Goal: Task Accomplishment & Management: Complete application form

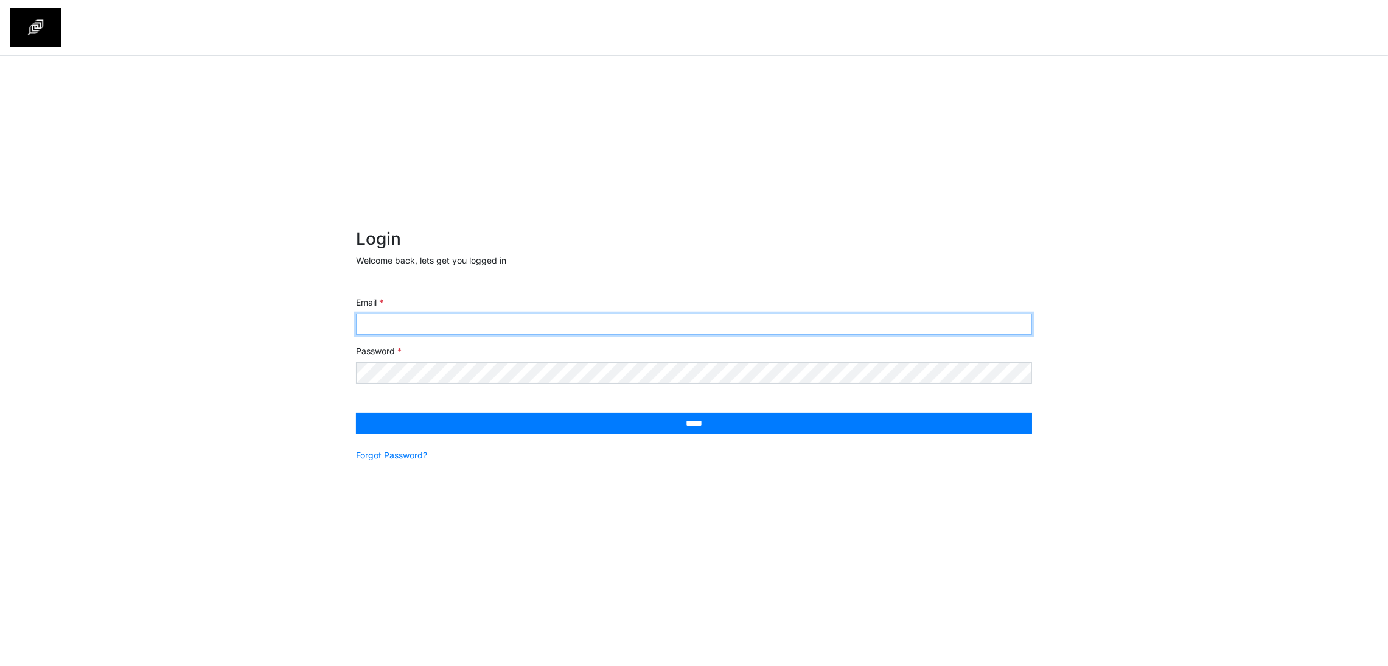
type input "**********"
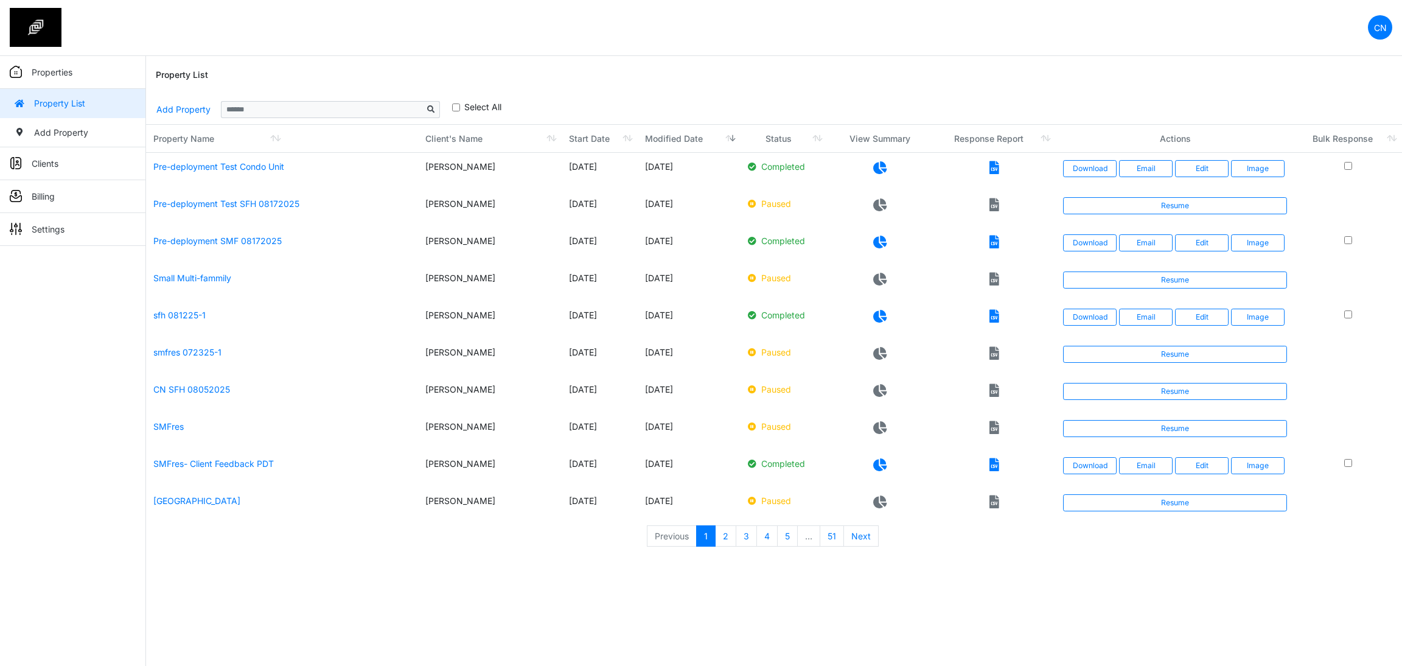
click at [930, 85] on div "Property List" at bounding box center [774, 75] width 1236 height 39
click at [169, 103] on link "Add Property" at bounding box center [183, 109] width 55 height 21
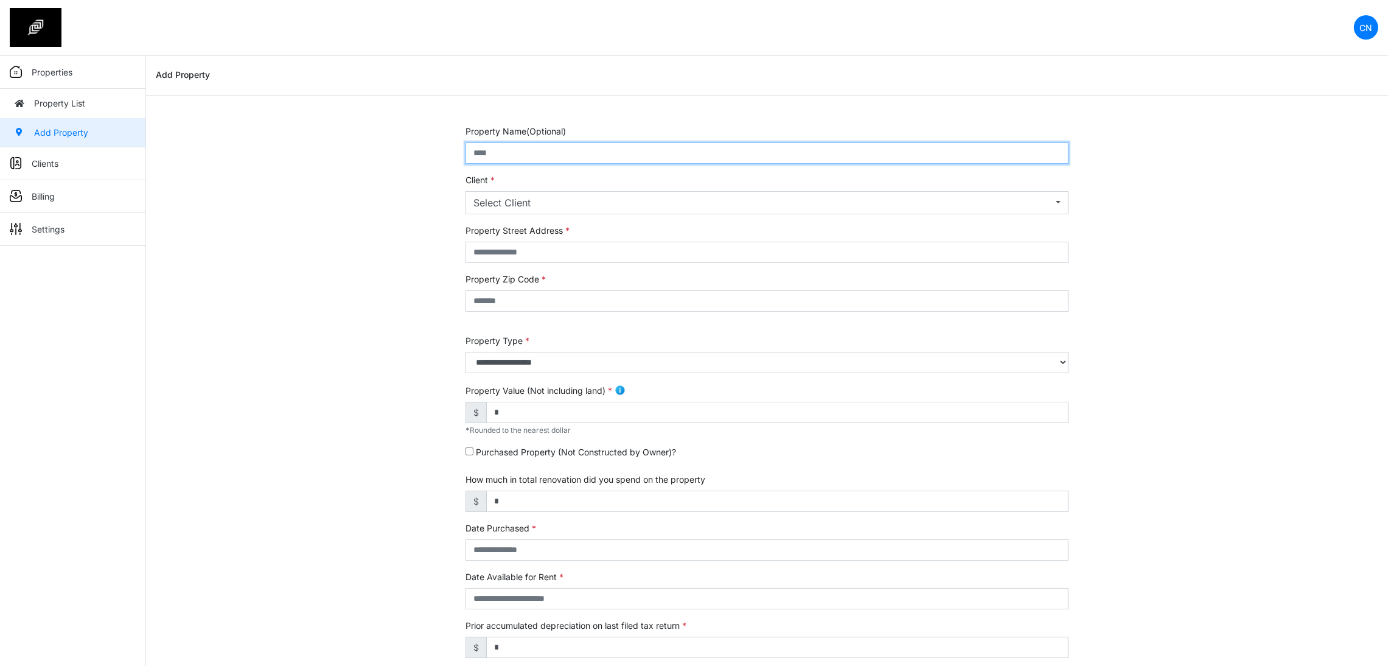
click at [490, 151] on input "text" at bounding box center [766, 152] width 603 height 21
type input "**********"
click at [518, 193] on button "Select Client" at bounding box center [766, 202] width 603 height 23
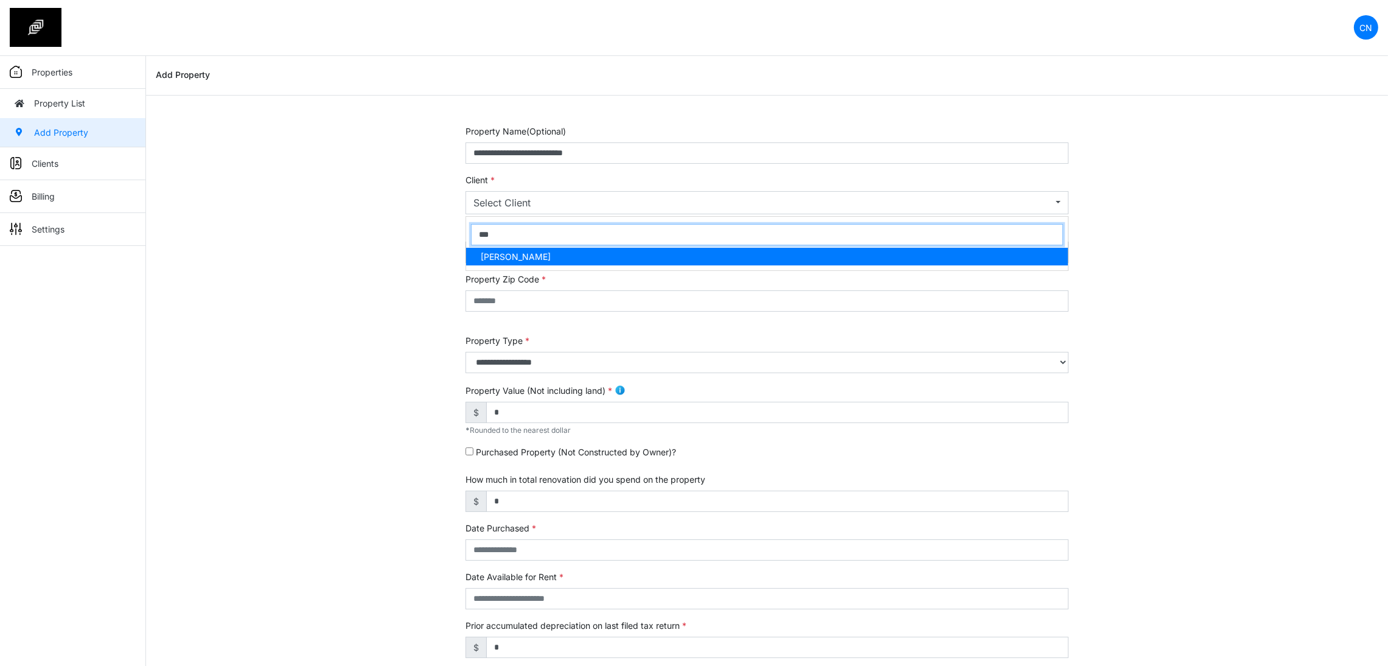
type input "***"
click at [532, 255] on span "[PERSON_NAME]" at bounding box center [516, 256] width 70 height 13
select select "***"
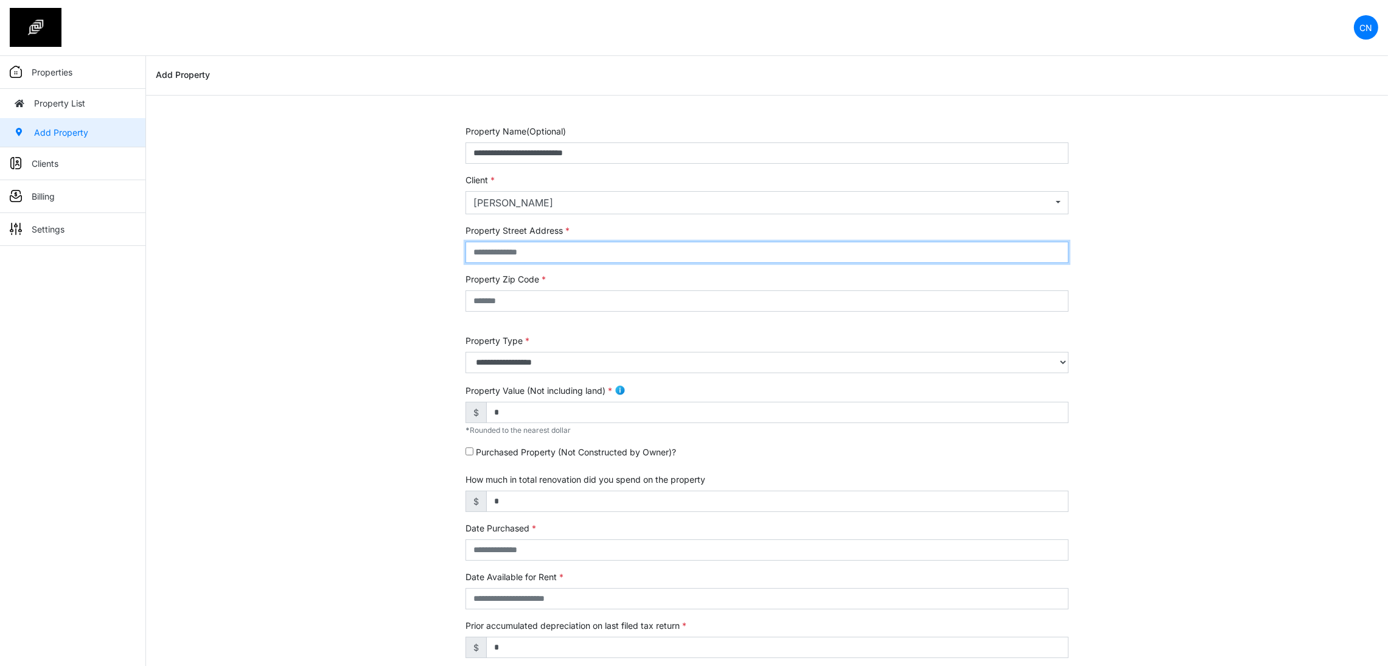
click at [538, 250] on input "text" at bounding box center [766, 252] width 603 height 21
type input "******"
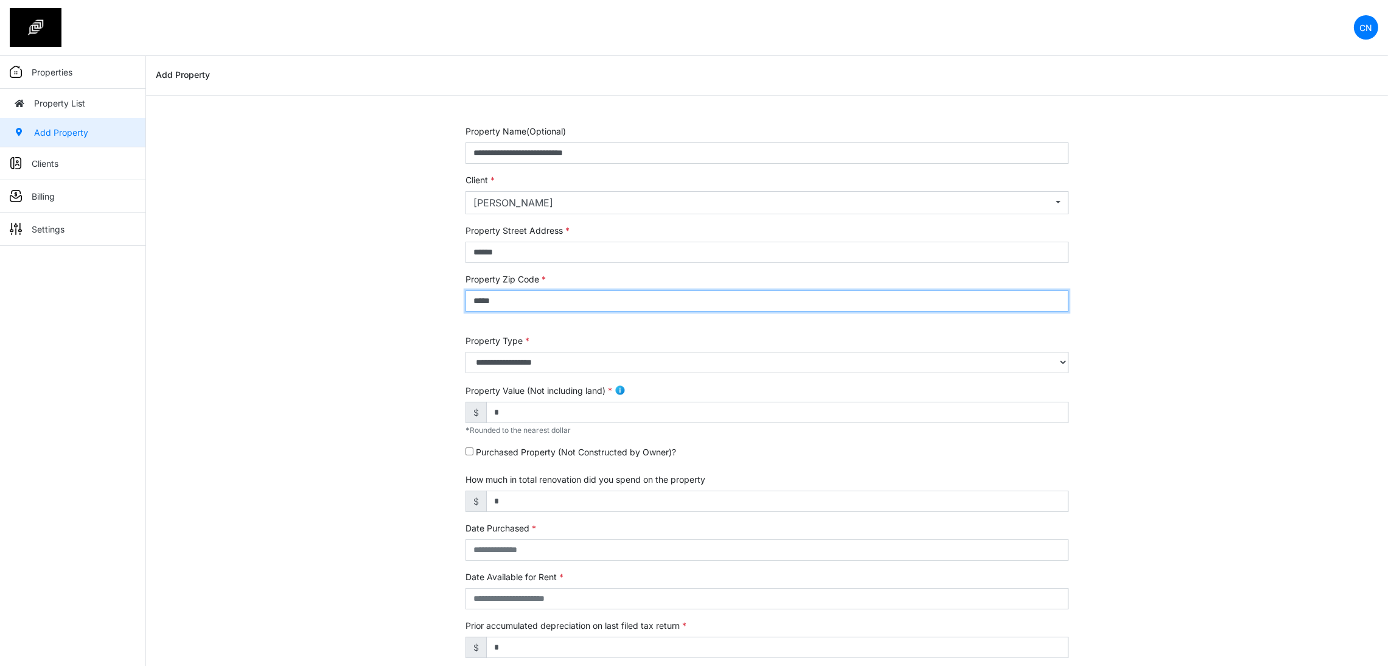
type input "*****"
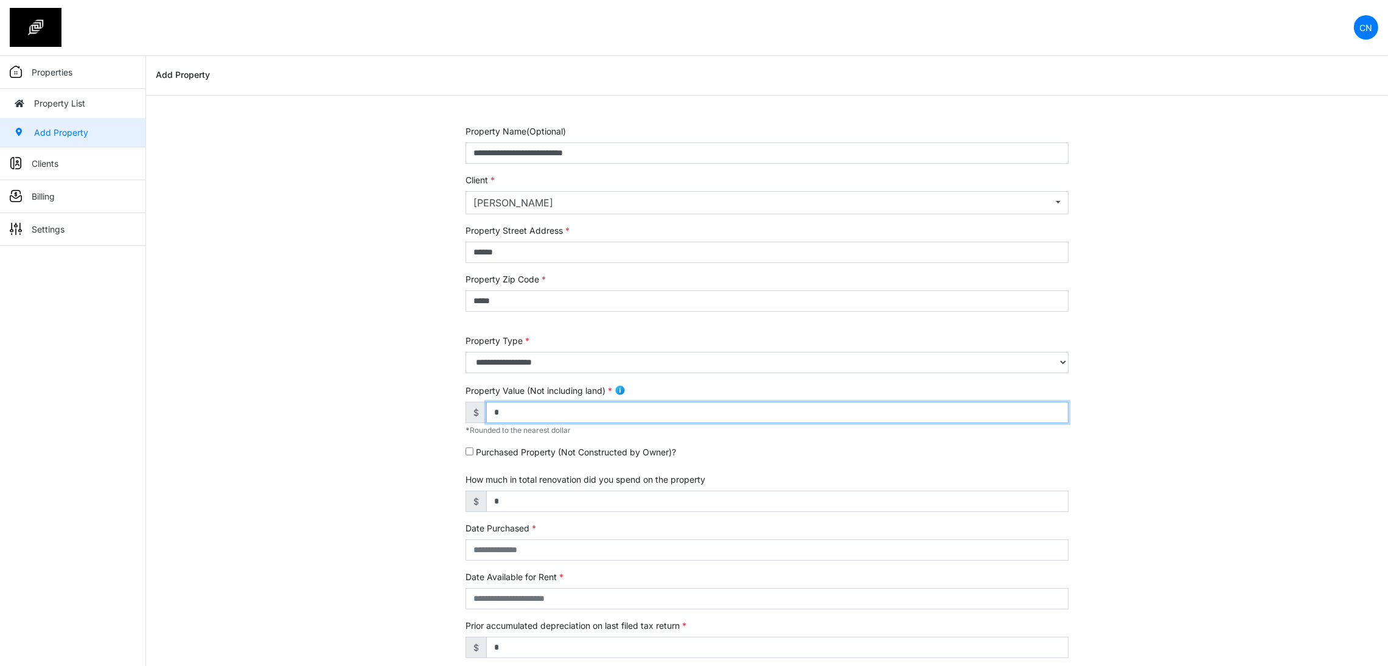
click at [509, 402] on input "*" at bounding box center [777, 412] width 582 height 21
drag, startPoint x: 509, startPoint y: 406, endPoint x: 466, endPoint y: 409, distance: 43.3
click at [466, 409] on div "$ *" at bounding box center [766, 412] width 603 height 21
type input "*******"
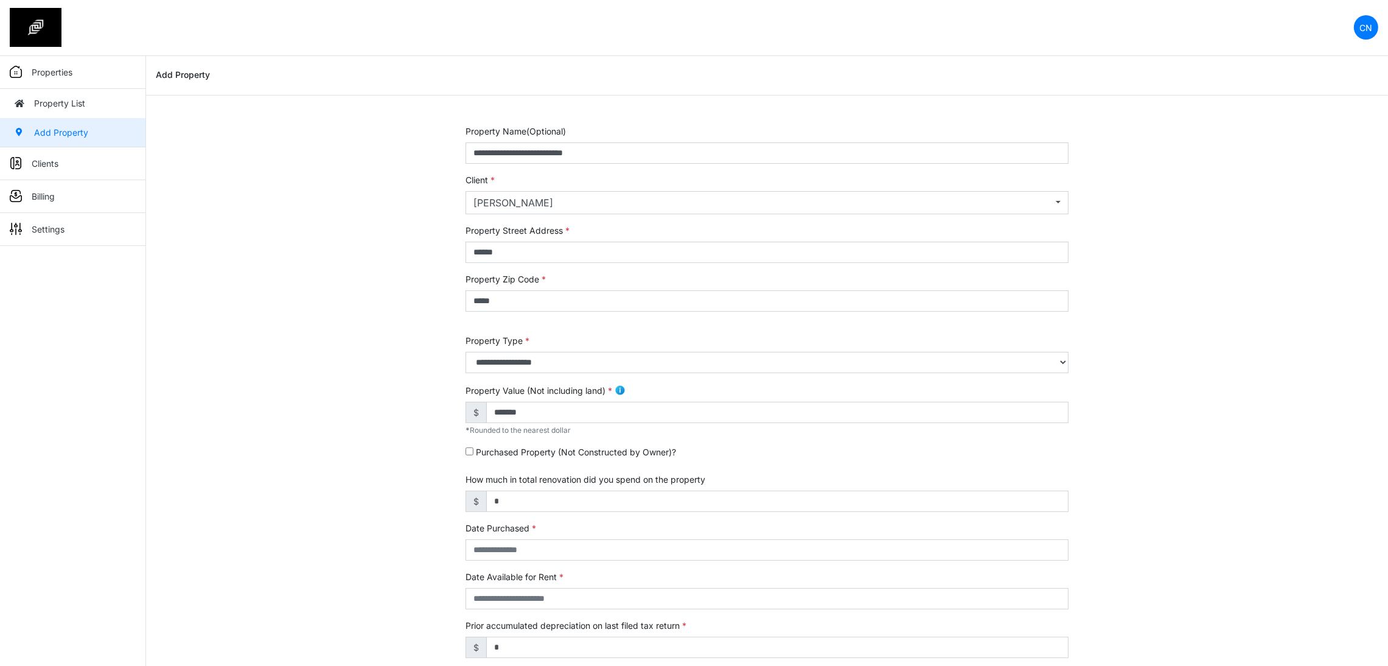
click at [384, 501] on div "**********" at bounding box center [767, 492] width 1242 height 735
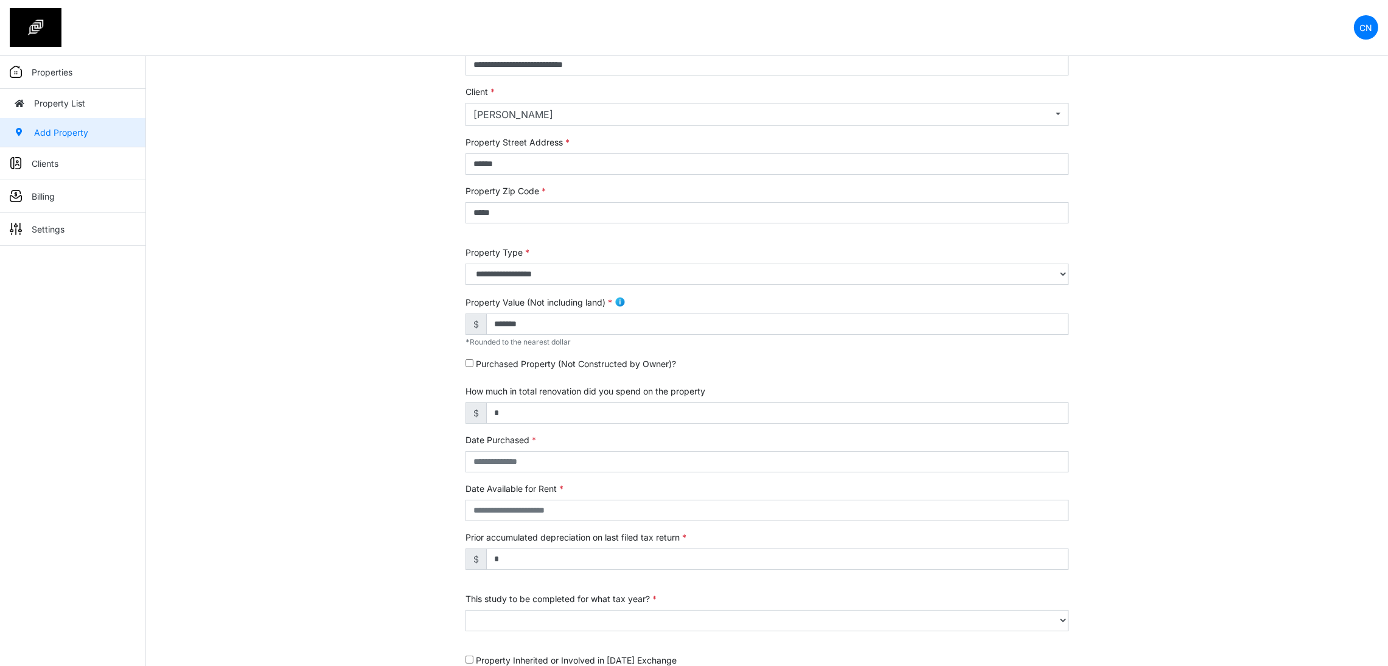
scroll to position [183, 0]
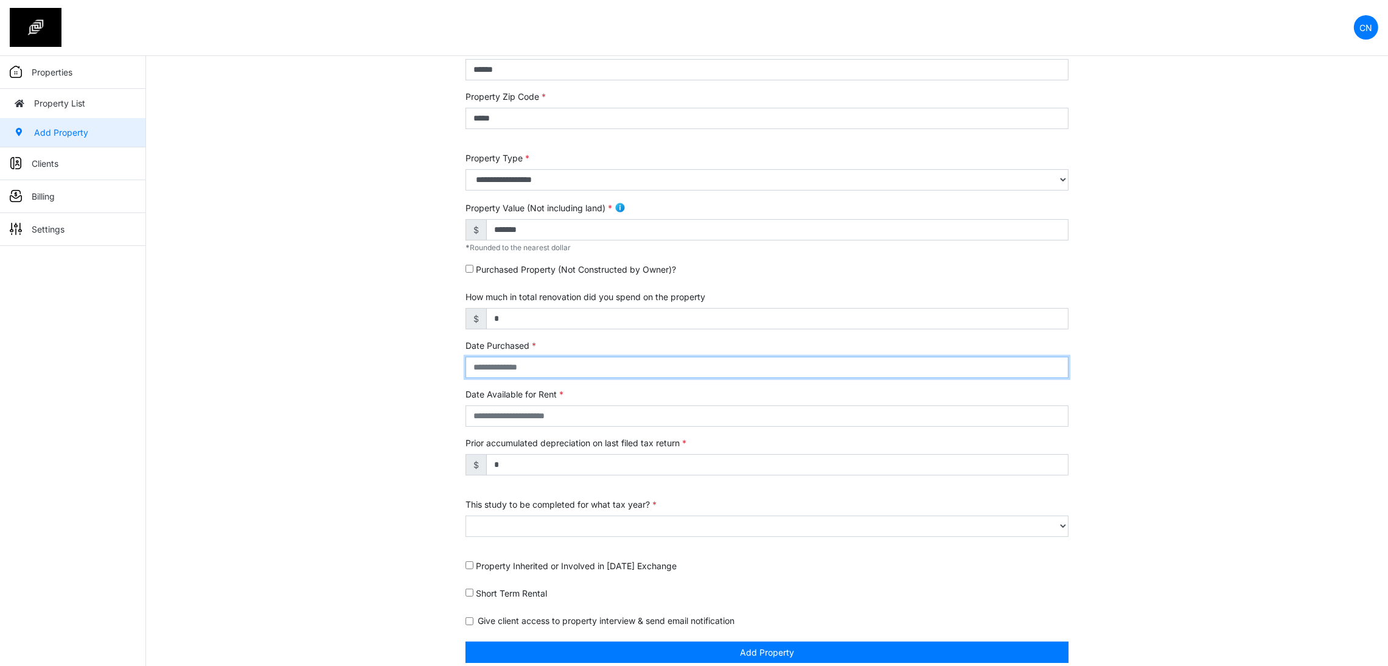
click at [485, 374] on input "text" at bounding box center [766, 367] width 603 height 21
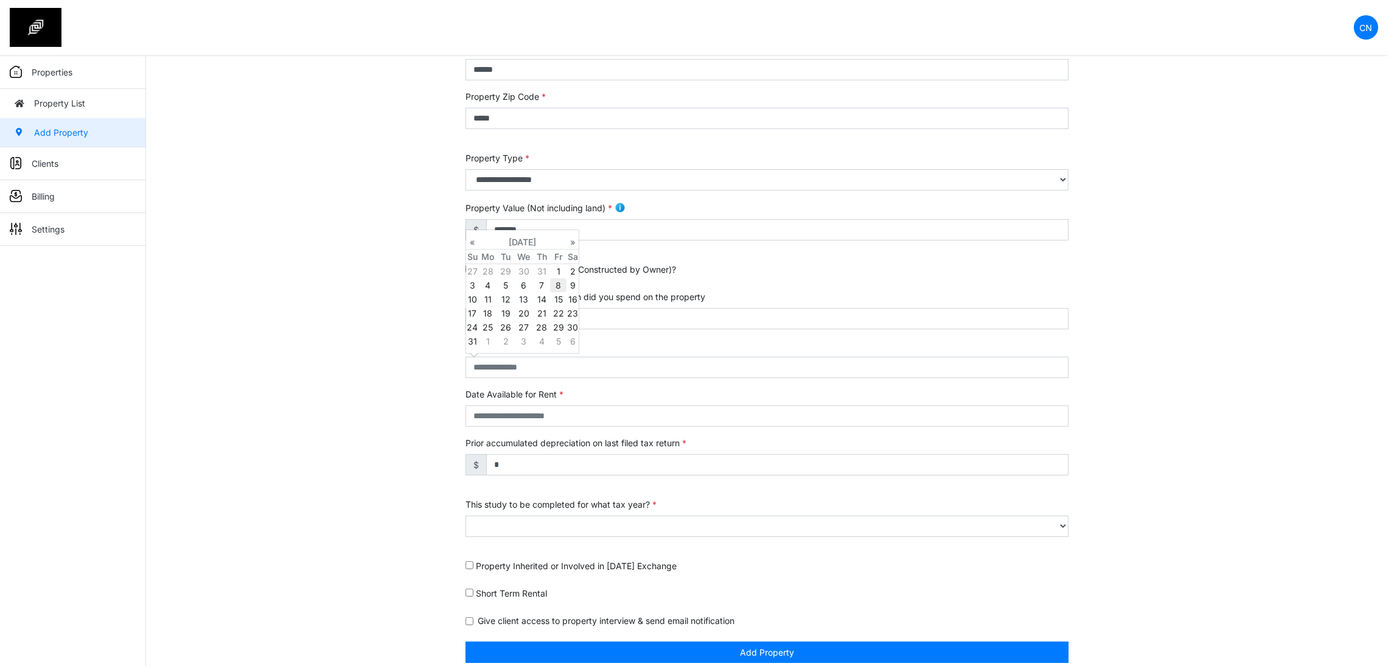
click at [552, 284] on td "8" at bounding box center [558, 285] width 16 height 14
type input "**********"
select select "****"
click at [297, 392] on div "**********" at bounding box center [767, 309] width 1242 height 735
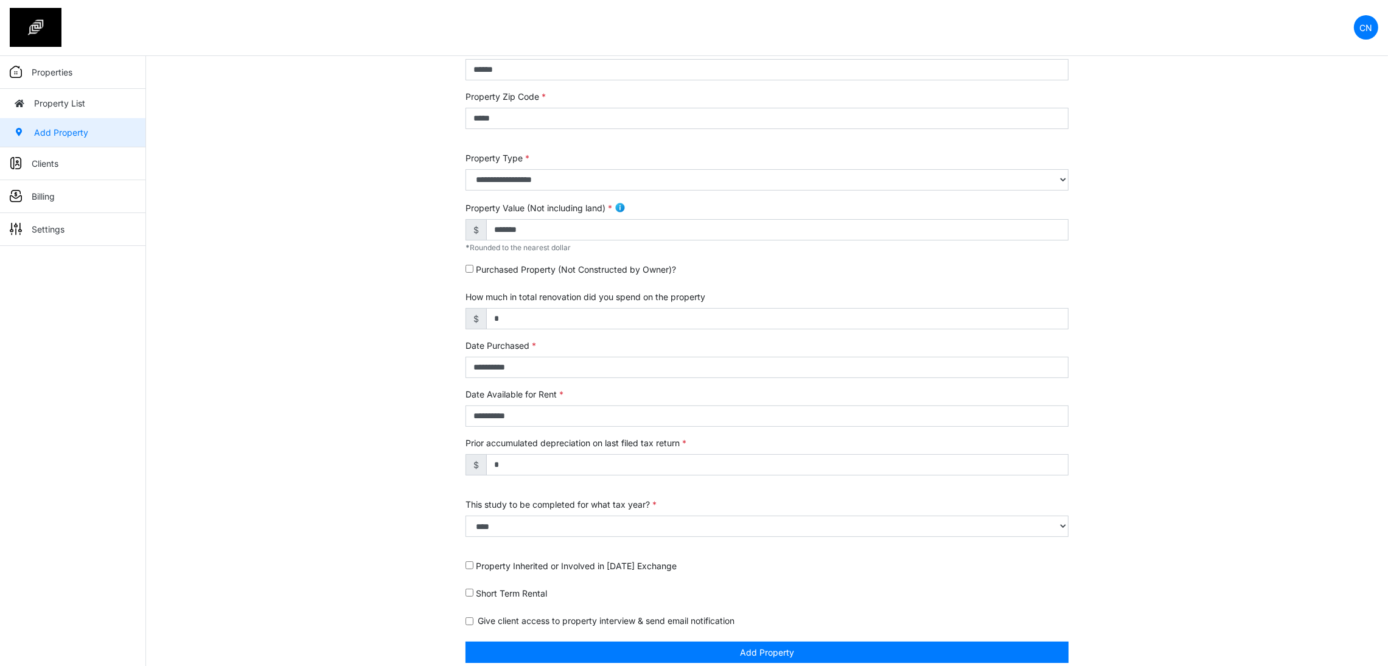
scroll to position [195, 0]
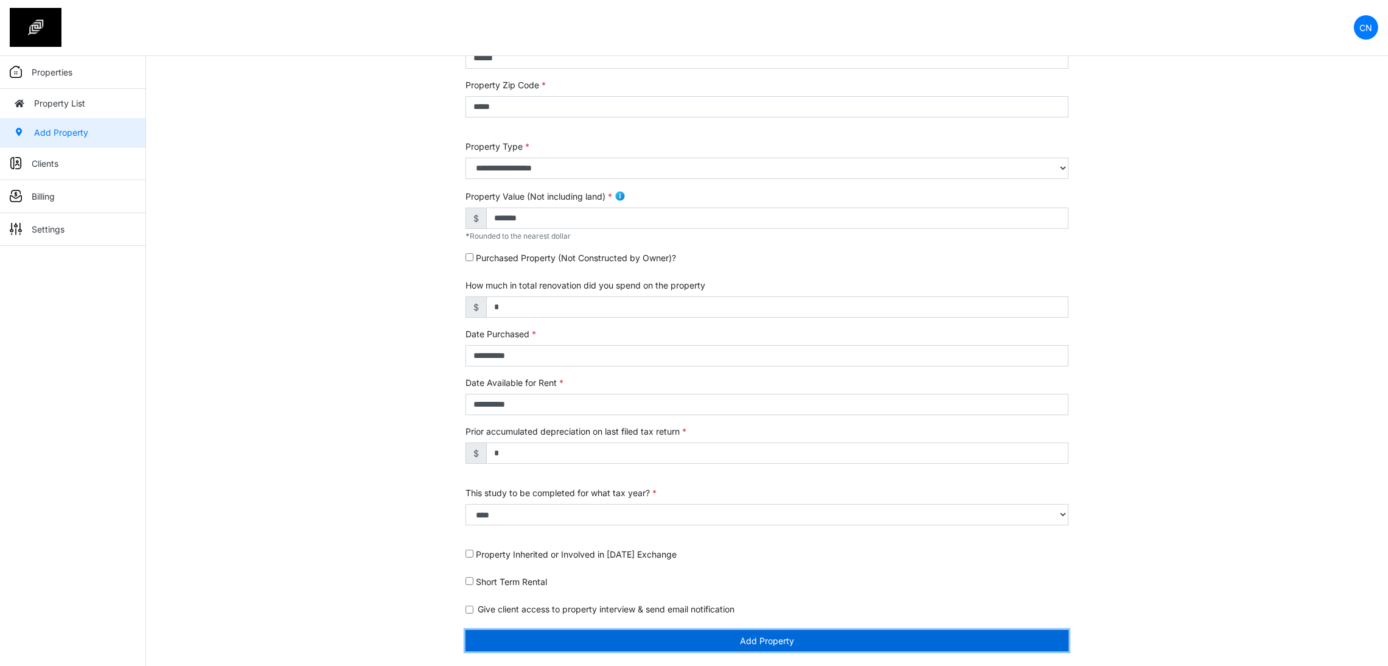
click at [658, 638] on button "Add Property" at bounding box center [766, 640] width 603 height 21
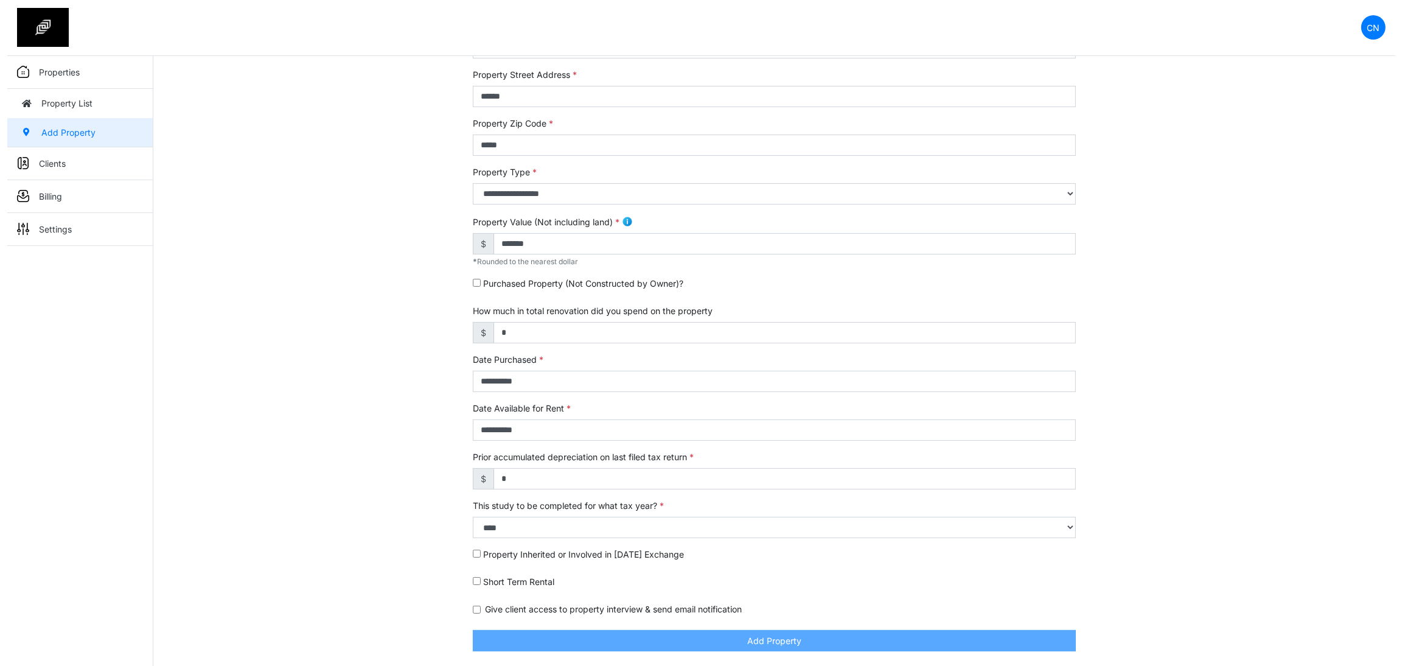
scroll to position [157, 0]
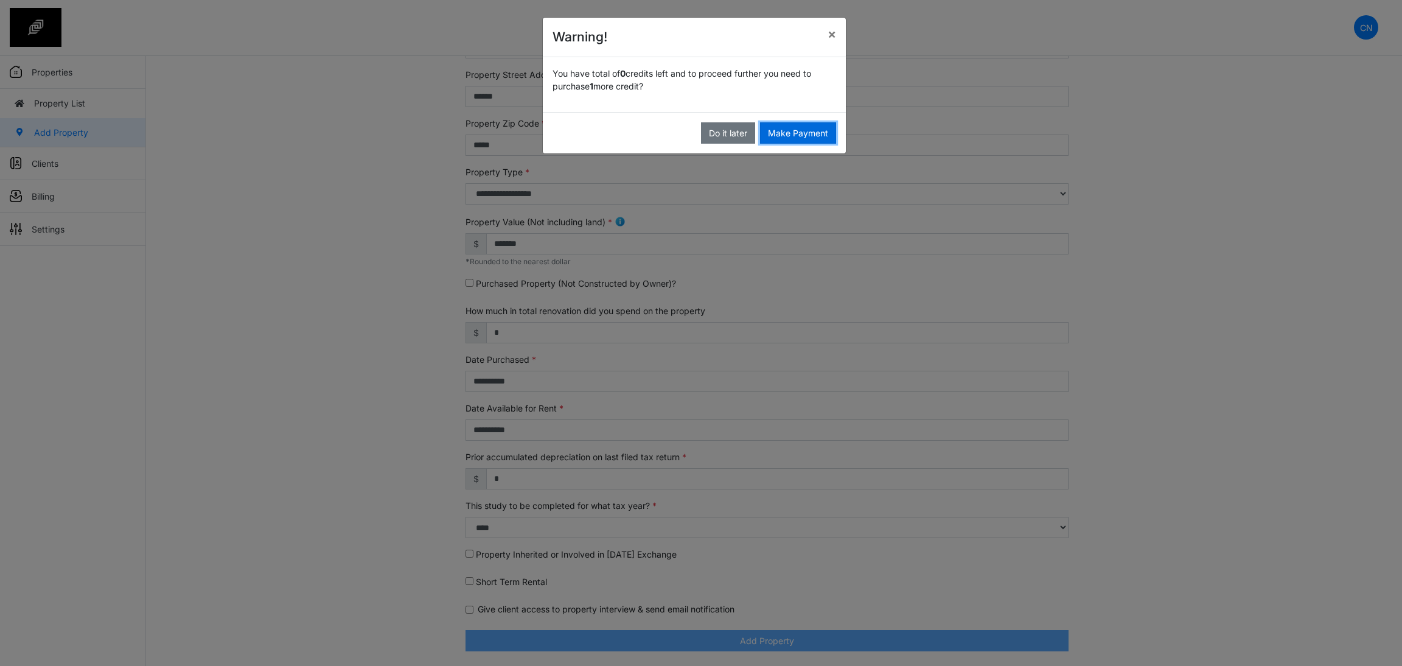
click at [787, 136] on button "Make Payment" at bounding box center [798, 132] width 76 height 21
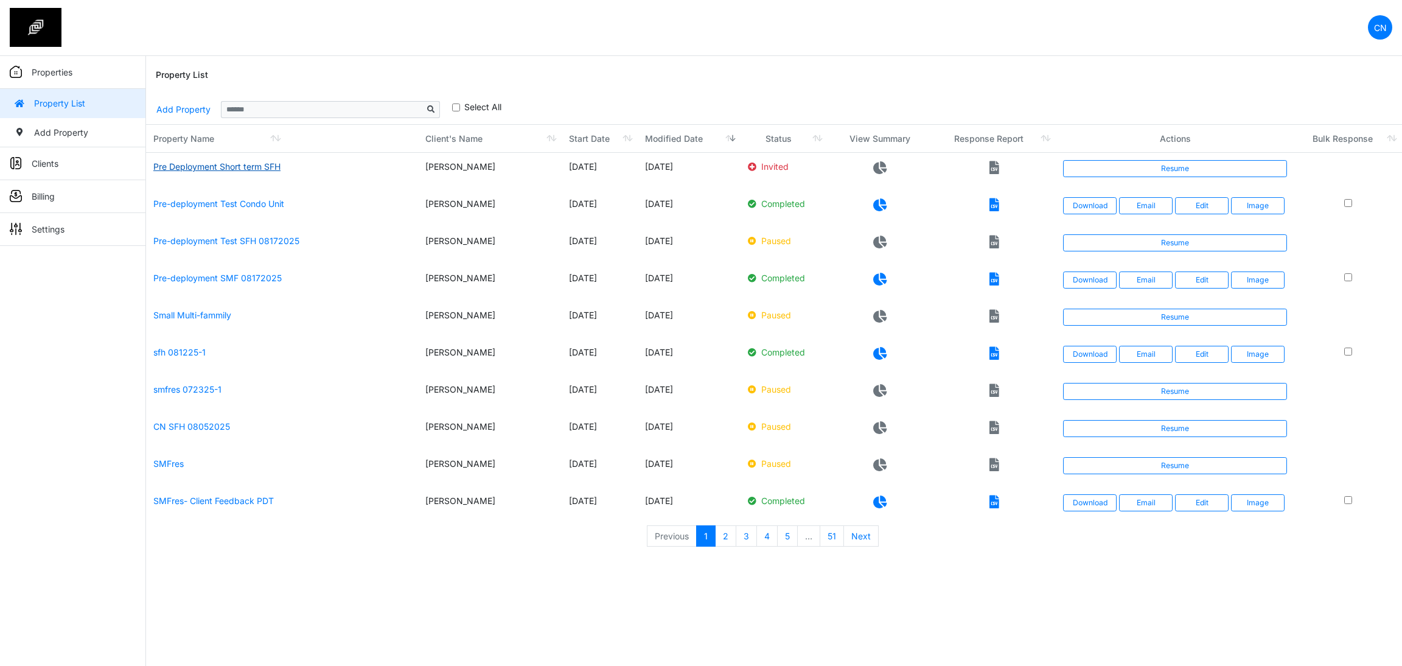
click at [270, 167] on link "Pre Deployment Short term SFH" at bounding box center [216, 166] width 127 height 10
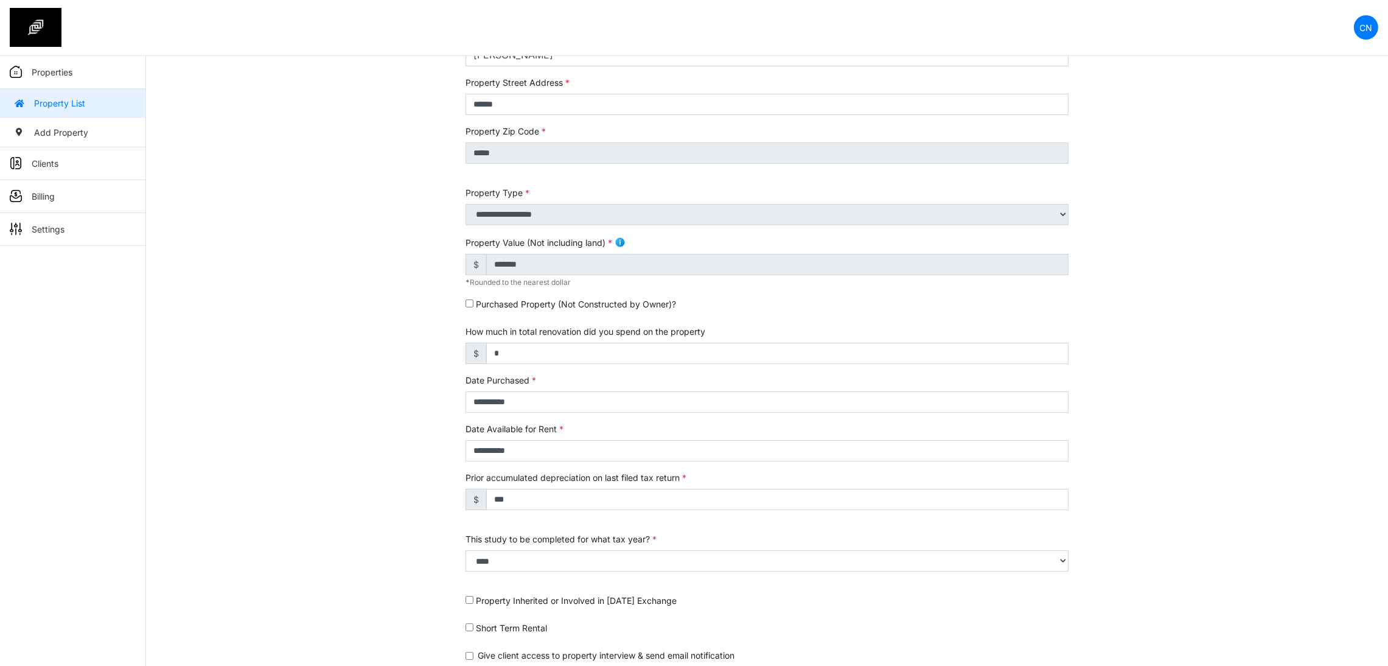
scroll to position [195, 0]
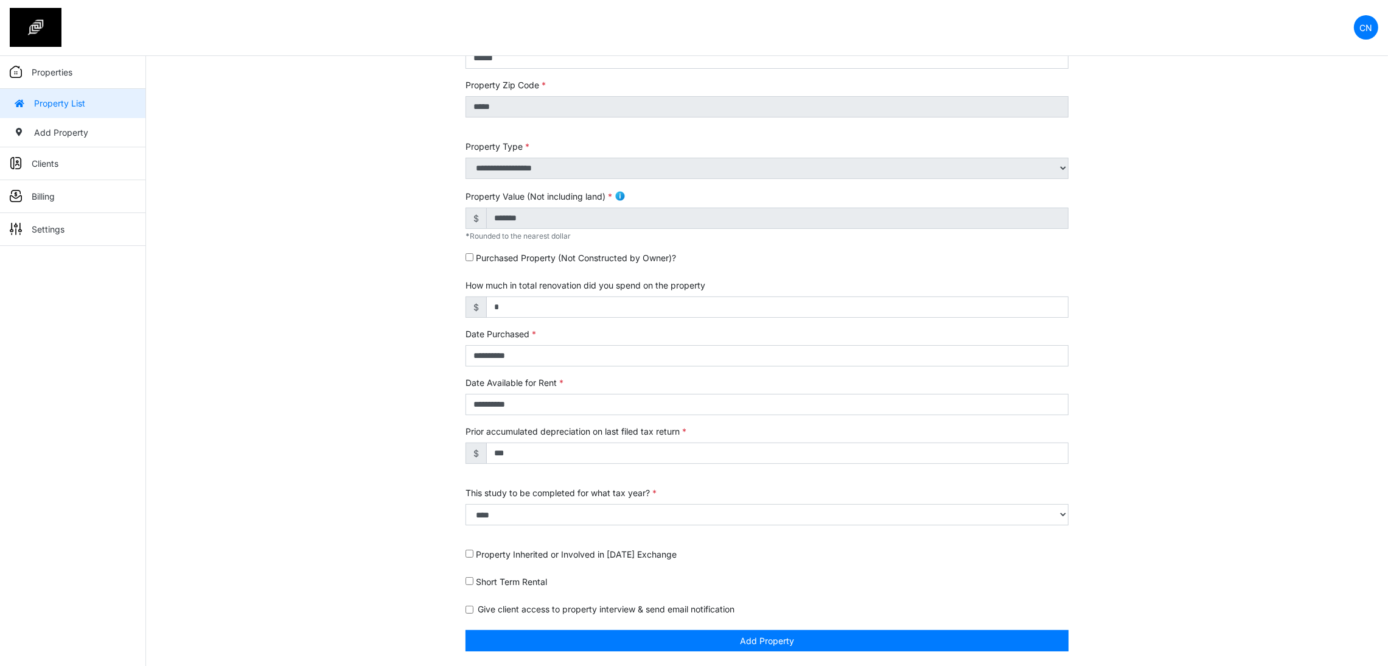
click at [473, 585] on div "Short Term Rental" at bounding box center [766, 584] width 603 height 18
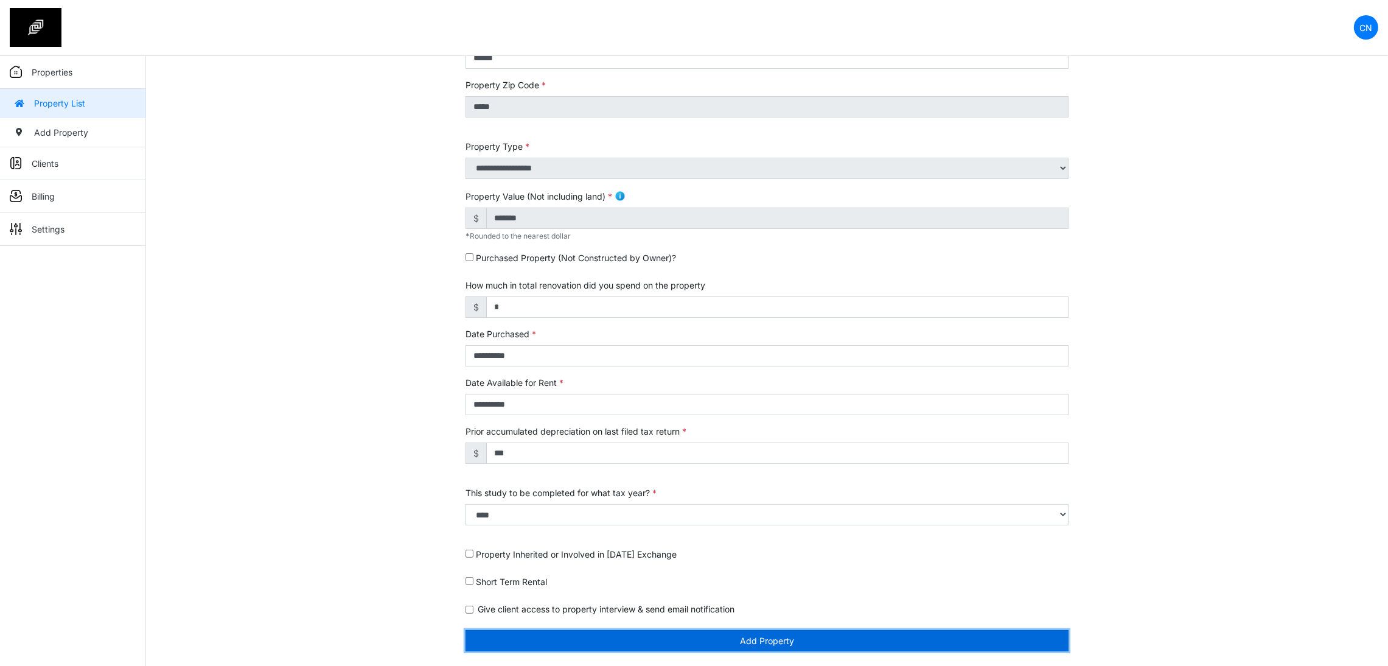
click at [675, 637] on button "Add Property" at bounding box center [766, 640] width 603 height 21
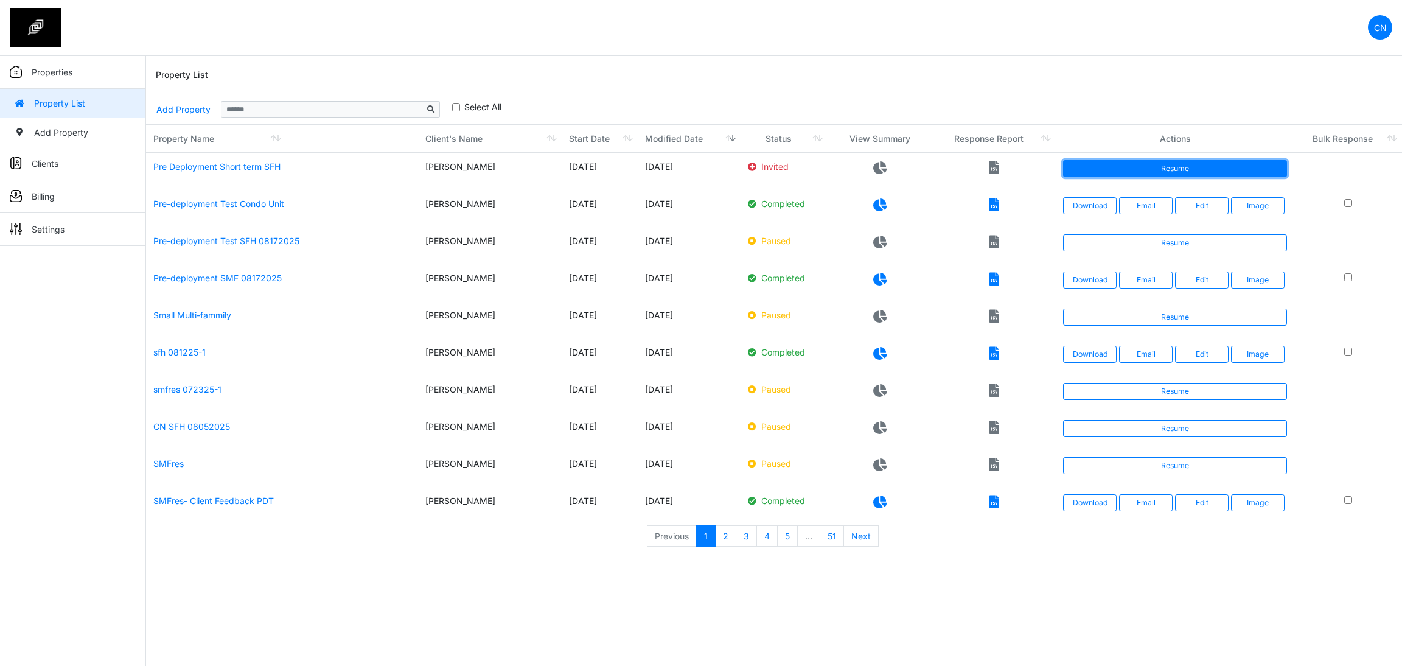
click at [1126, 176] on link "Resume" at bounding box center [1175, 168] width 224 height 17
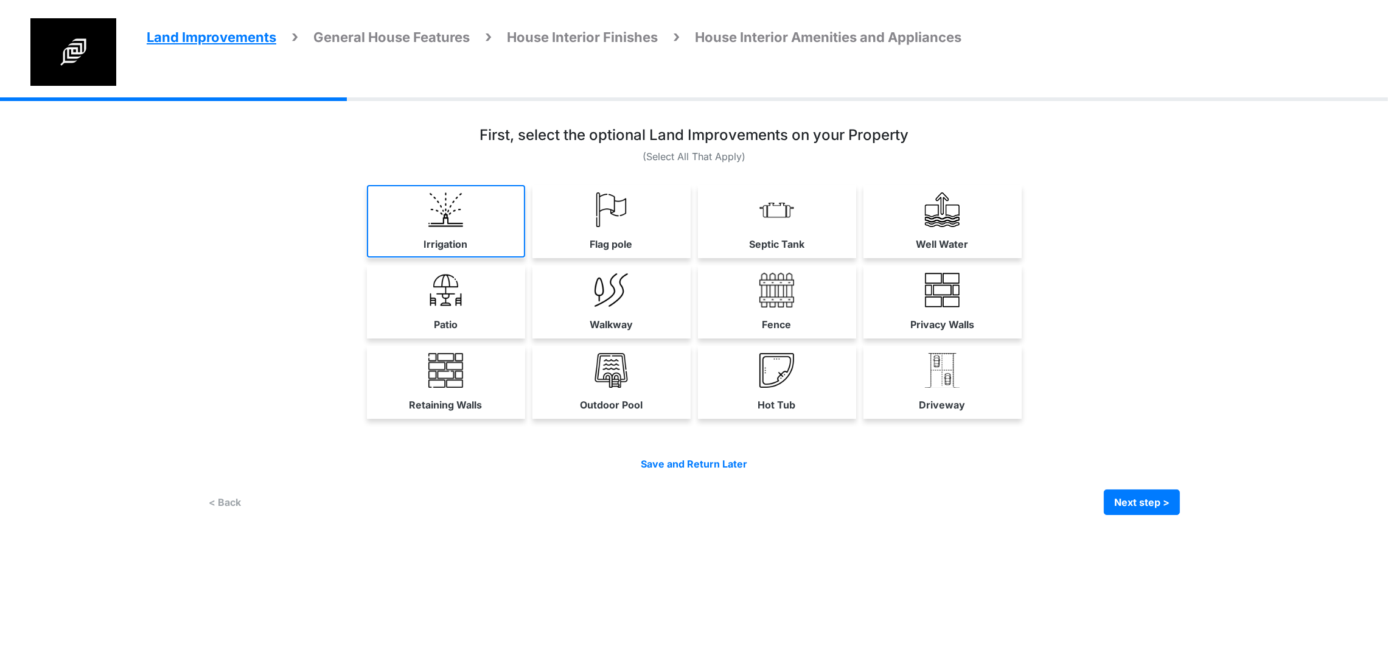
click at [367, 257] on link "Irrigation" at bounding box center [446, 221] width 158 height 72
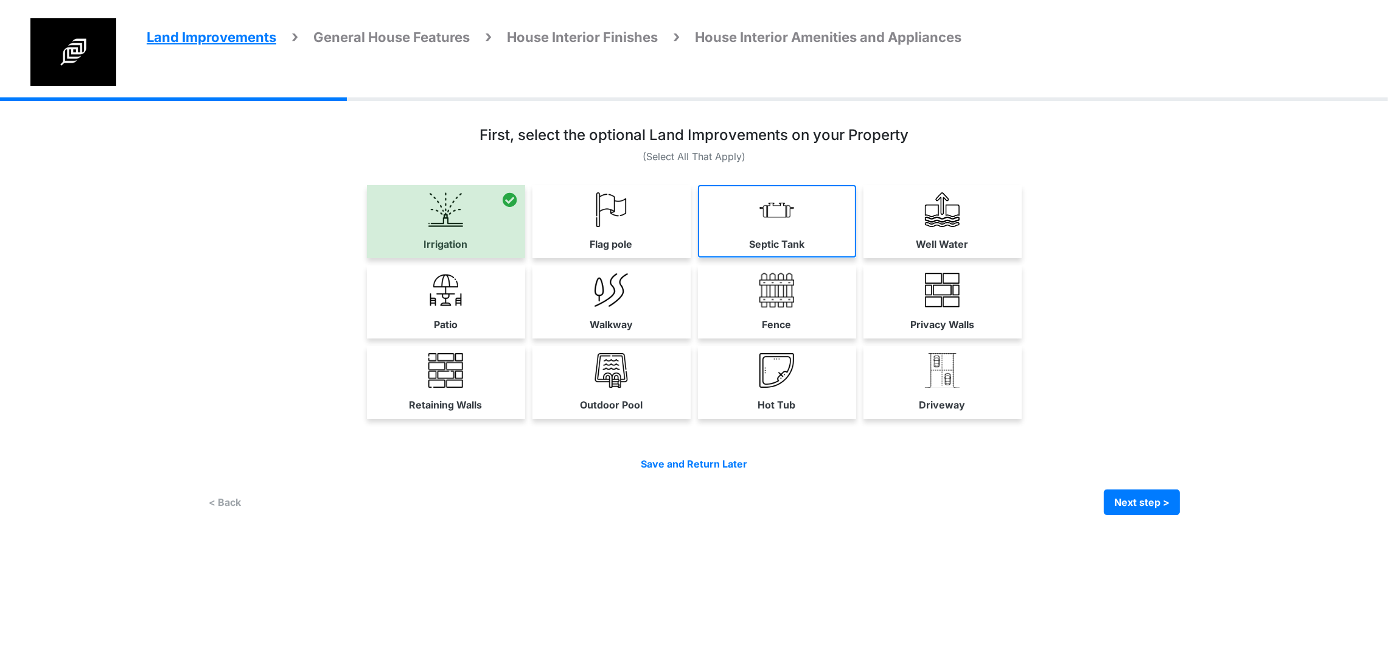
click at [856, 257] on link "Septic Tank" at bounding box center [777, 221] width 158 height 72
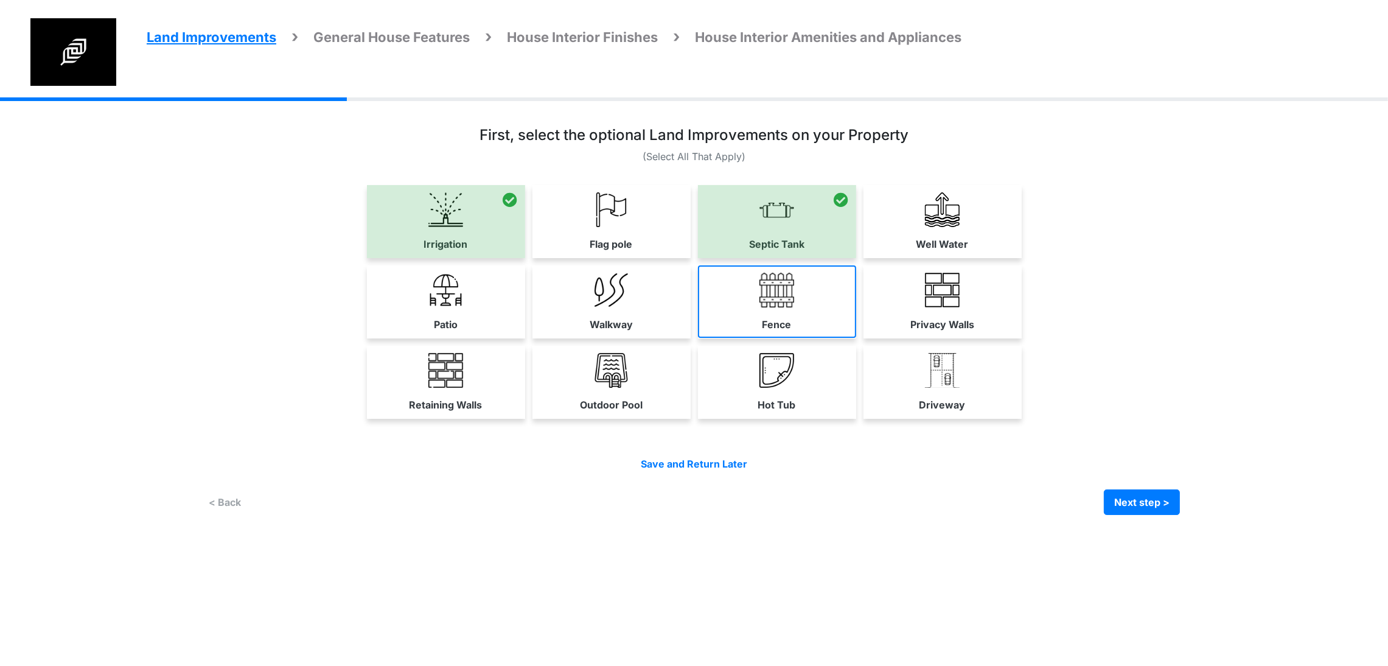
click at [856, 338] on link "Fence" at bounding box center [777, 301] width 158 height 72
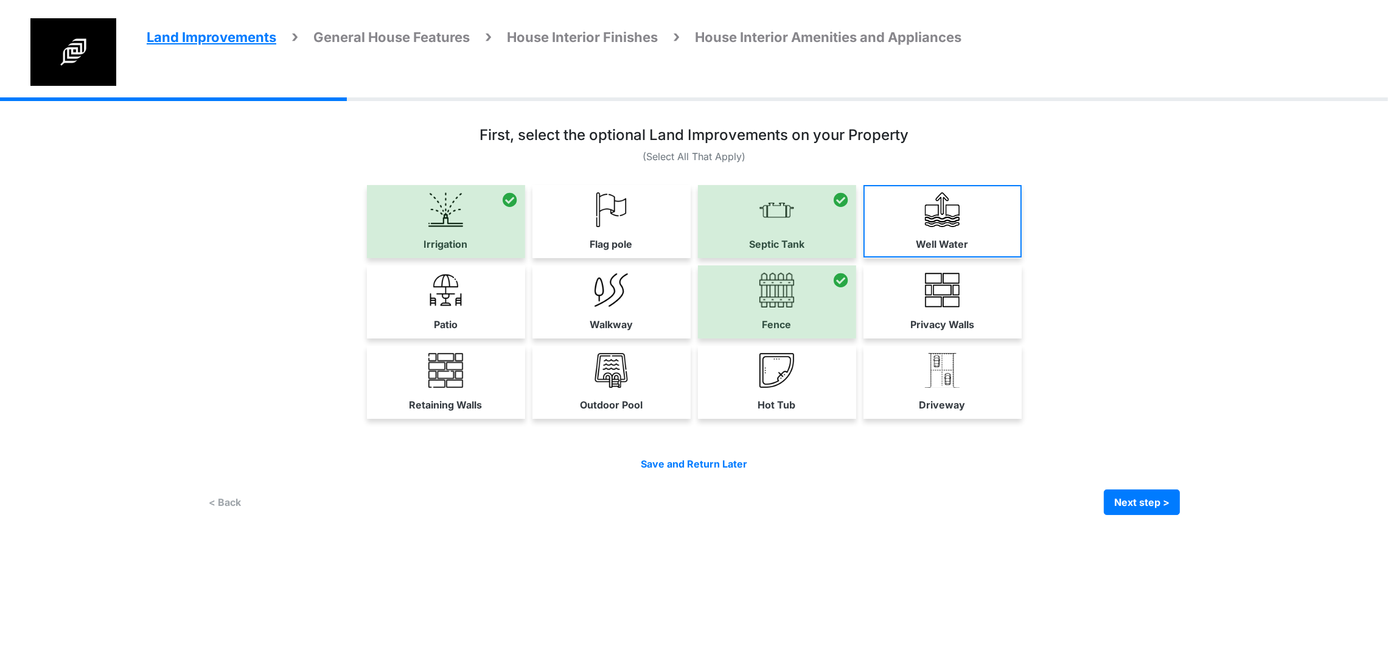
click at [959, 227] on img at bounding box center [942, 209] width 35 height 35
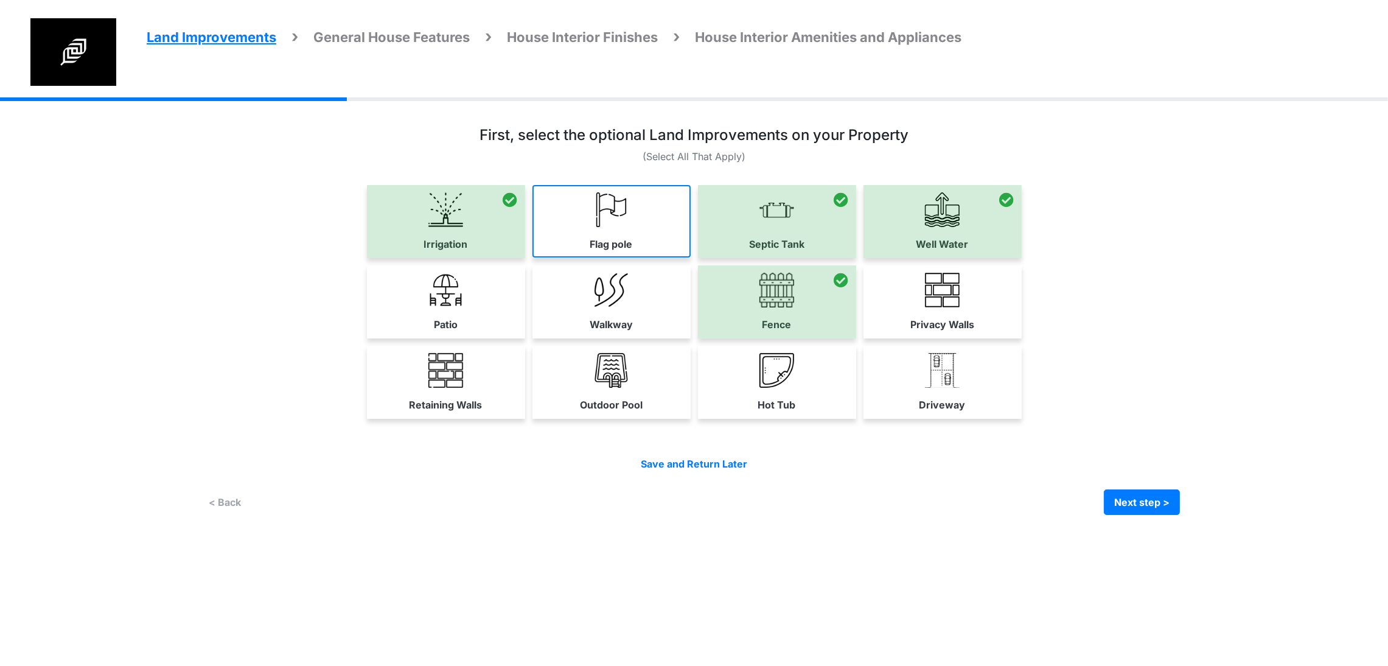
click at [594, 227] on img at bounding box center [611, 209] width 35 height 35
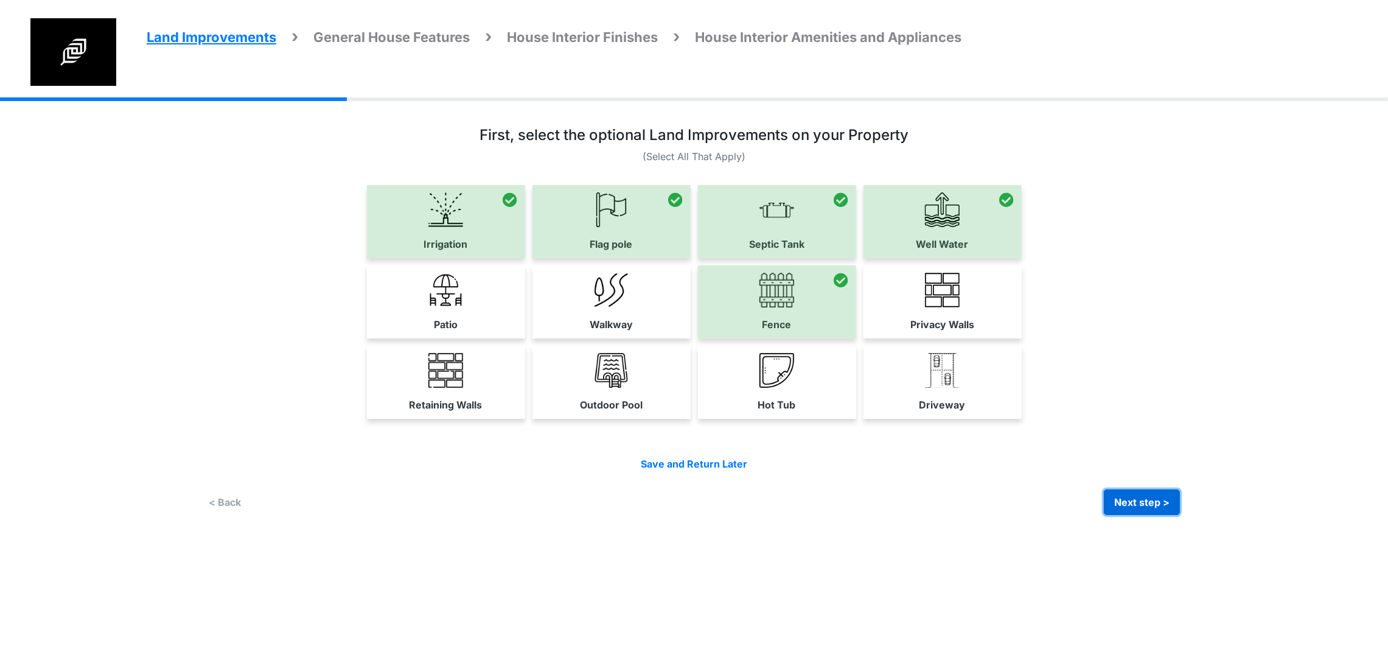
click at [1180, 515] on button "Next step >" at bounding box center [1142, 502] width 76 height 26
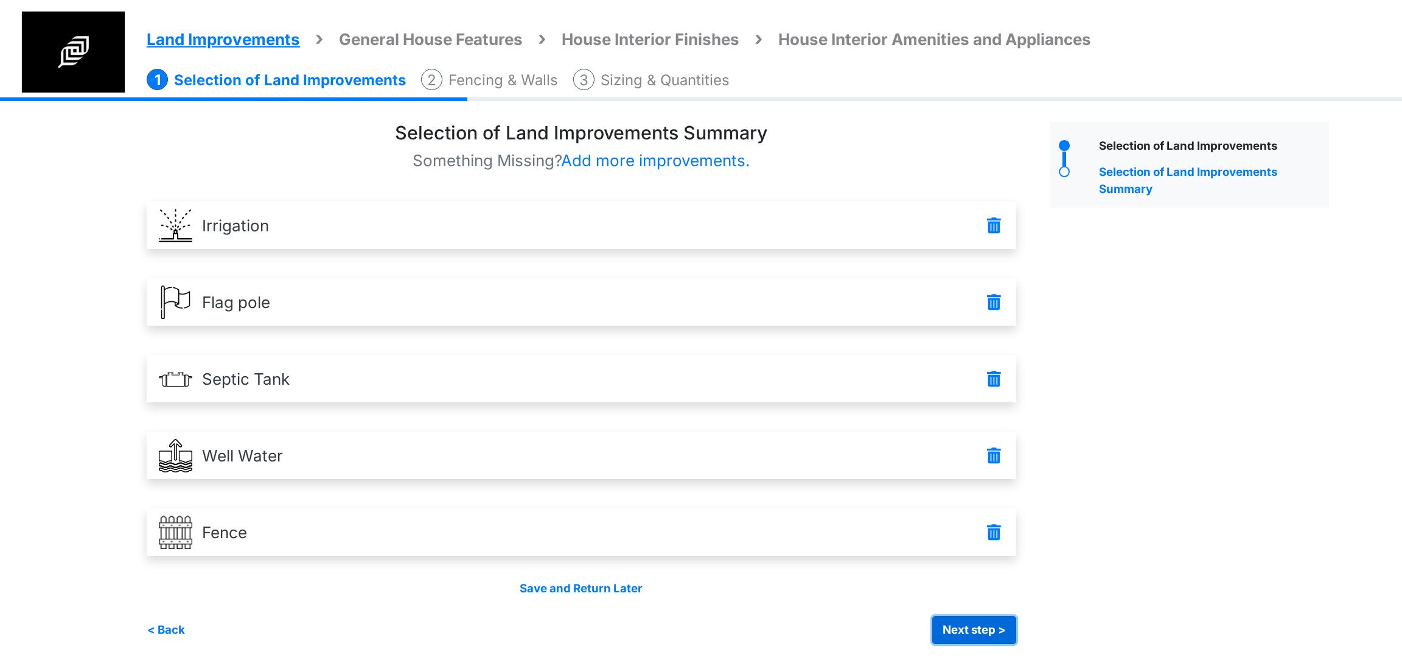
click at [977, 636] on button "Next step >" at bounding box center [974, 630] width 84 height 28
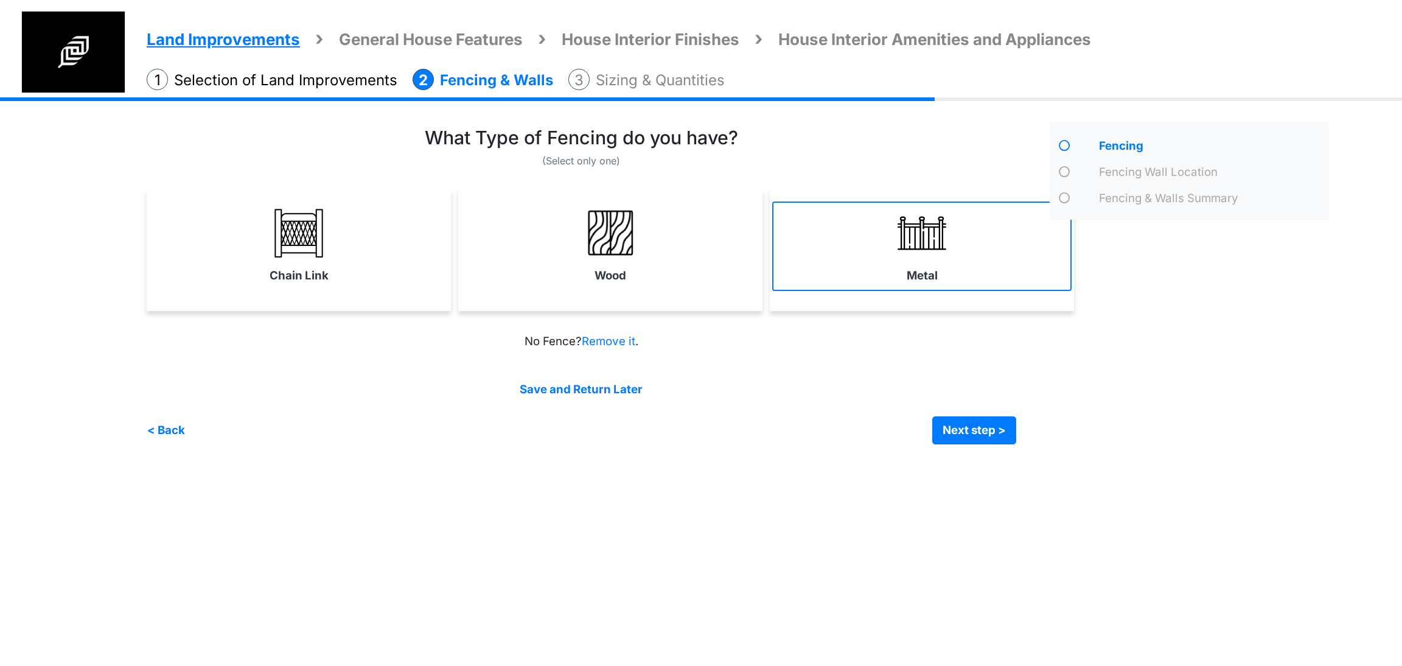
click at [850, 266] on link "Metal" at bounding box center [921, 245] width 299 height 89
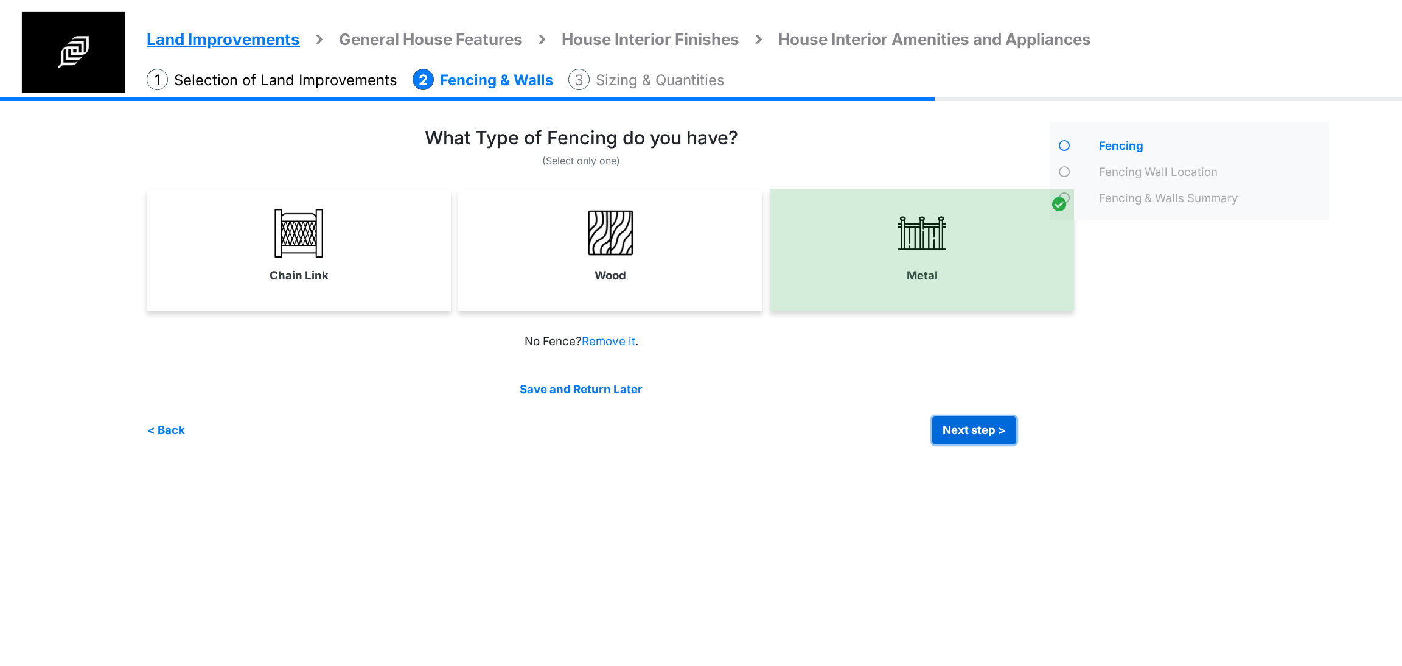
click at [977, 435] on button "Next step >" at bounding box center [974, 430] width 84 height 28
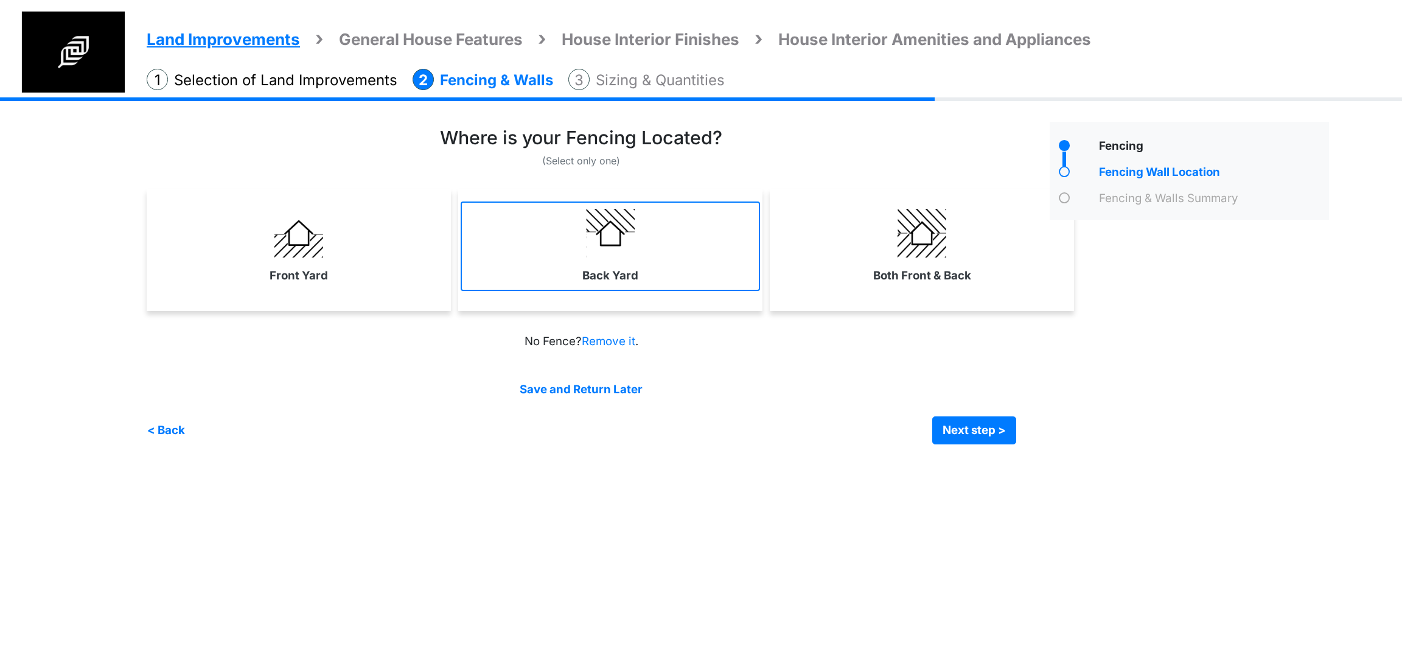
click at [547, 256] on link "Back Yard" at bounding box center [610, 245] width 299 height 89
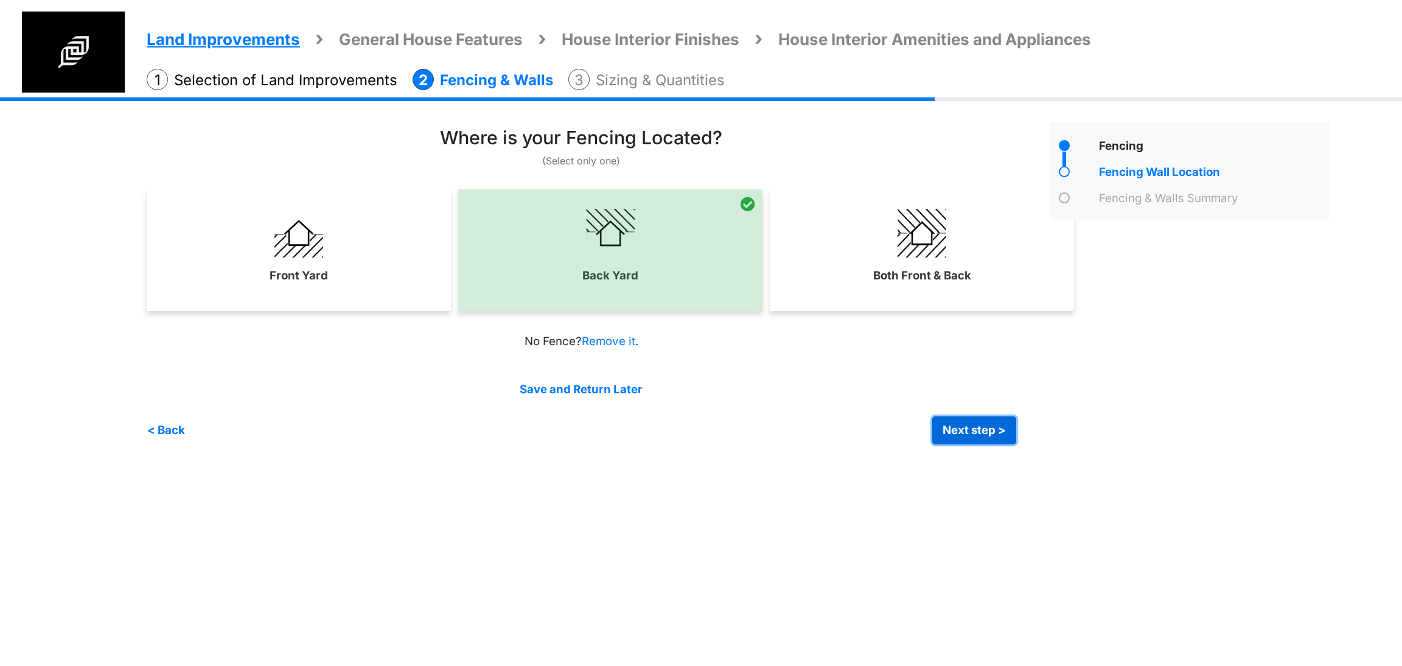
click at [970, 431] on button "Next step >" at bounding box center [974, 430] width 84 height 28
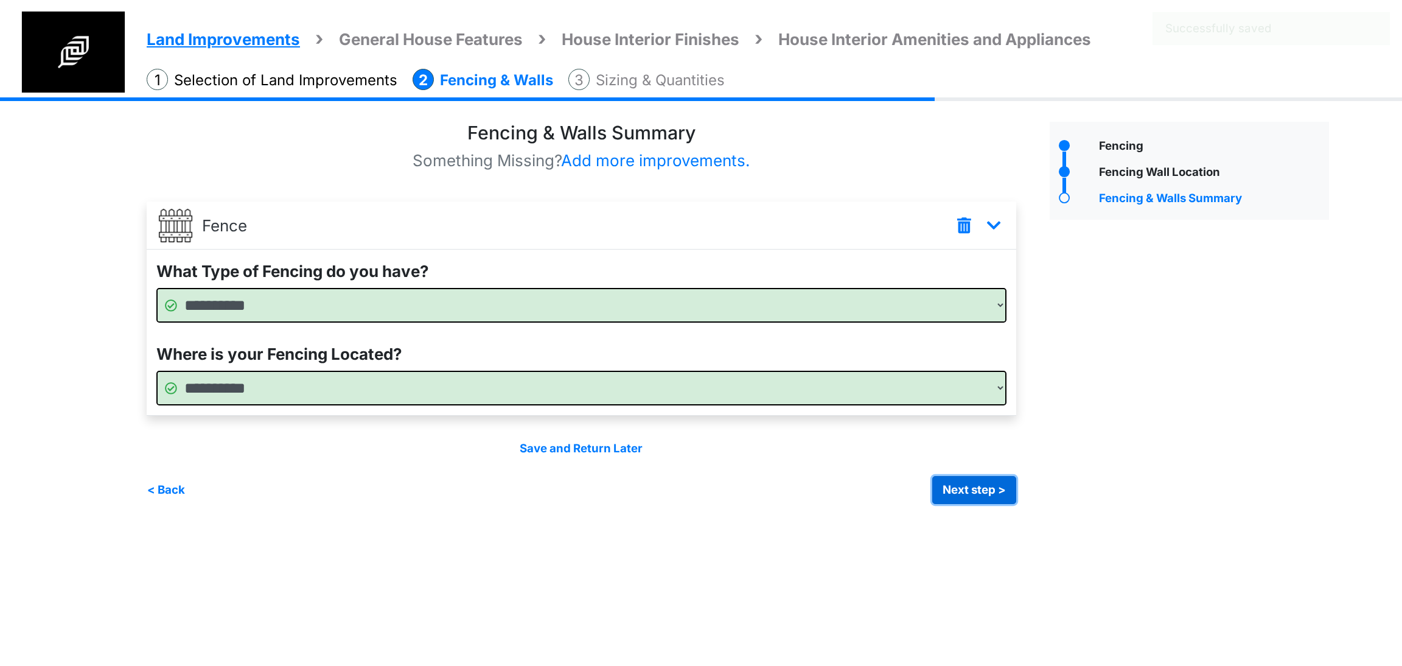
click at [957, 491] on button "Next step >" at bounding box center [974, 490] width 84 height 28
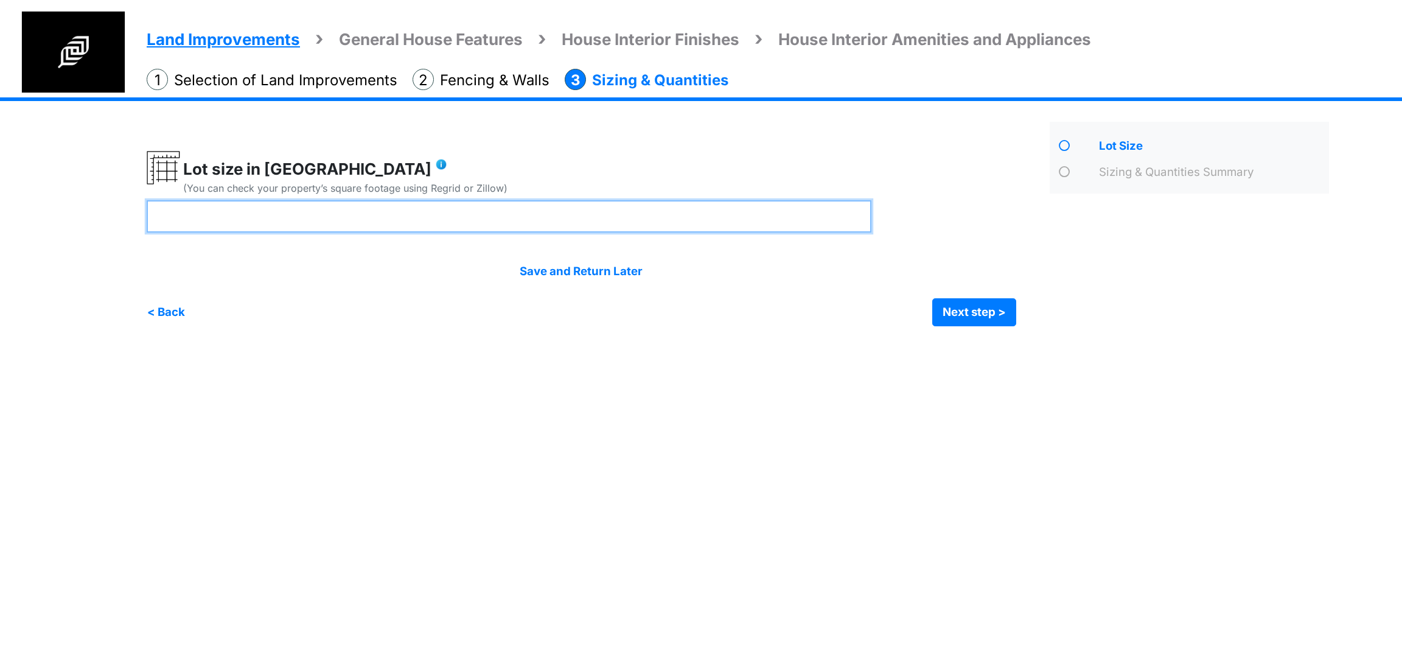
click at [433, 228] on input "number" at bounding box center [509, 216] width 725 height 32
type input "***"
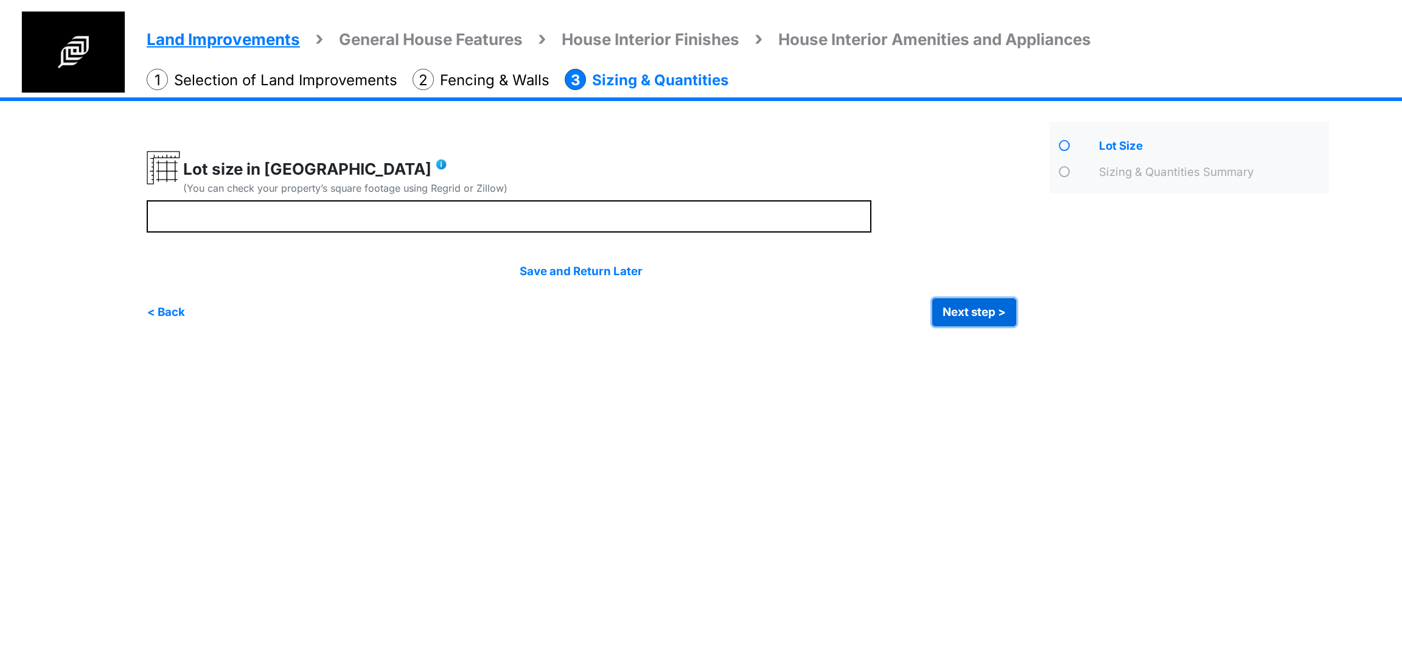
click at [981, 308] on button "Next step >" at bounding box center [974, 312] width 84 height 28
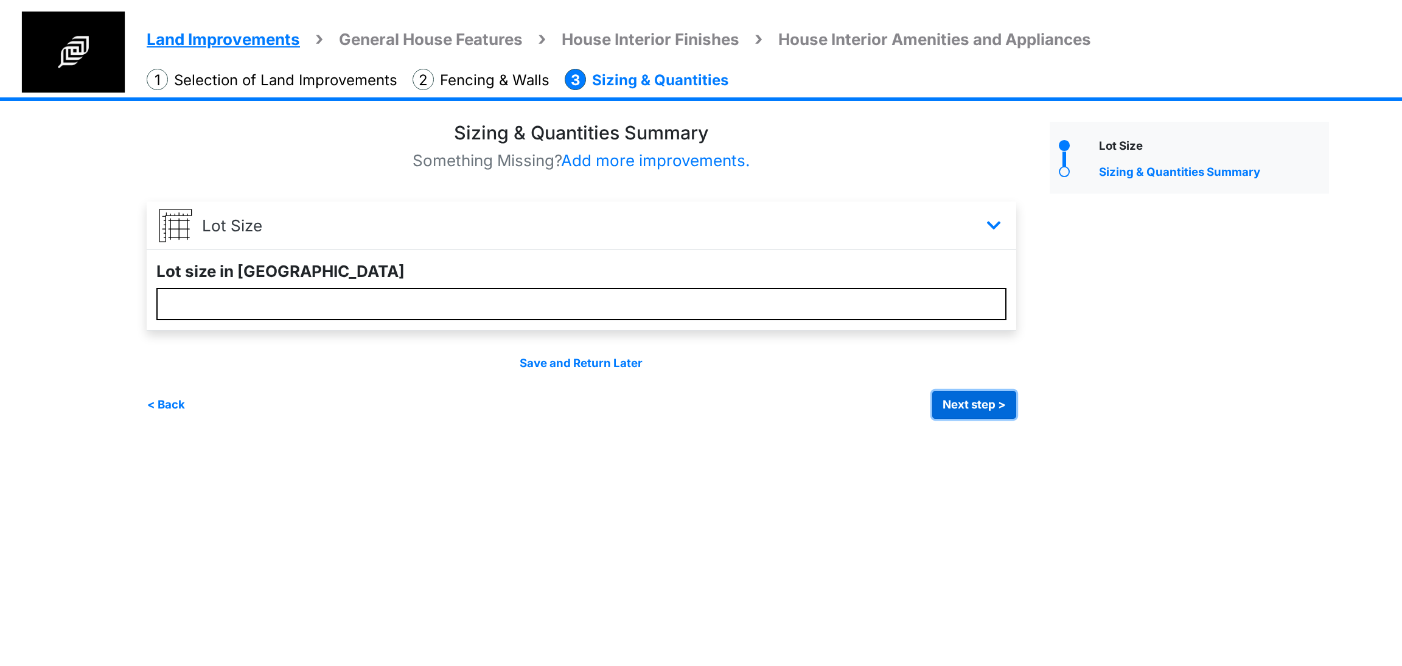
click at [947, 412] on button "Next step >" at bounding box center [974, 405] width 84 height 28
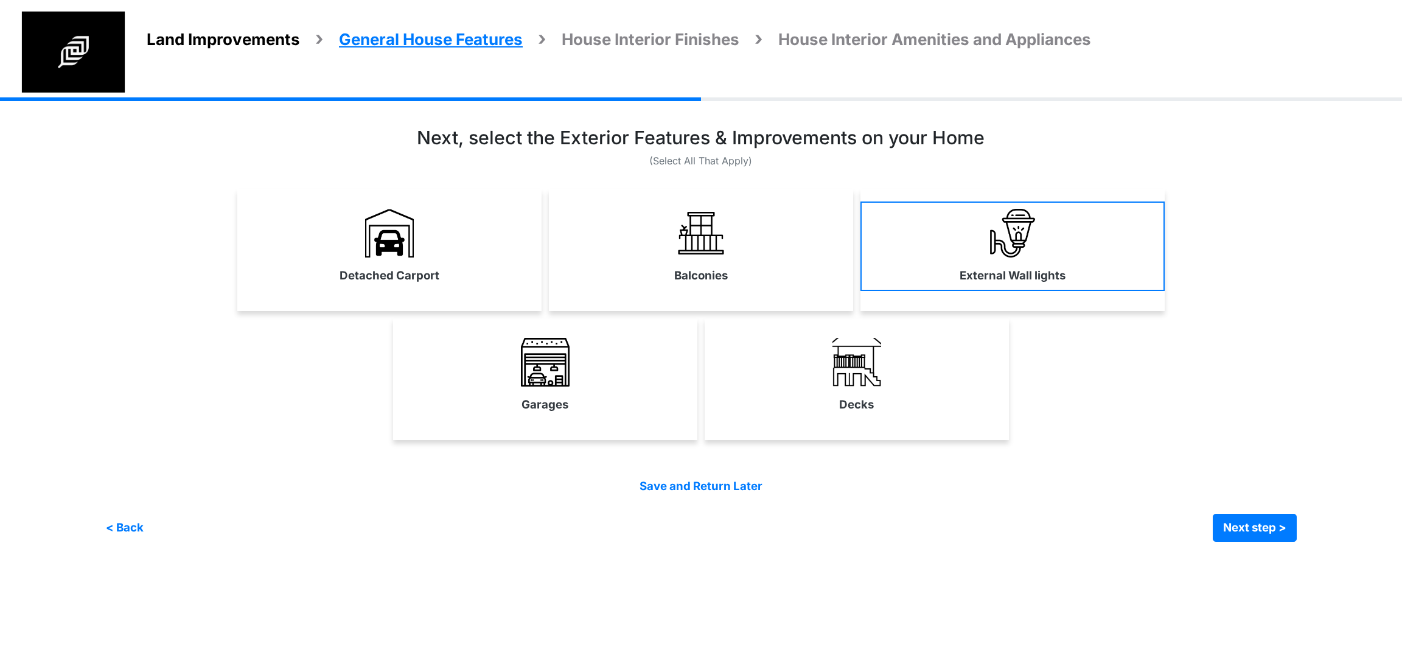
click at [1028, 273] on label "External Wall lights" at bounding box center [1012, 275] width 106 height 17
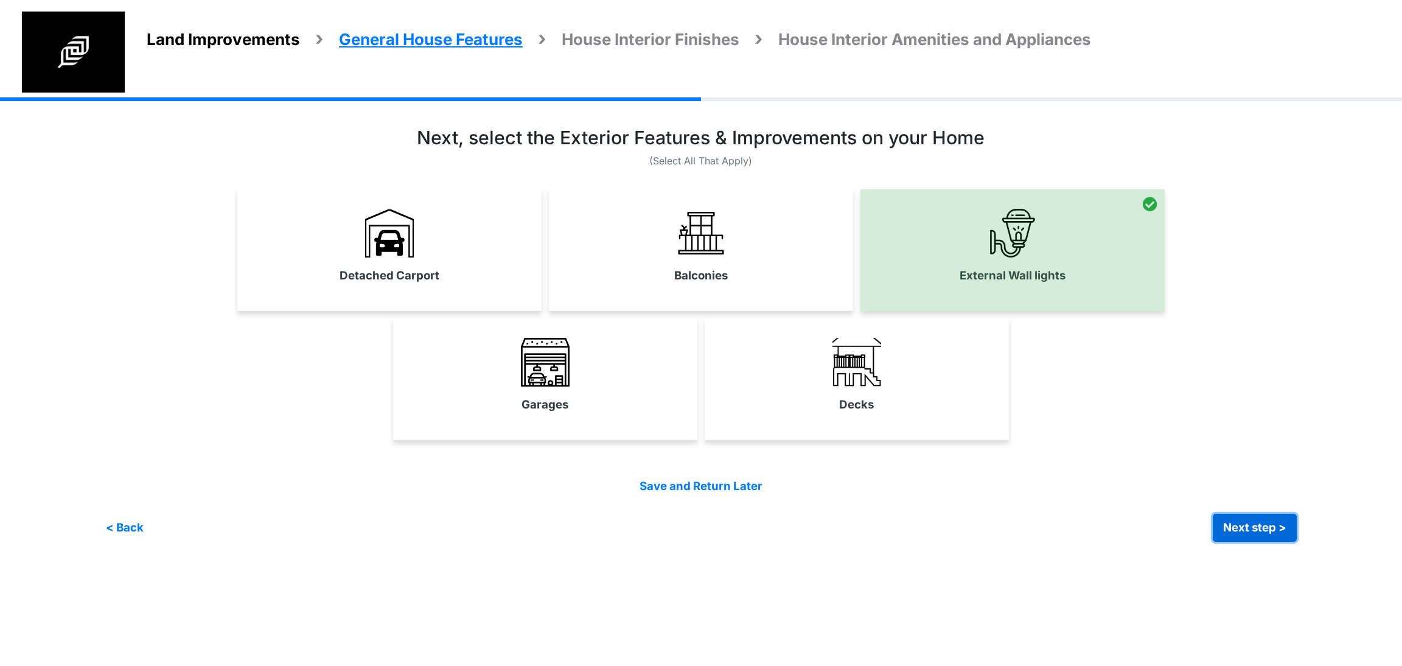
click at [1236, 537] on button "Next step >" at bounding box center [1254, 527] width 84 height 28
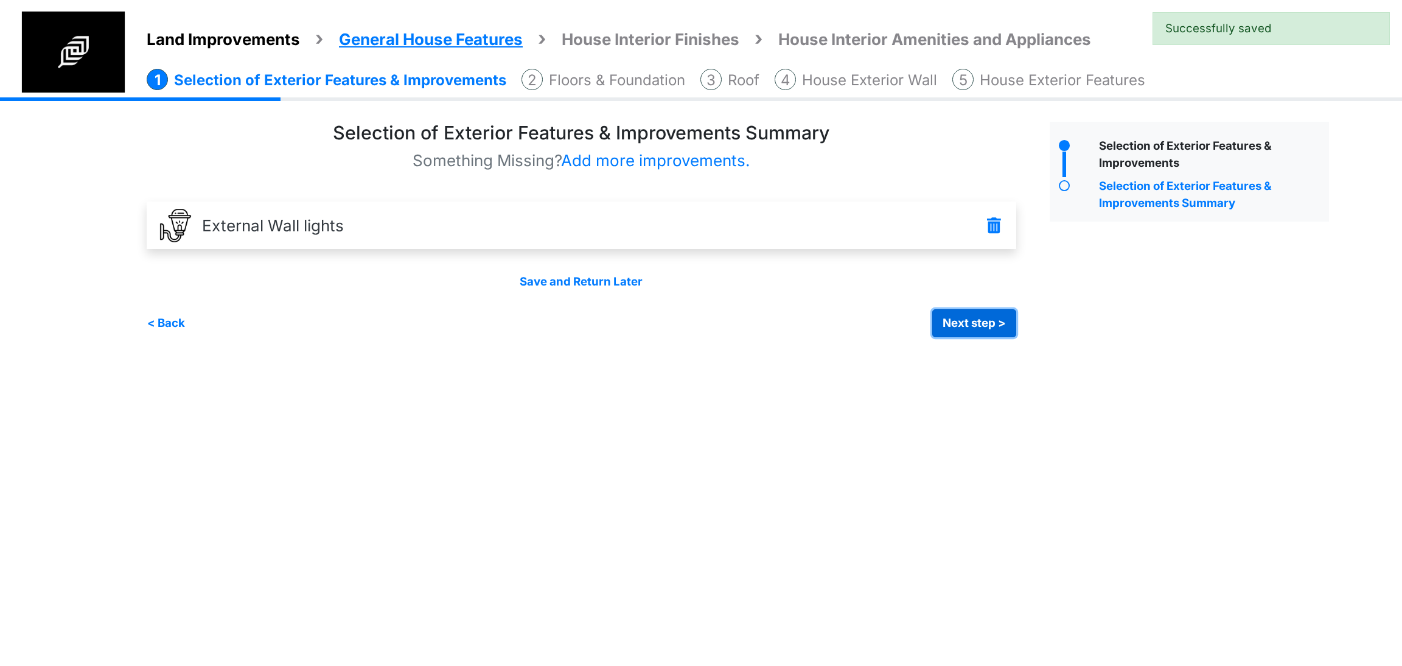
click at [983, 326] on button "Next step >" at bounding box center [974, 323] width 84 height 28
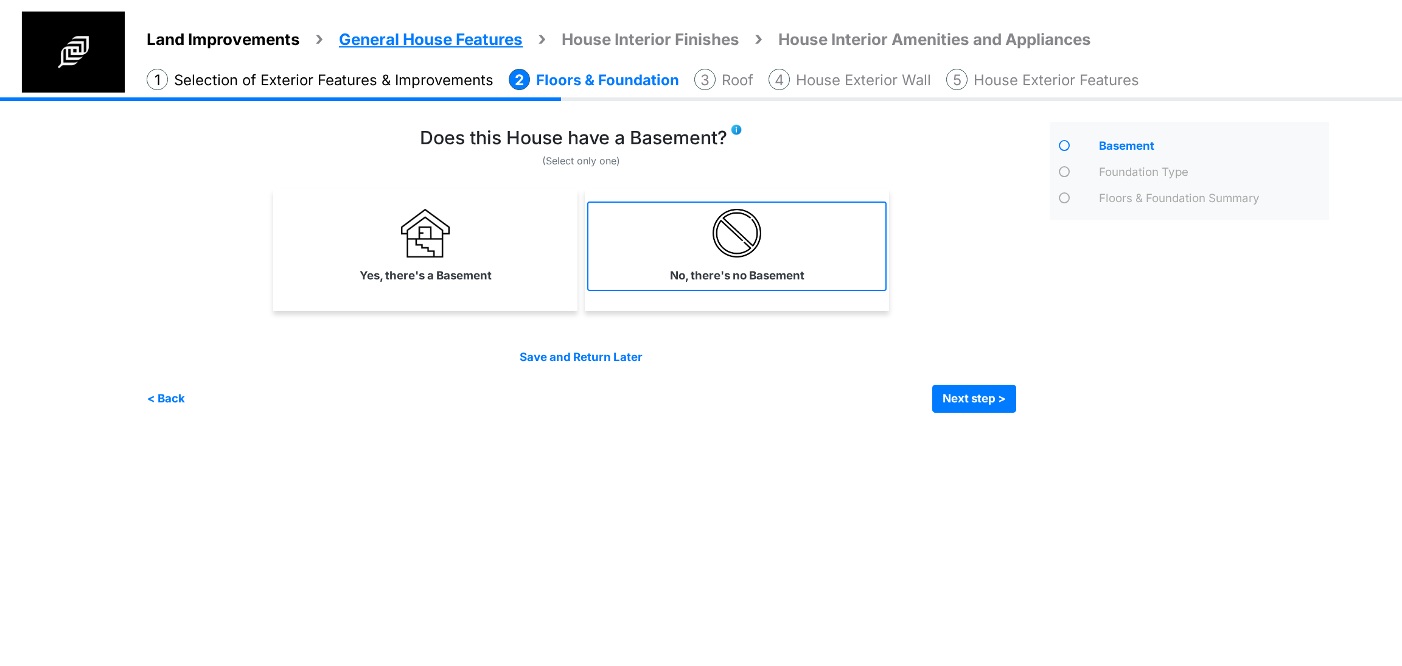
click at [627, 263] on link "No, there's no Basement" at bounding box center [736, 245] width 299 height 89
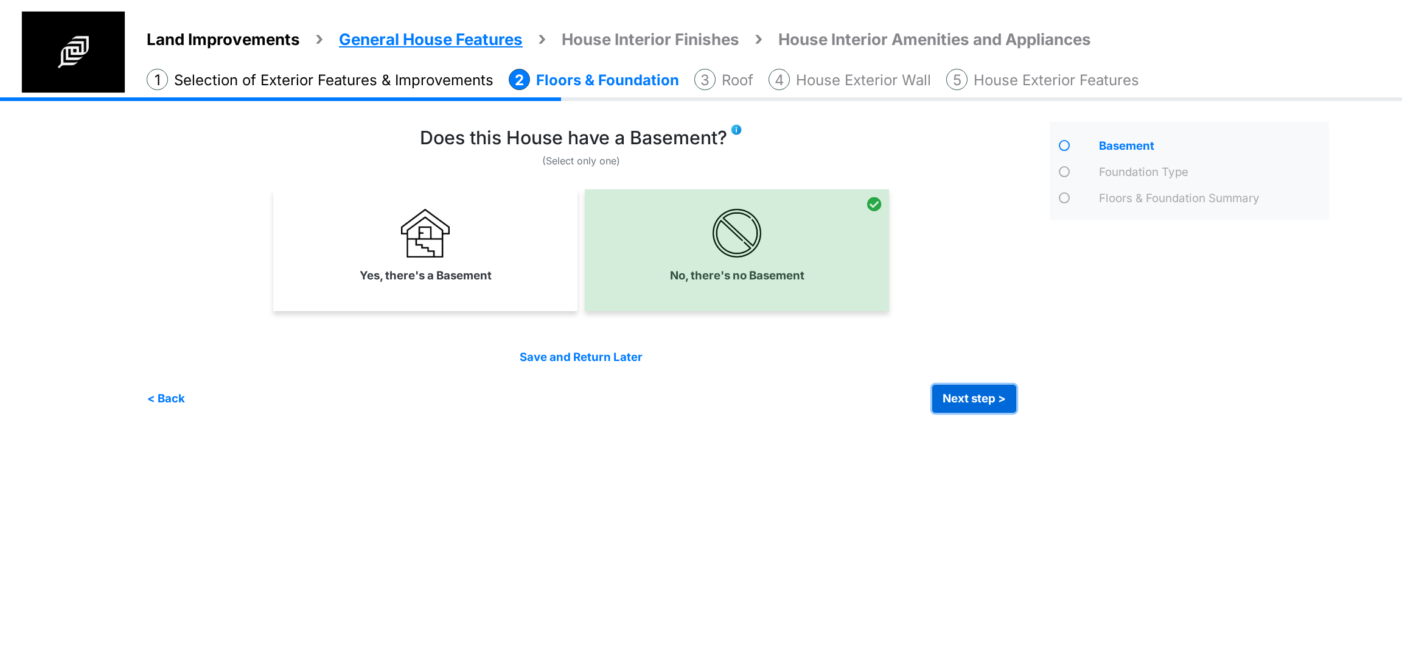
click at [962, 395] on button "Next step >" at bounding box center [974, 398] width 84 height 28
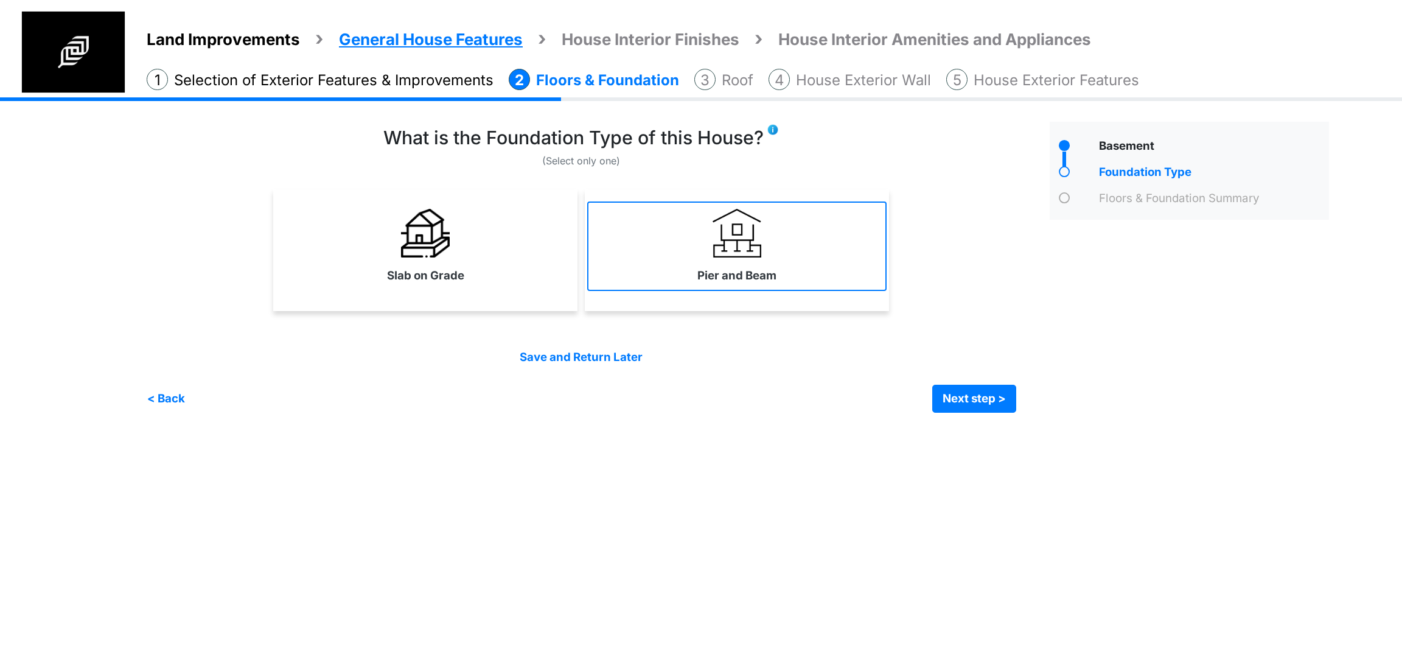
click at [640, 266] on link "Pier and Beam" at bounding box center [736, 245] width 299 height 89
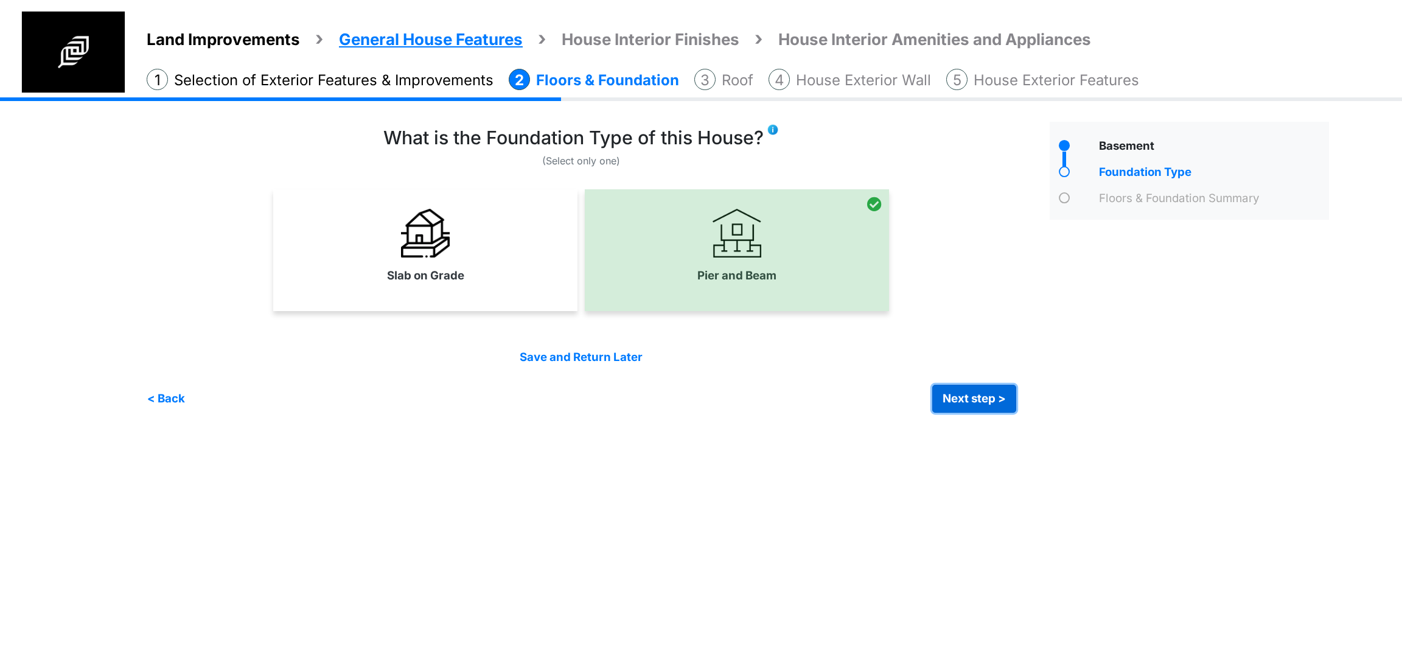
click at [957, 406] on button "Next step >" at bounding box center [974, 398] width 84 height 28
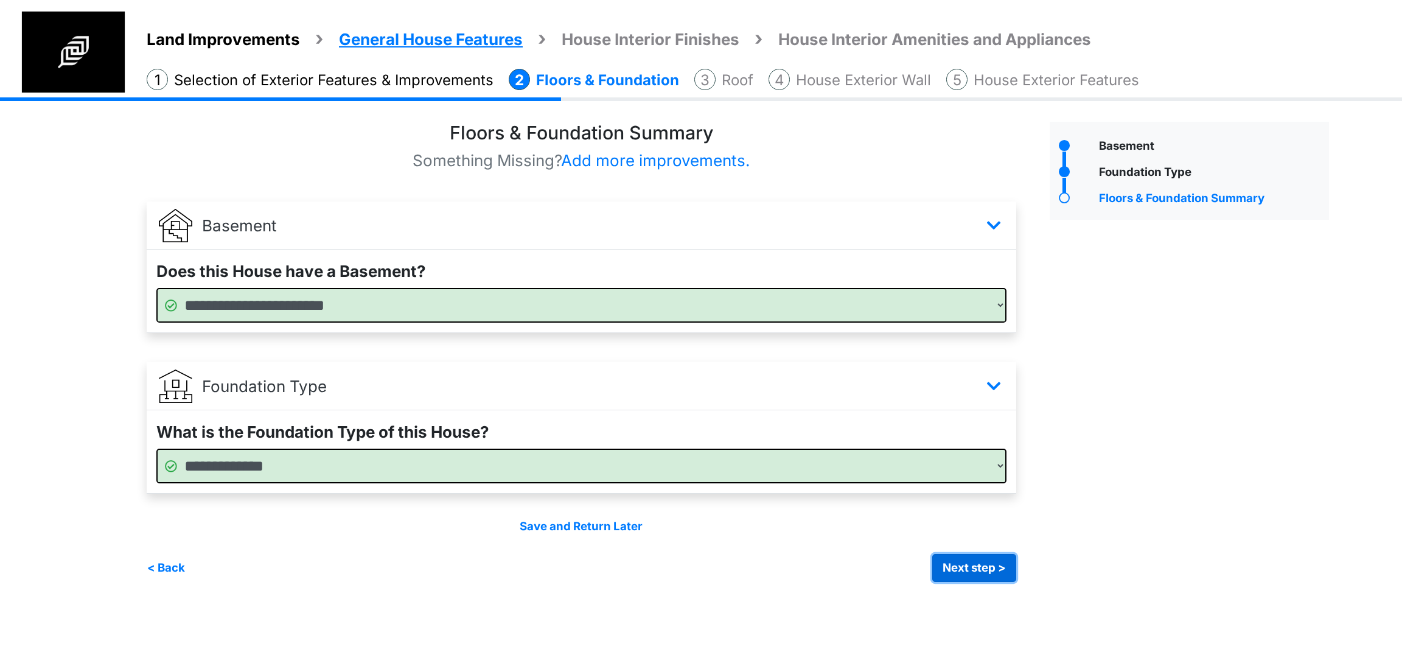
click at [969, 571] on button "Next step >" at bounding box center [974, 568] width 84 height 28
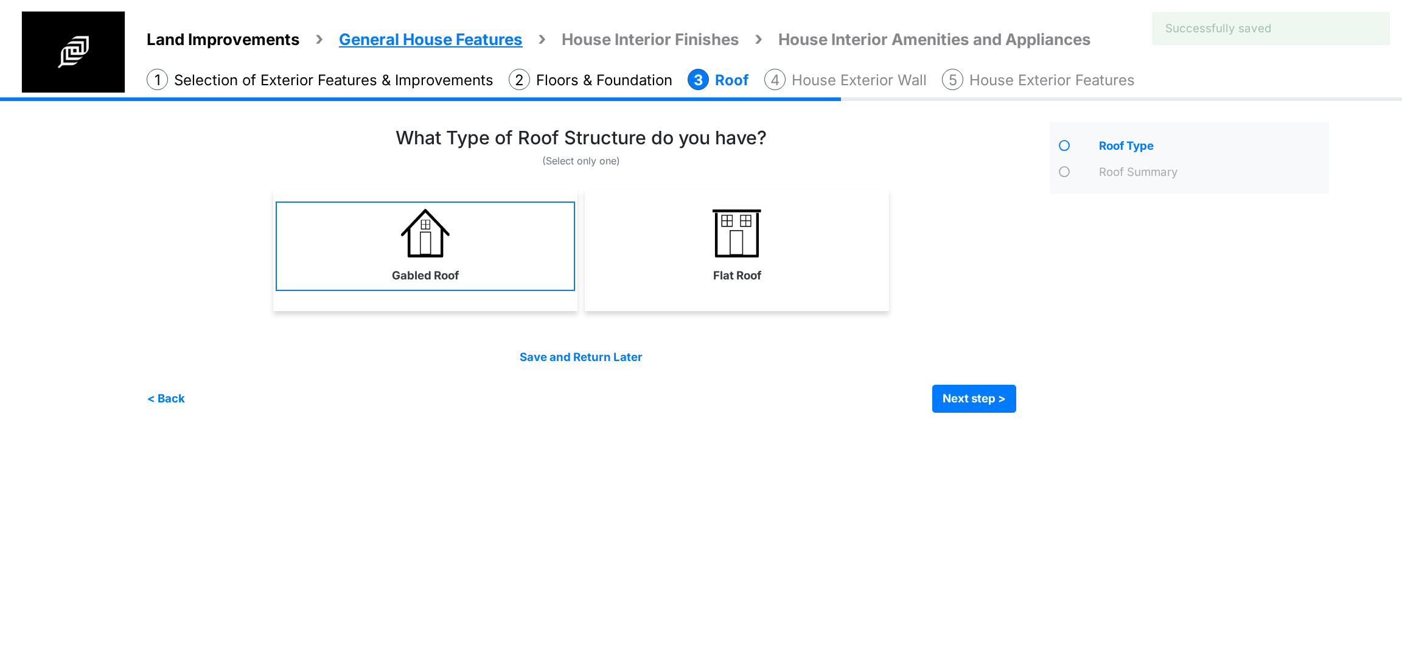
click at [530, 290] on div "Gabled Roof" at bounding box center [425, 250] width 304 height 122
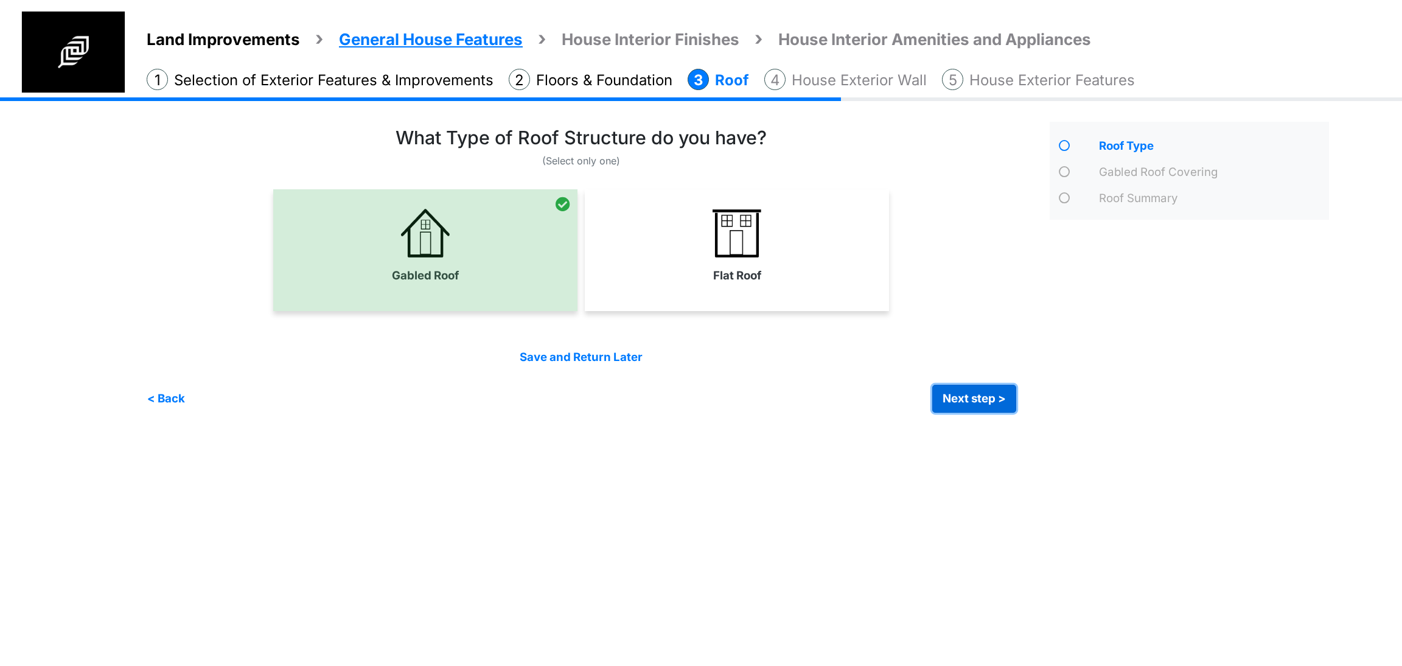
click at [991, 405] on button "Next step >" at bounding box center [974, 398] width 84 height 28
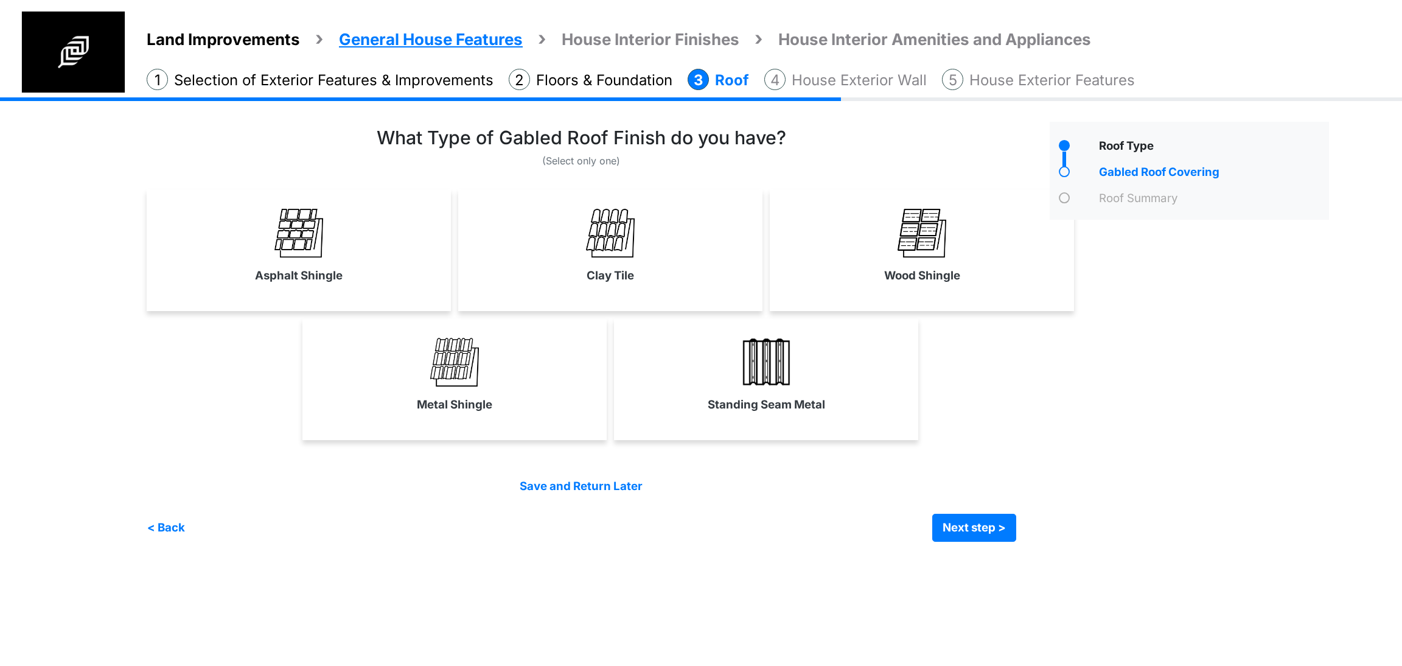
click at [1320, 354] on div "Roof Type" at bounding box center [1189, 332] width 298 height 420
click at [1151, 425] on div "Roof Type" at bounding box center [1189, 332] width 298 height 420
click at [872, 249] on link "Wood Shingle" at bounding box center [921, 245] width 299 height 89
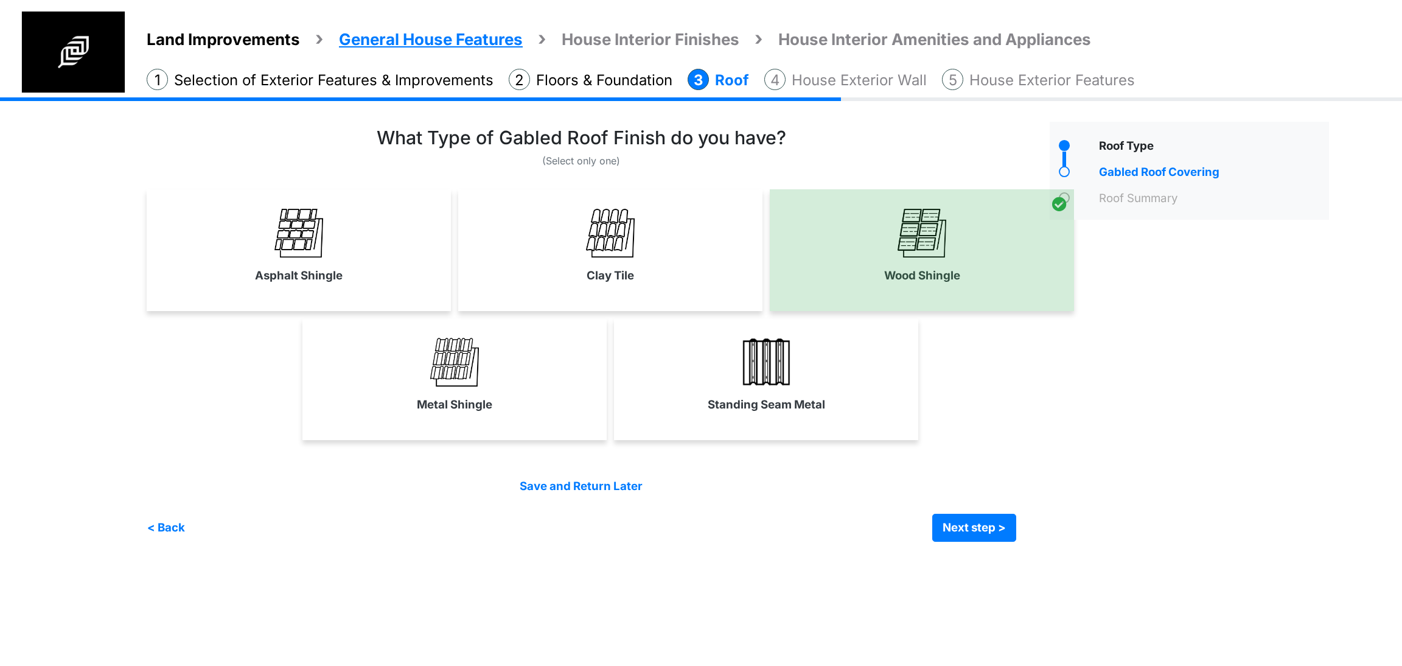
click at [956, 544] on div "Irrigation Flag pole" at bounding box center [742, 328] width 1191 height 462
click at [965, 530] on button "Next step >" at bounding box center [974, 527] width 84 height 28
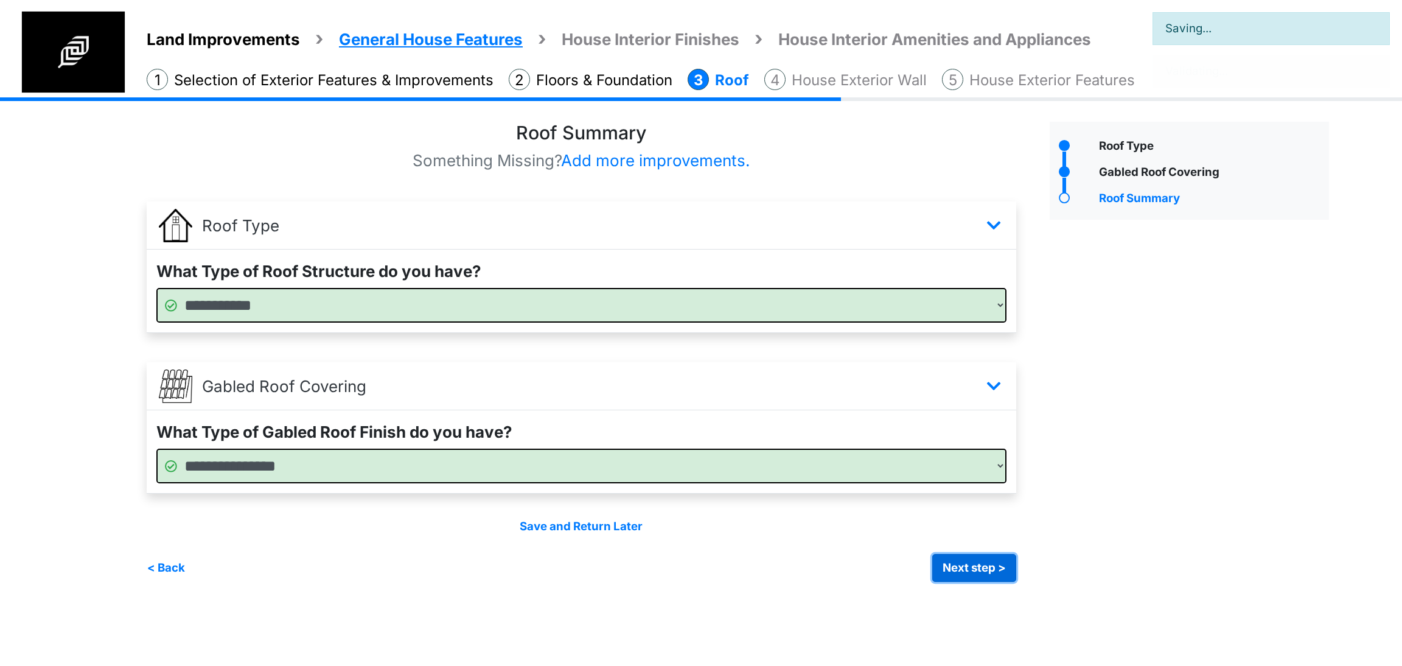
click at [958, 559] on button "Next step >" at bounding box center [974, 568] width 84 height 28
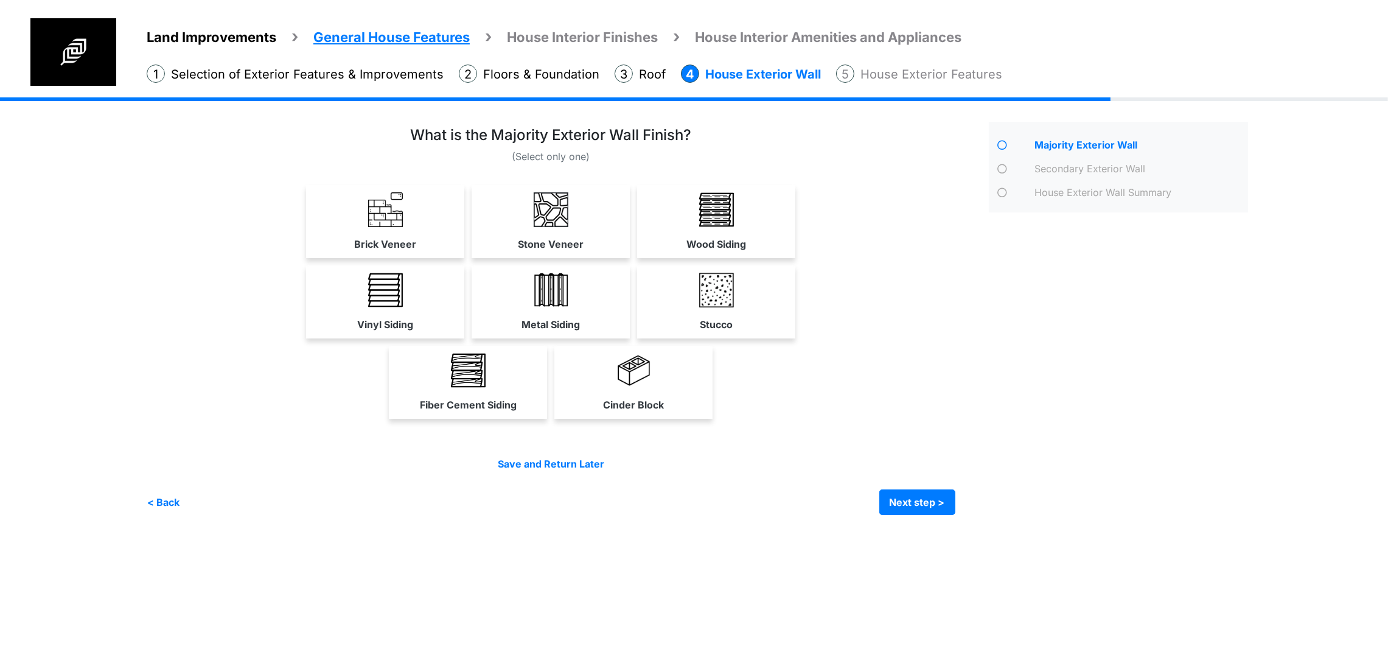
click at [734, 307] on img at bounding box center [716, 290] width 35 height 35
select select "**"
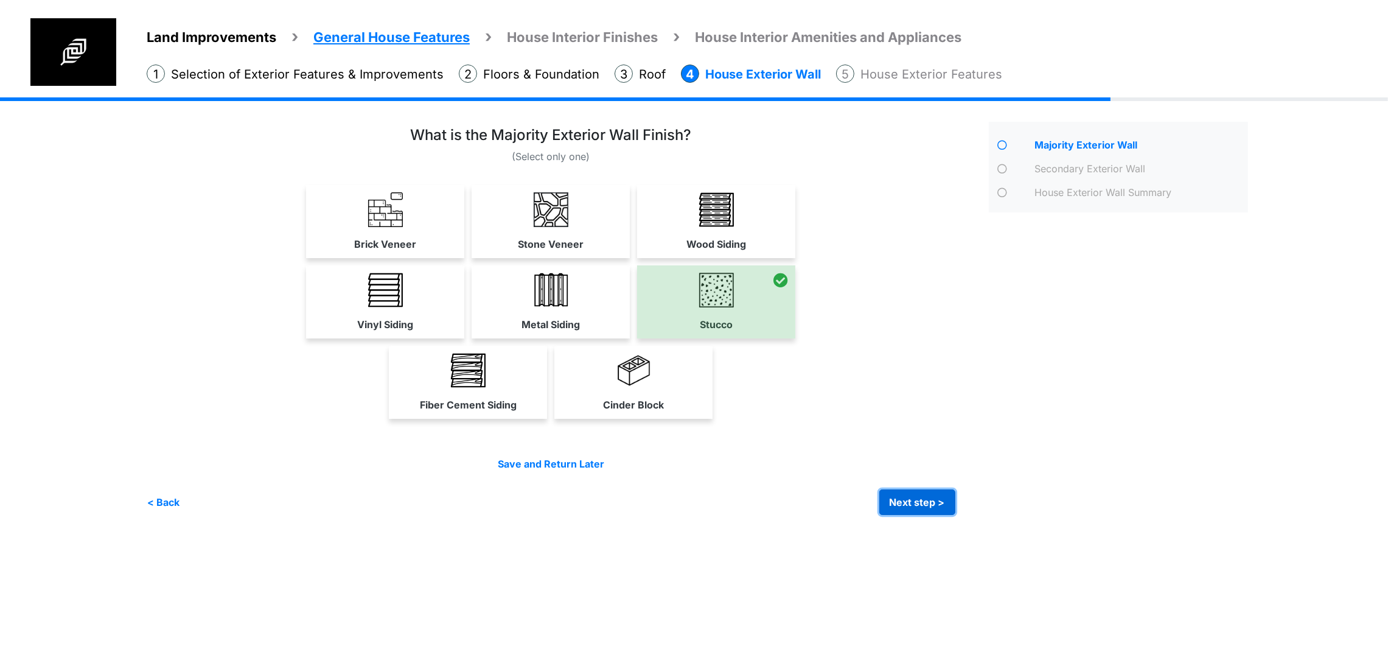
click at [955, 515] on button "Next step >" at bounding box center [917, 502] width 76 height 26
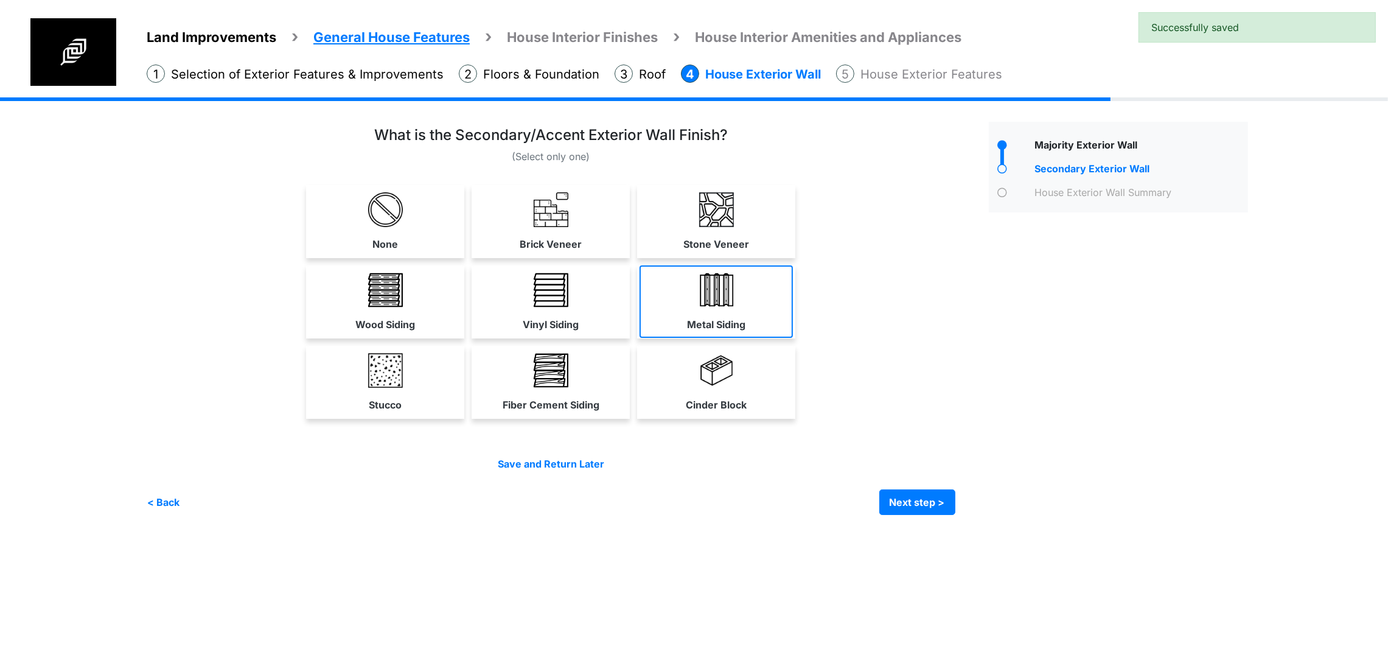
click at [734, 307] on img at bounding box center [716, 290] width 35 height 35
select select "**"
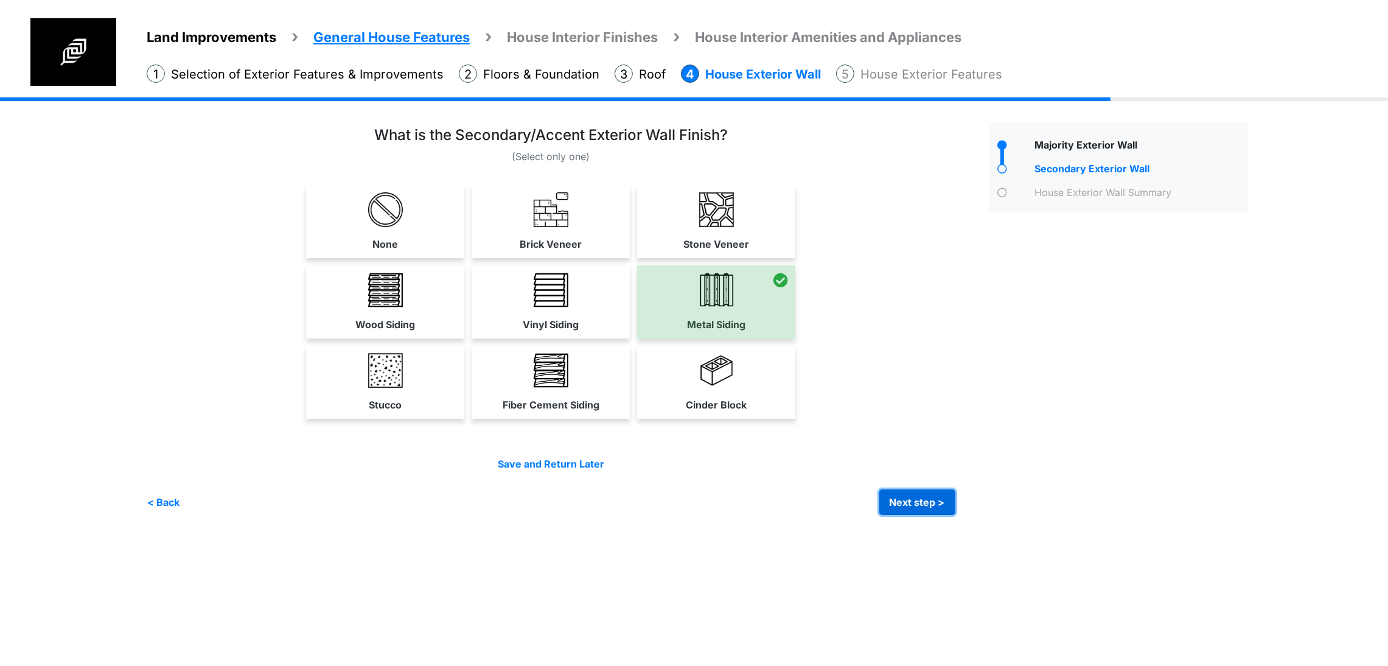
click at [955, 515] on button "Next step >" at bounding box center [917, 502] width 76 height 26
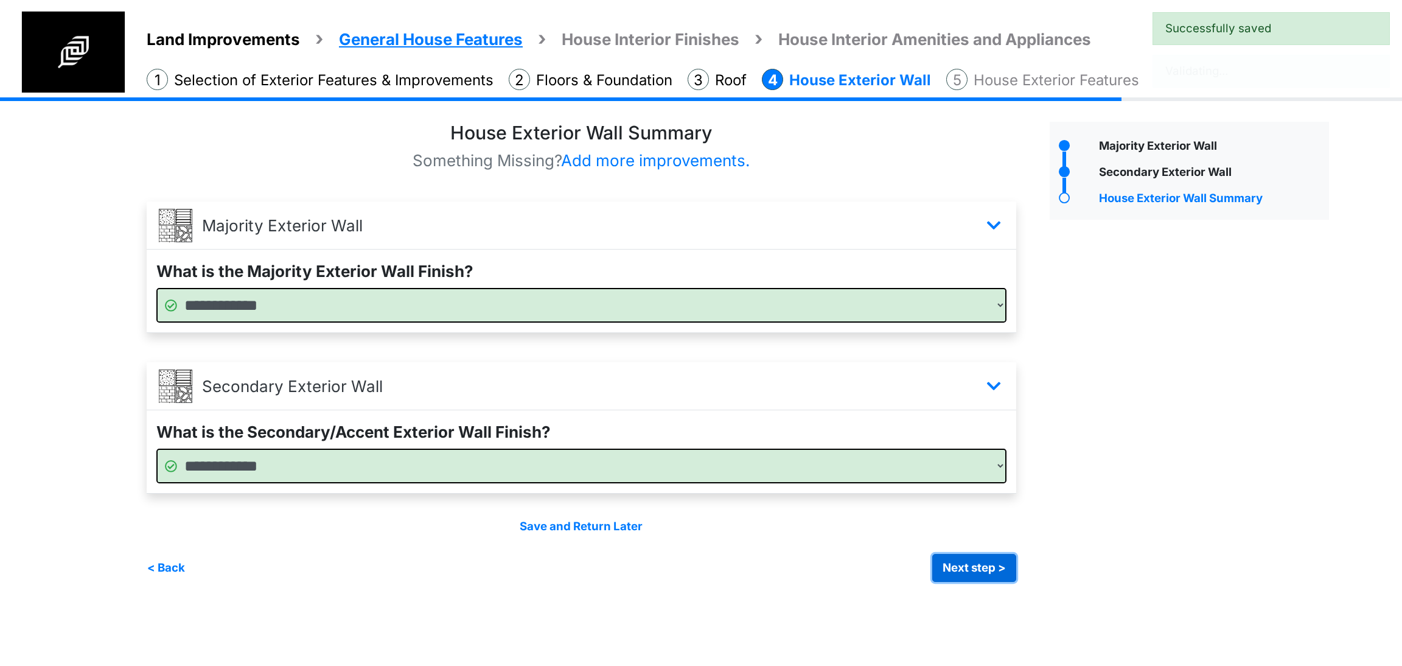
click at [936, 560] on button "Next step >" at bounding box center [974, 568] width 84 height 28
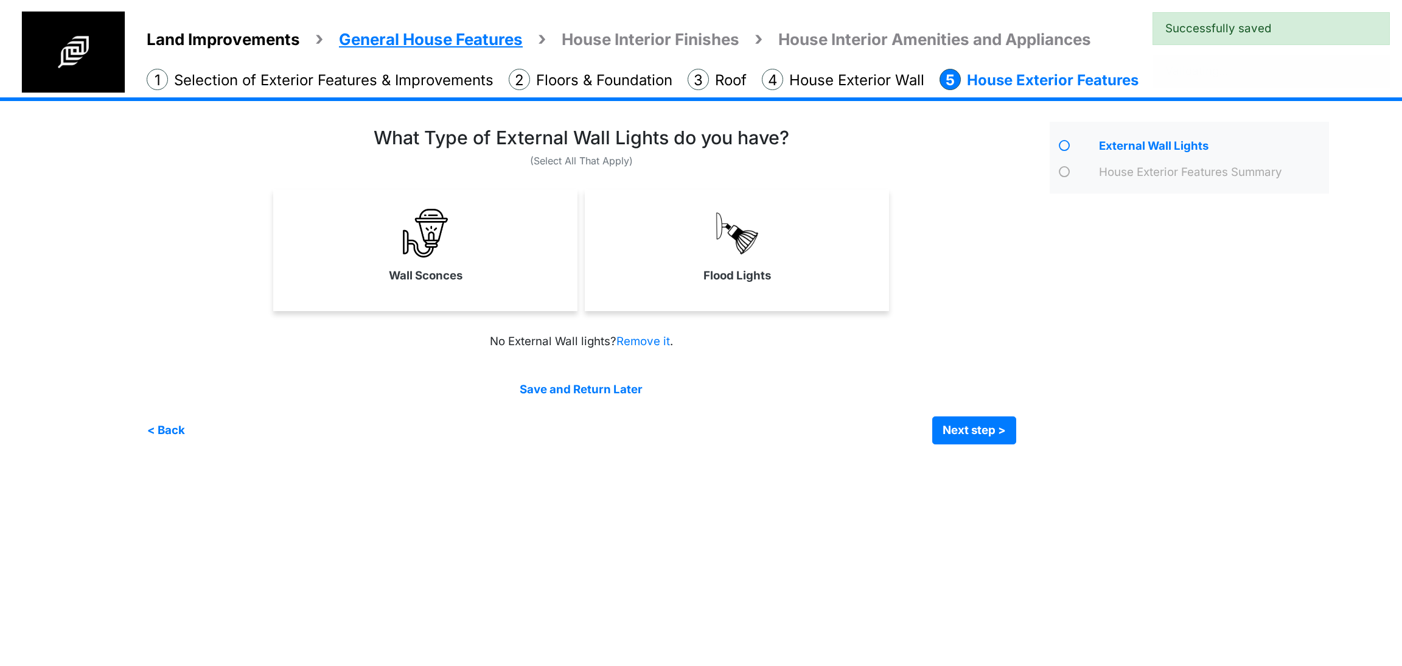
click at [778, 291] on div "Flood Lights" at bounding box center [737, 250] width 304 height 122
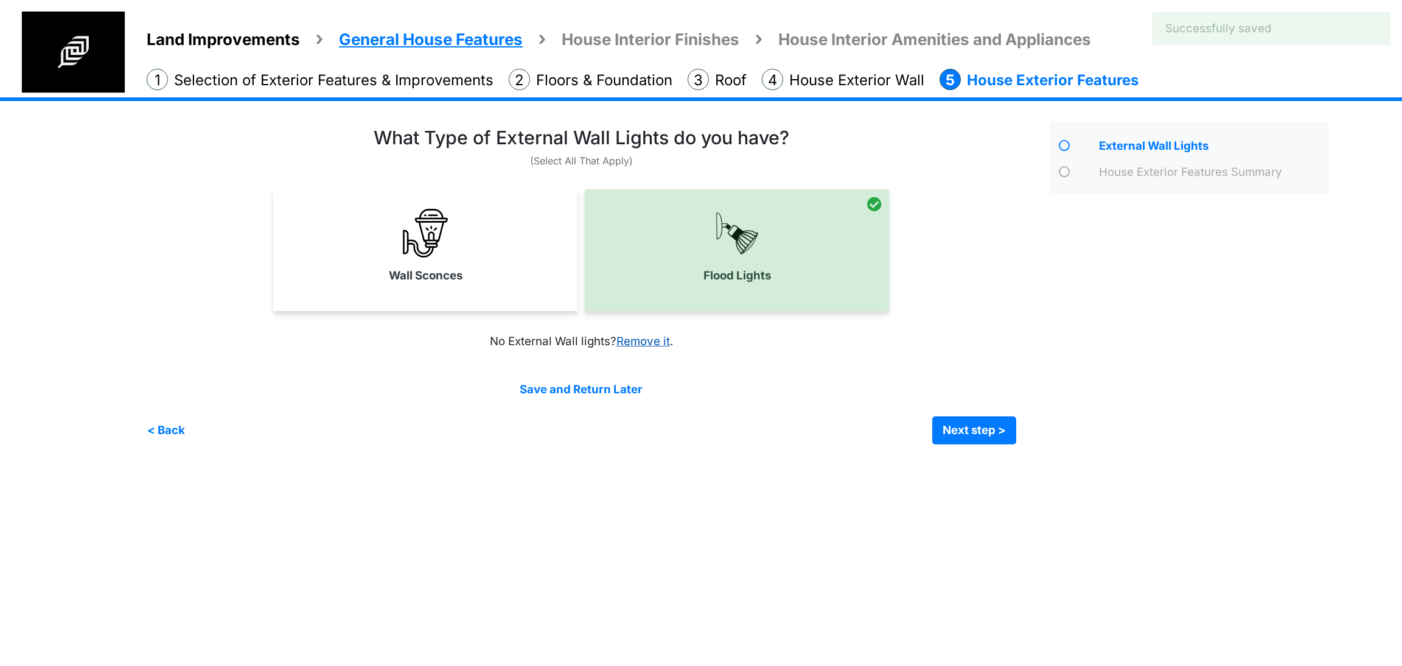
click at [529, 296] on div "Wall Sconces" at bounding box center [425, 250] width 304 height 122
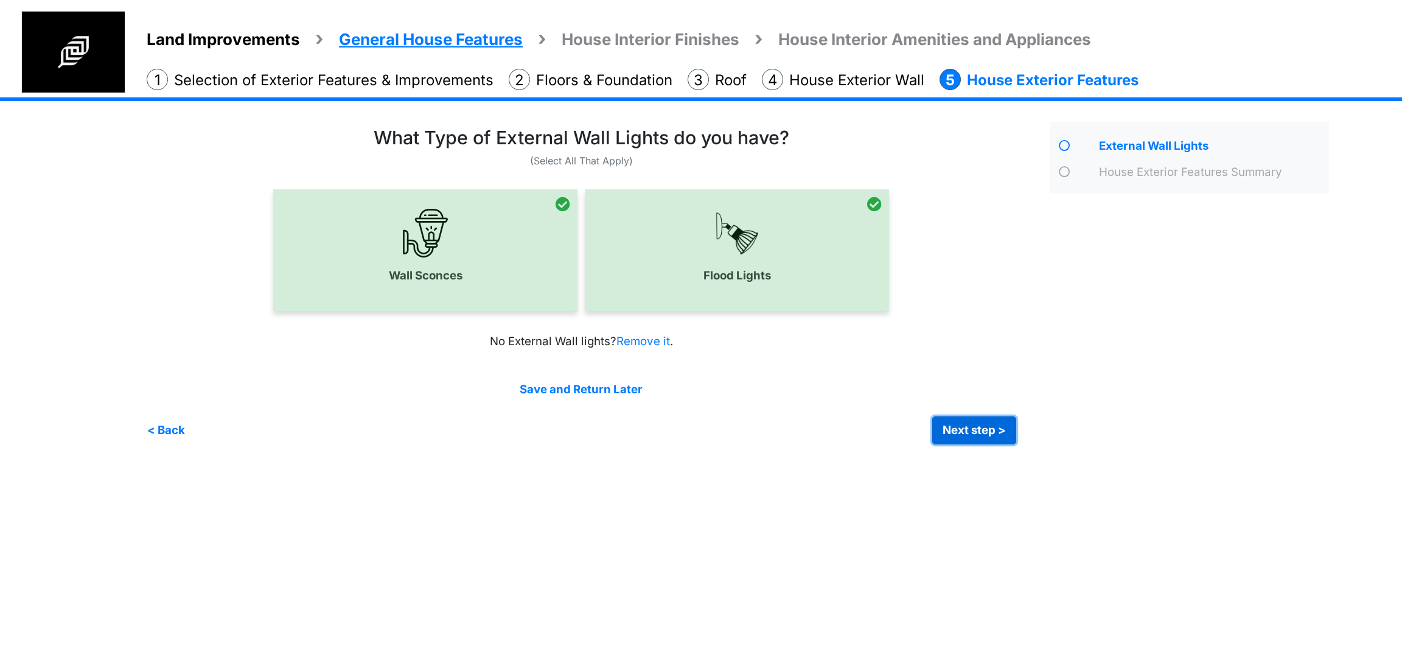
click at [968, 431] on button "Next step >" at bounding box center [974, 430] width 84 height 28
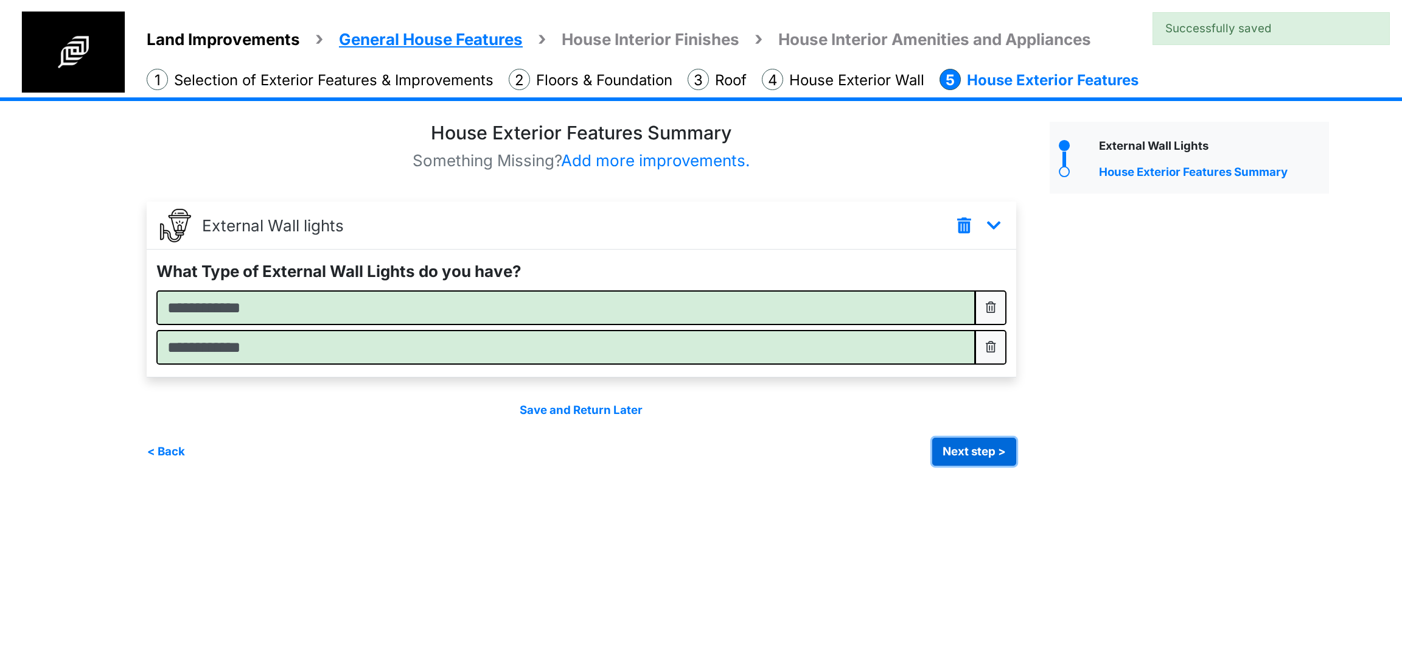
click at [958, 454] on button "Next step >" at bounding box center [974, 451] width 84 height 28
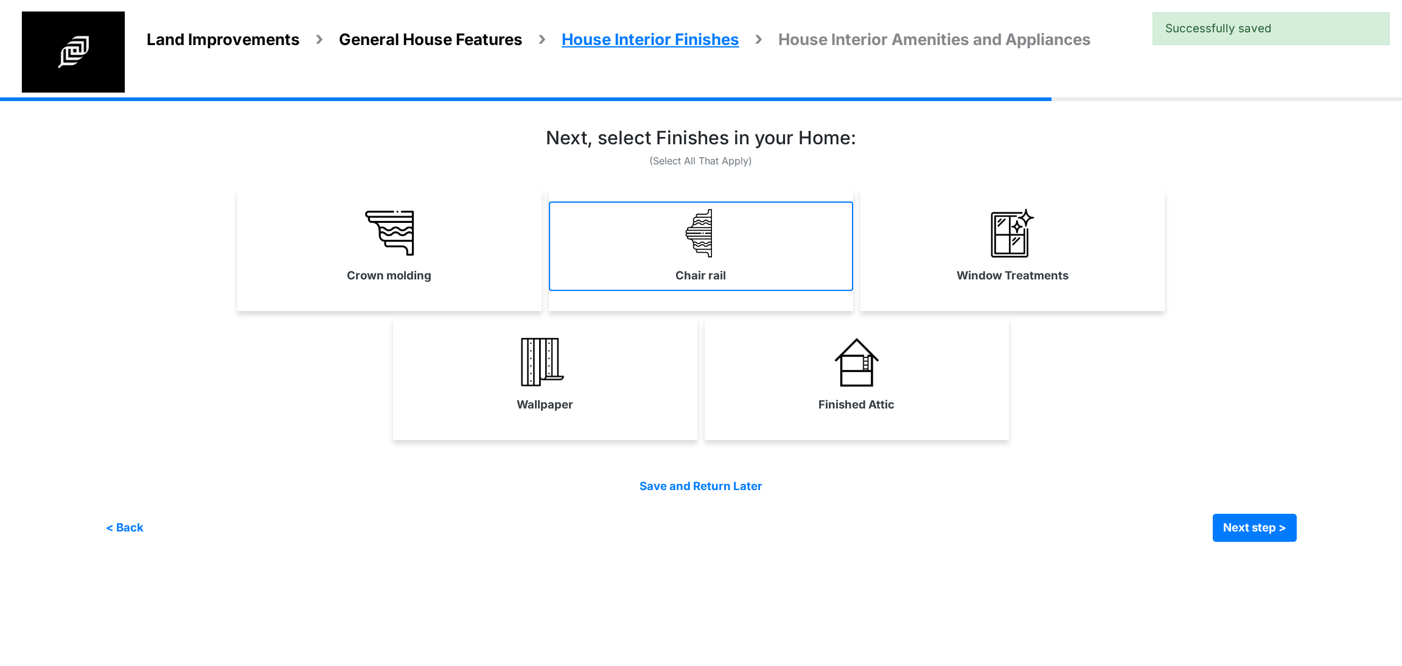
click at [694, 268] on label "Chair rail" at bounding box center [700, 275] width 50 height 17
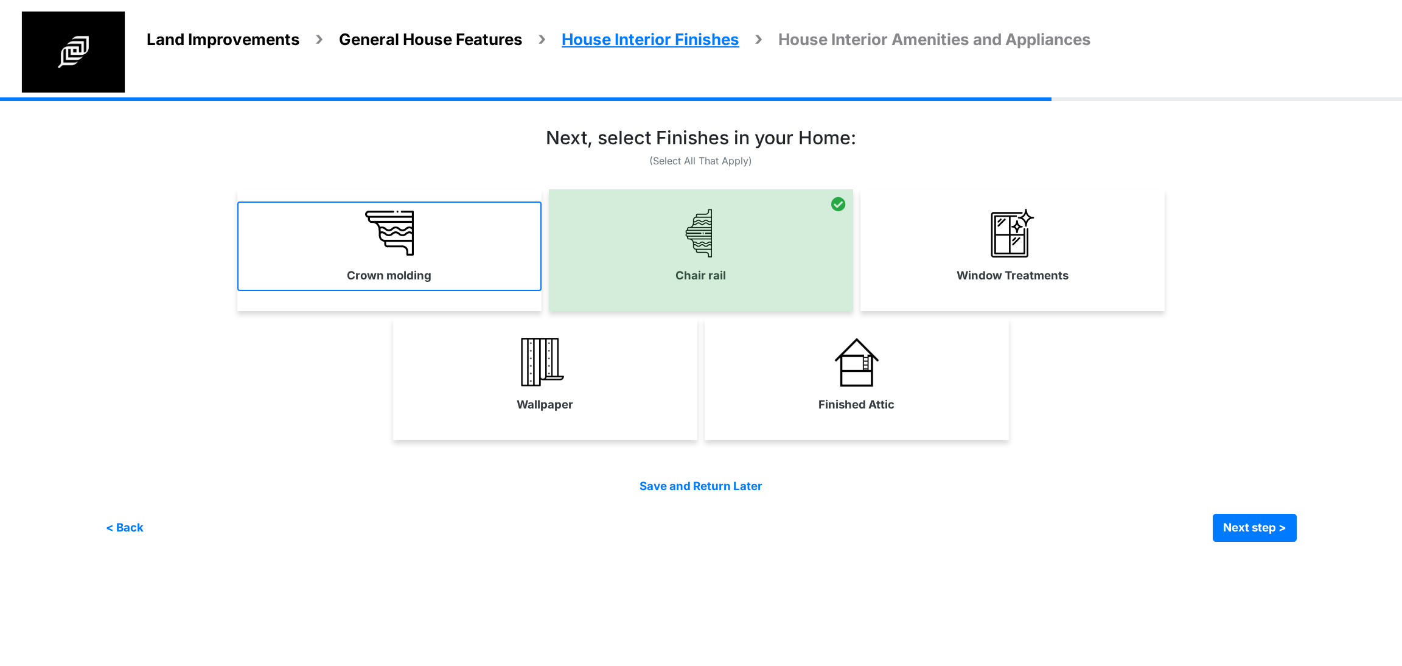
click at [490, 274] on link "Crown molding" at bounding box center [389, 245] width 304 height 89
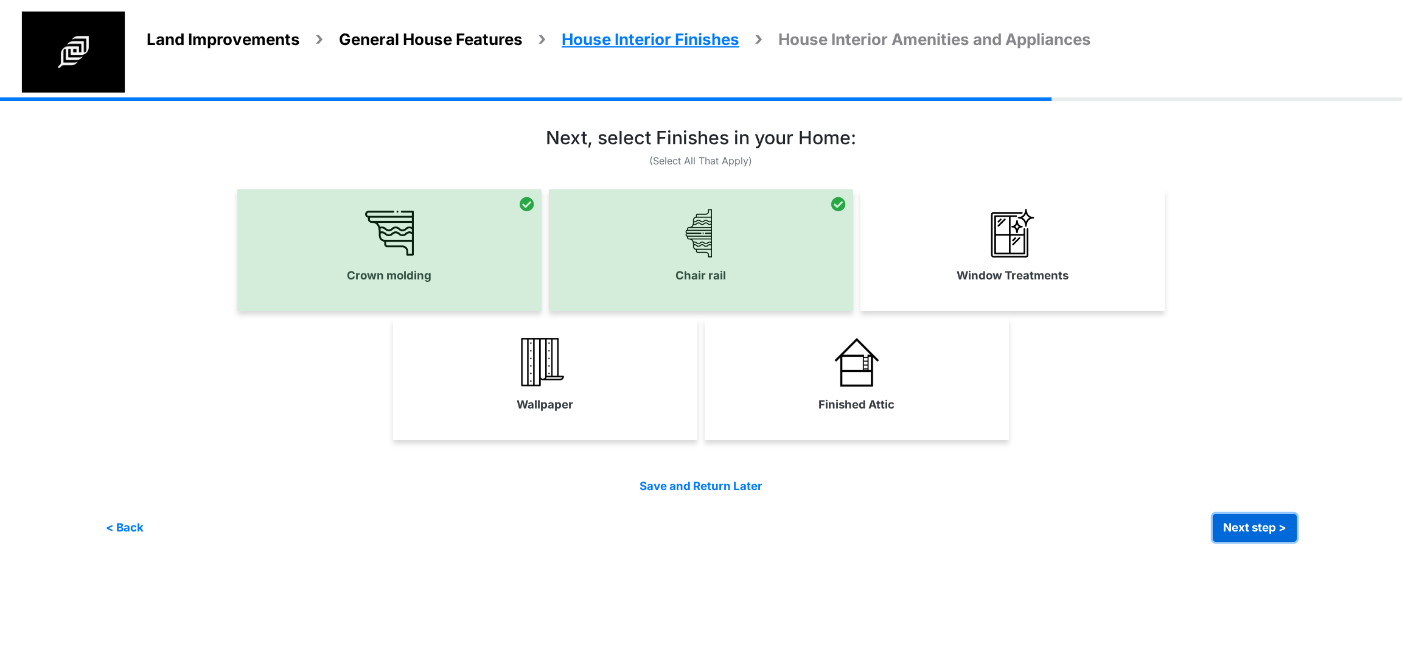
click at [1242, 529] on button "Next step >" at bounding box center [1254, 527] width 84 height 28
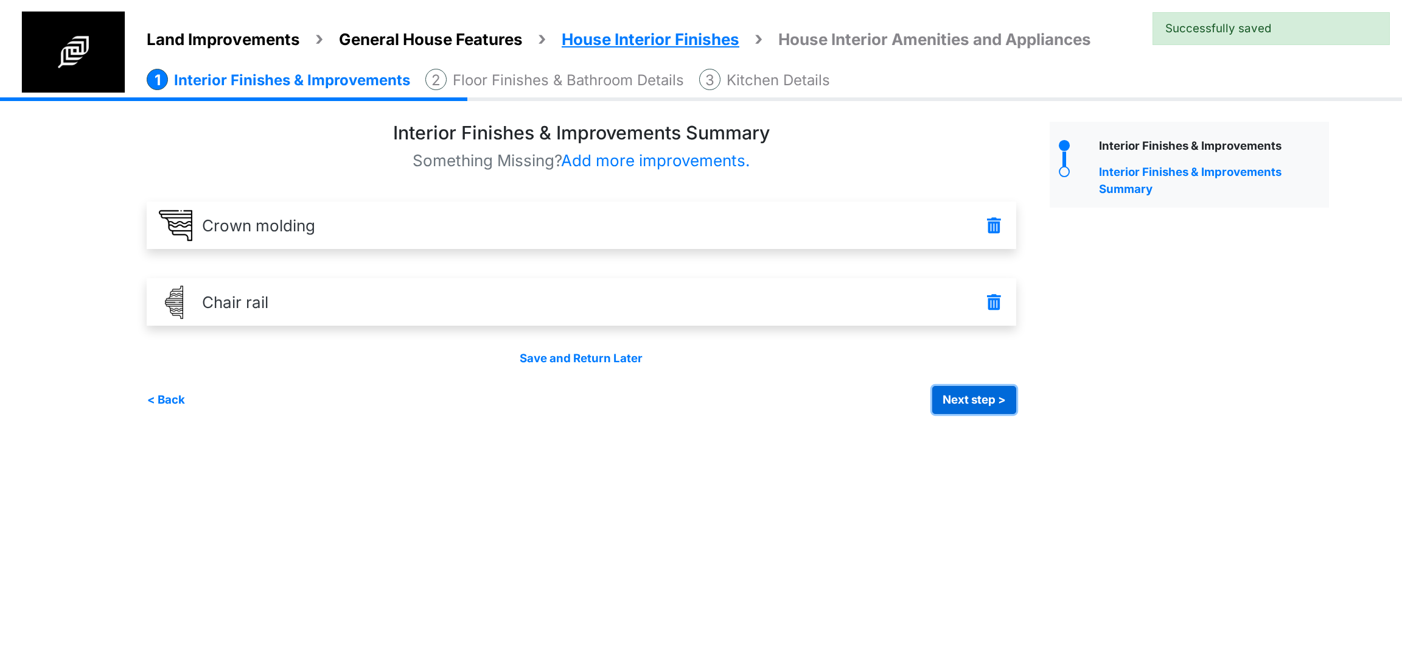
click at [943, 388] on button "Next step >" at bounding box center [974, 400] width 84 height 28
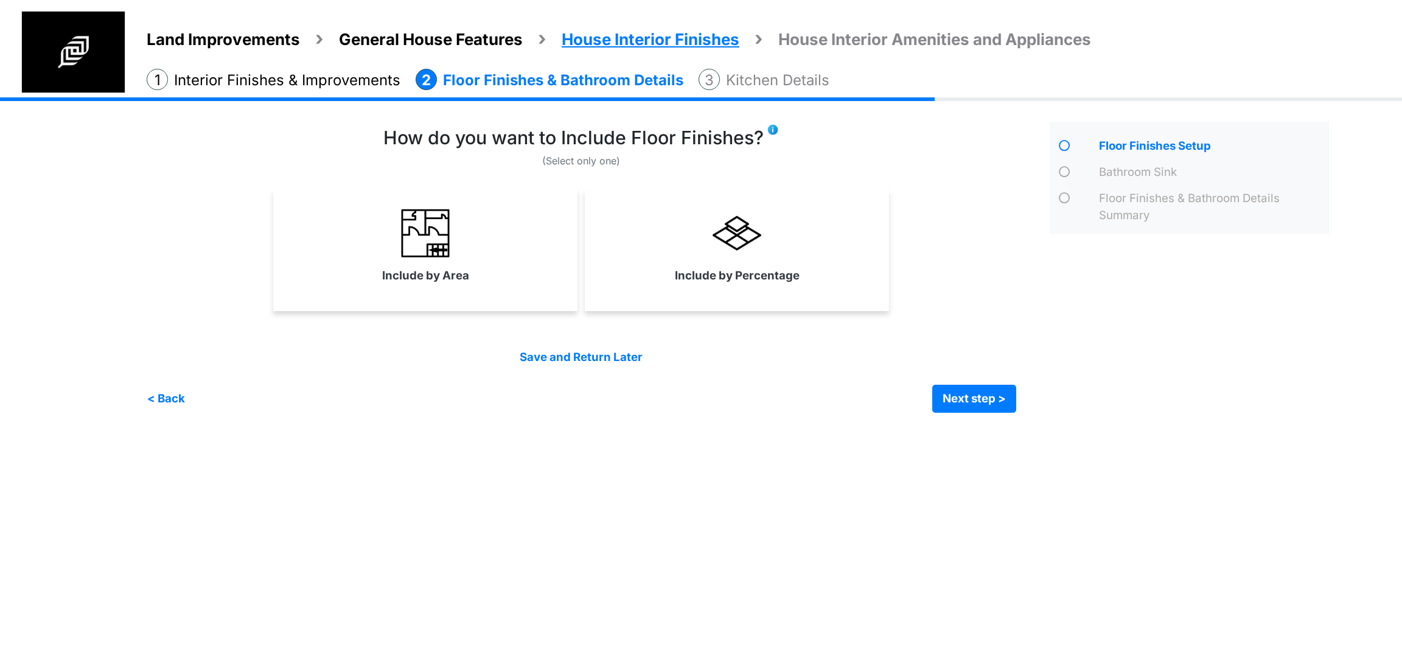
click at [721, 292] on div "Include by Percentage" at bounding box center [737, 250] width 304 height 122
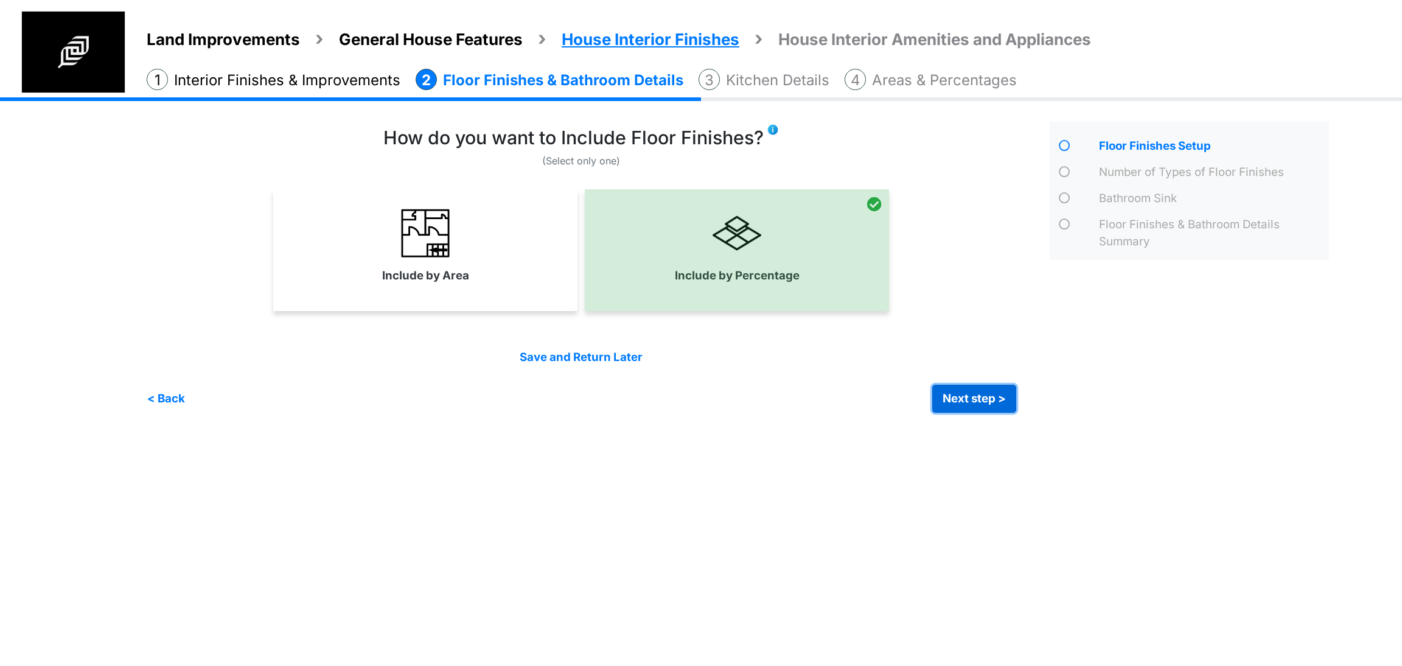
click at [947, 401] on button "Next step >" at bounding box center [974, 398] width 84 height 28
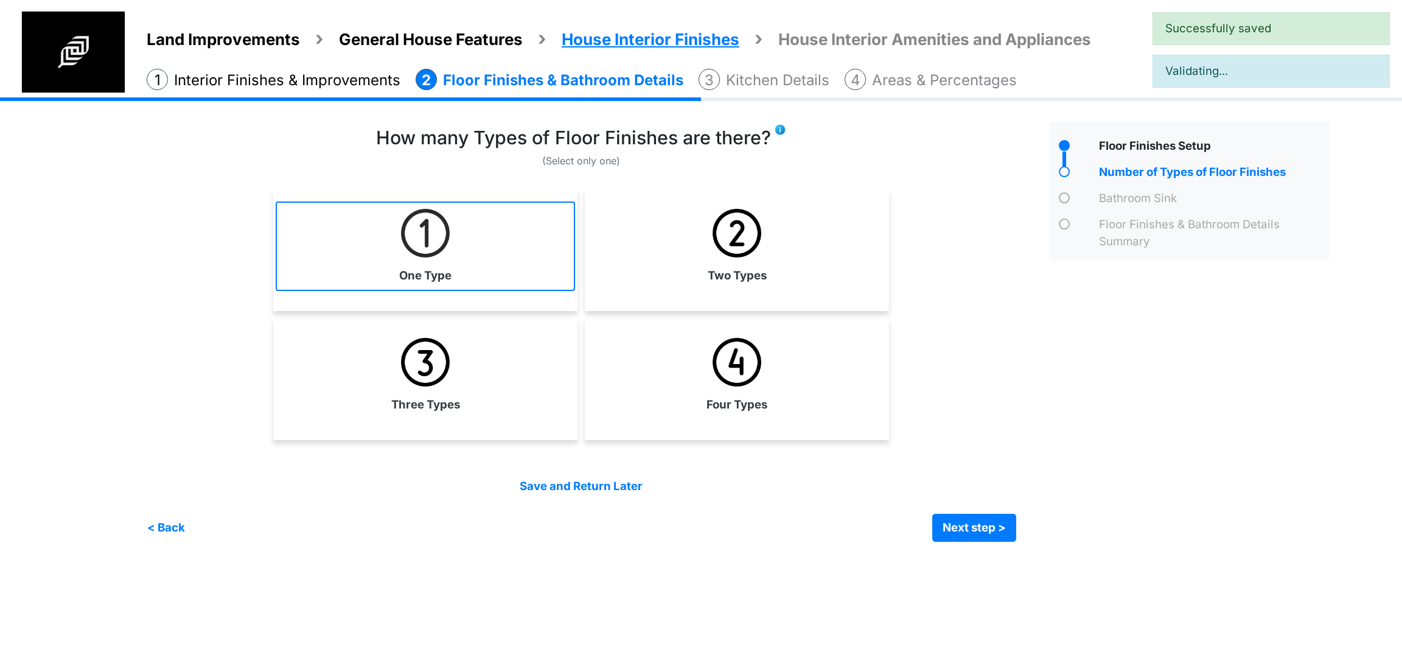
click at [418, 261] on link "One Type" at bounding box center [425, 245] width 299 height 89
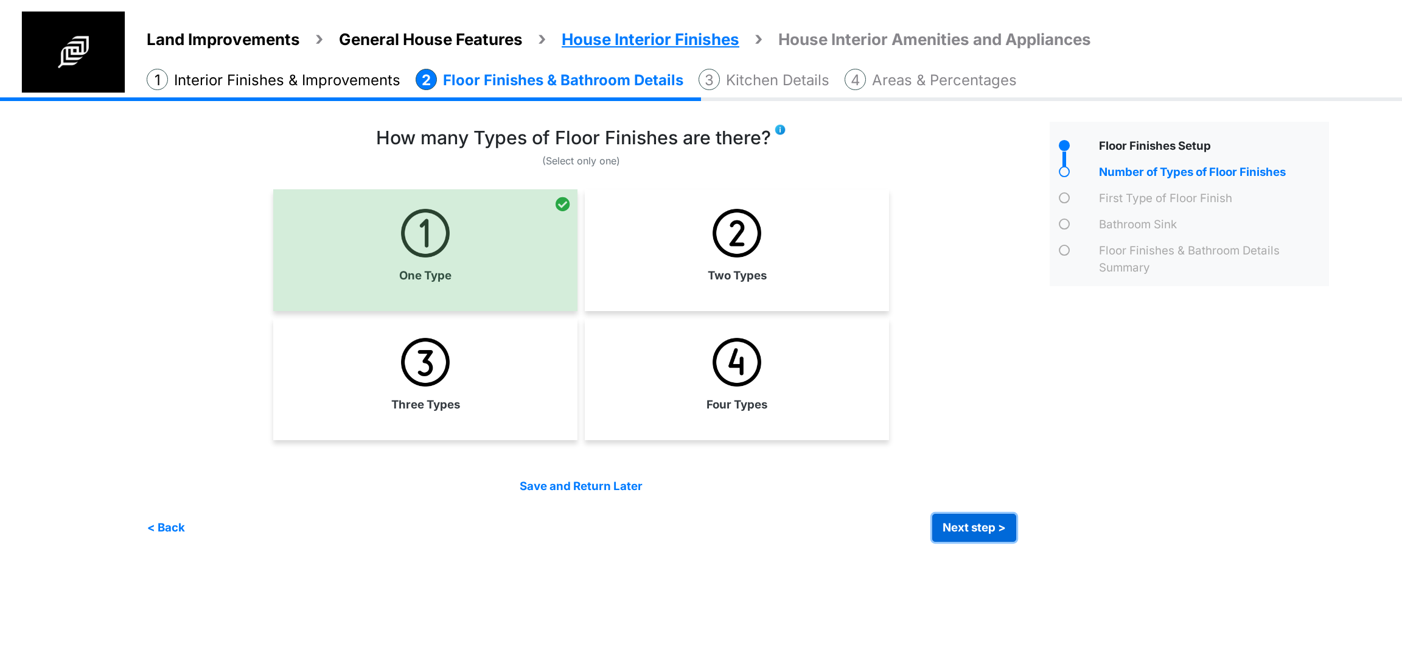
click at [986, 514] on button "Next step >" at bounding box center [974, 527] width 84 height 28
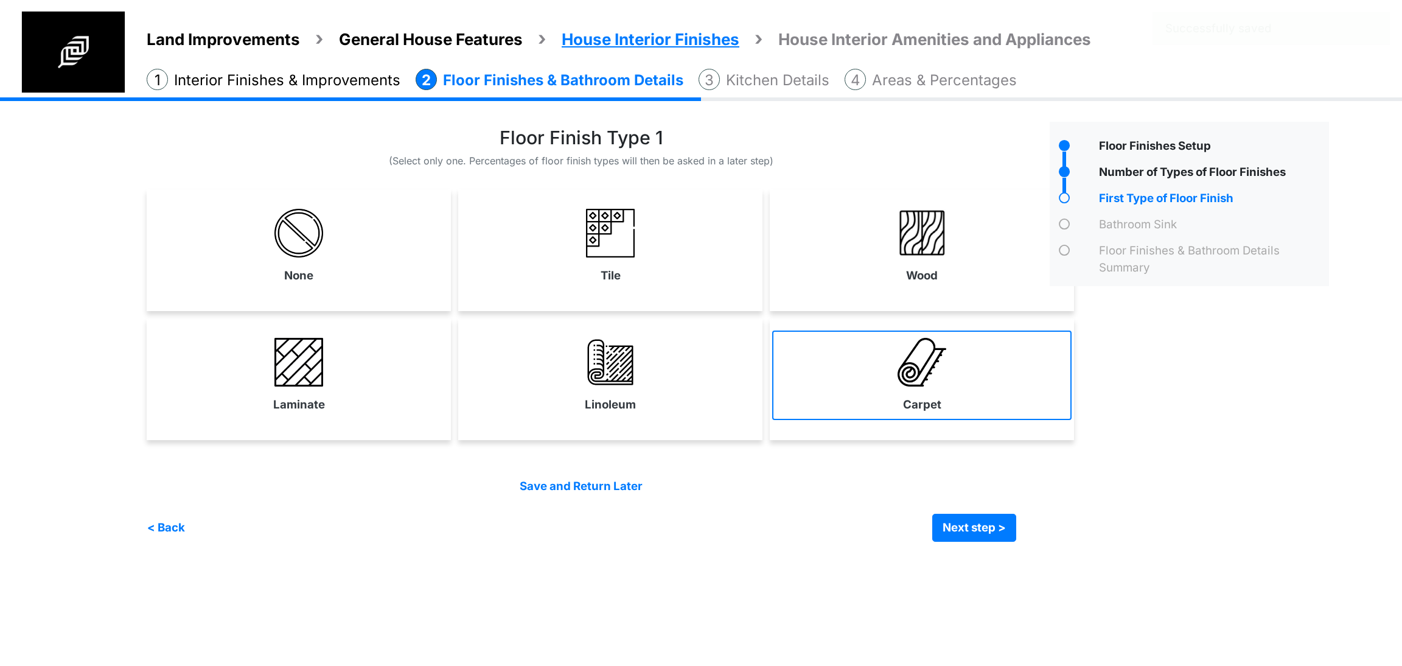
click at [897, 361] on img at bounding box center [921, 362] width 49 height 49
select select "*"
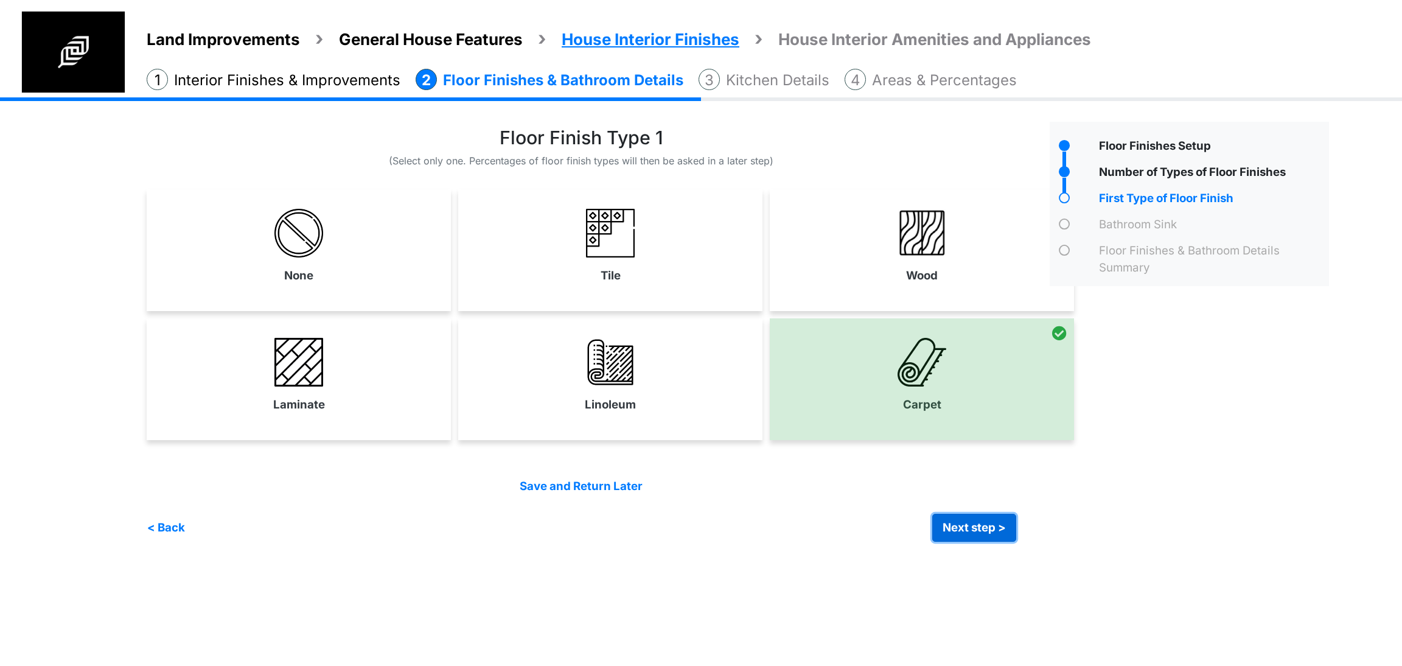
click at [981, 526] on button "Next step >" at bounding box center [974, 527] width 84 height 28
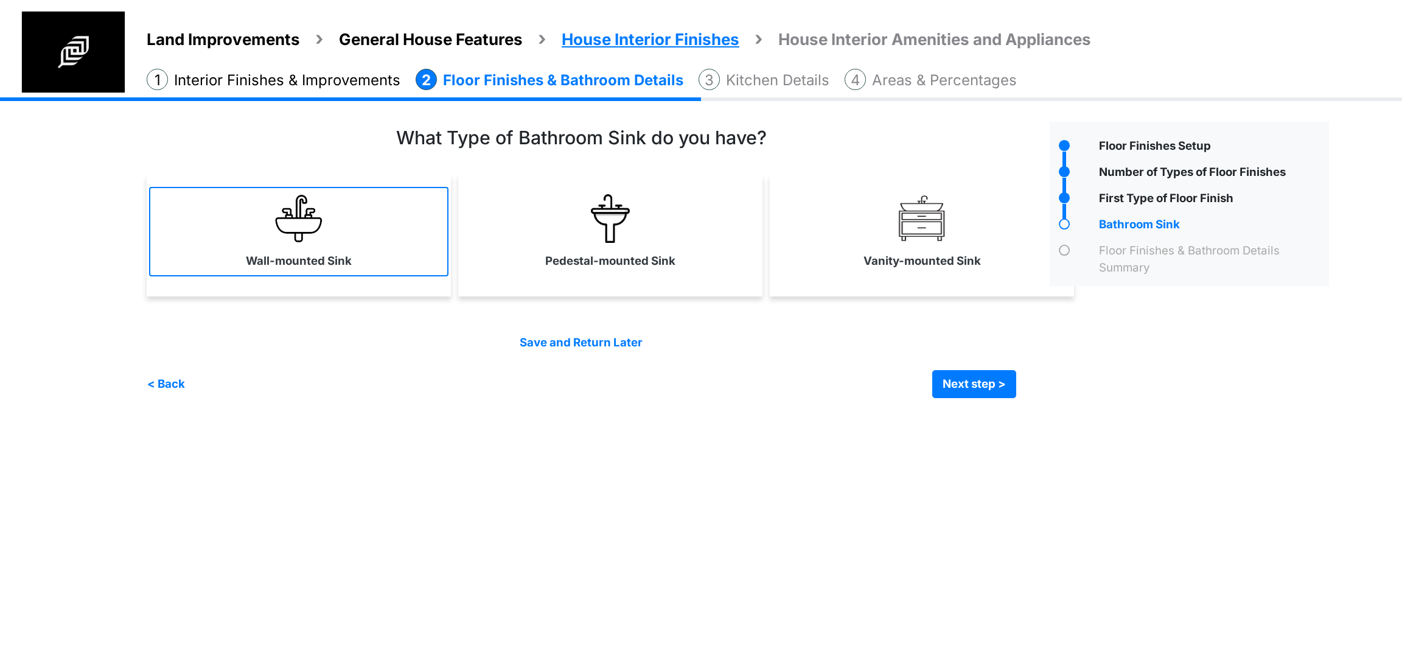
click at [232, 235] on link "Wall-mounted Sink" at bounding box center [298, 231] width 299 height 89
select select "*"
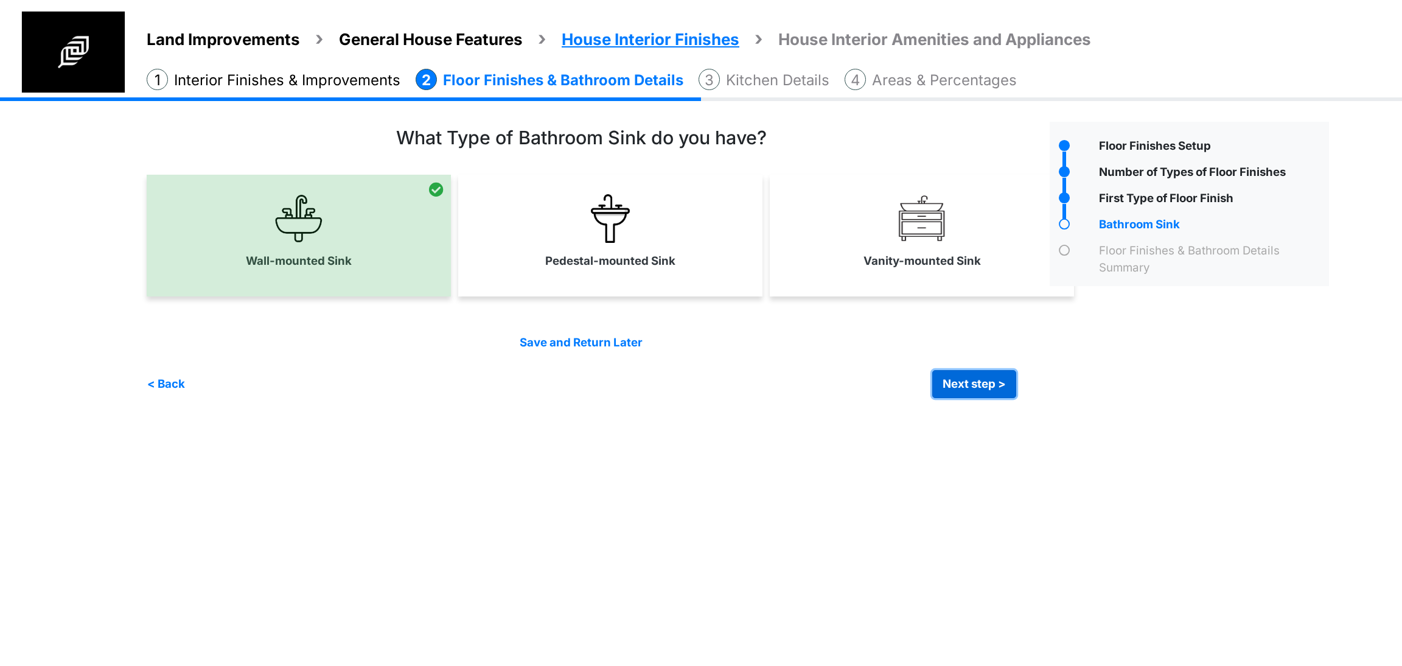
click at [940, 381] on button "Next step >" at bounding box center [974, 384] width 84 height 28
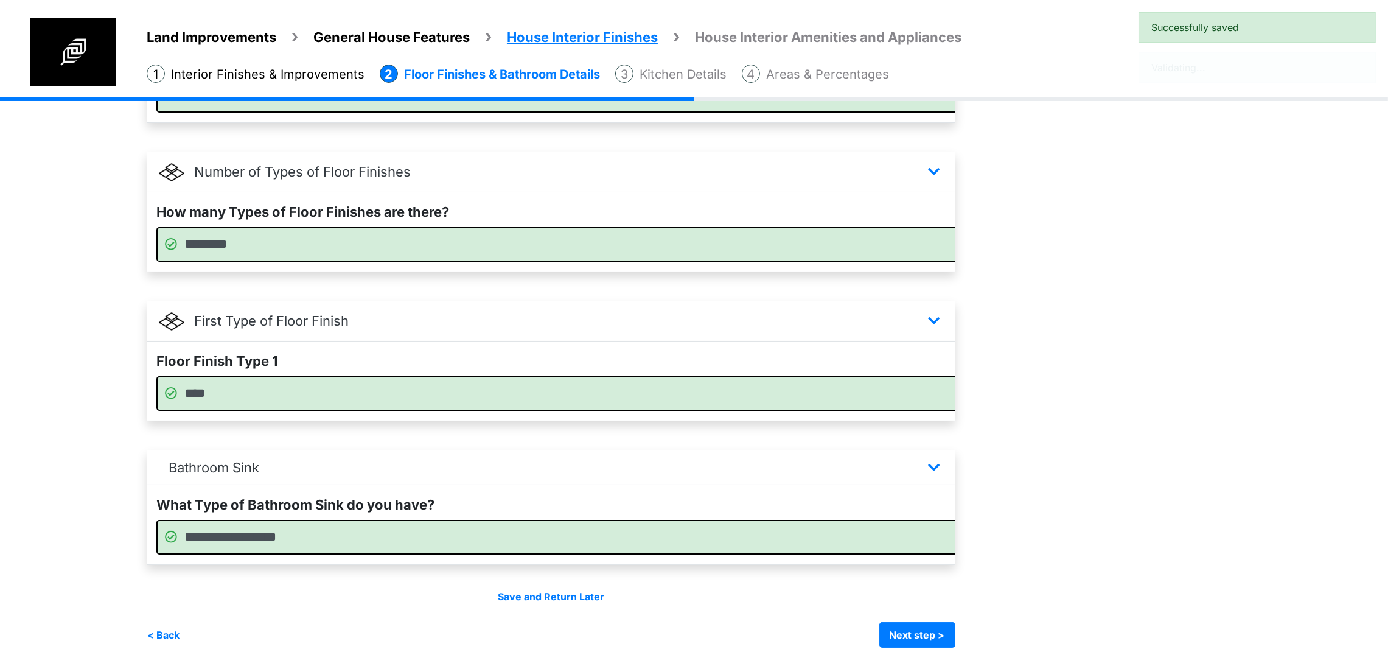
scroll to position [246, 0]
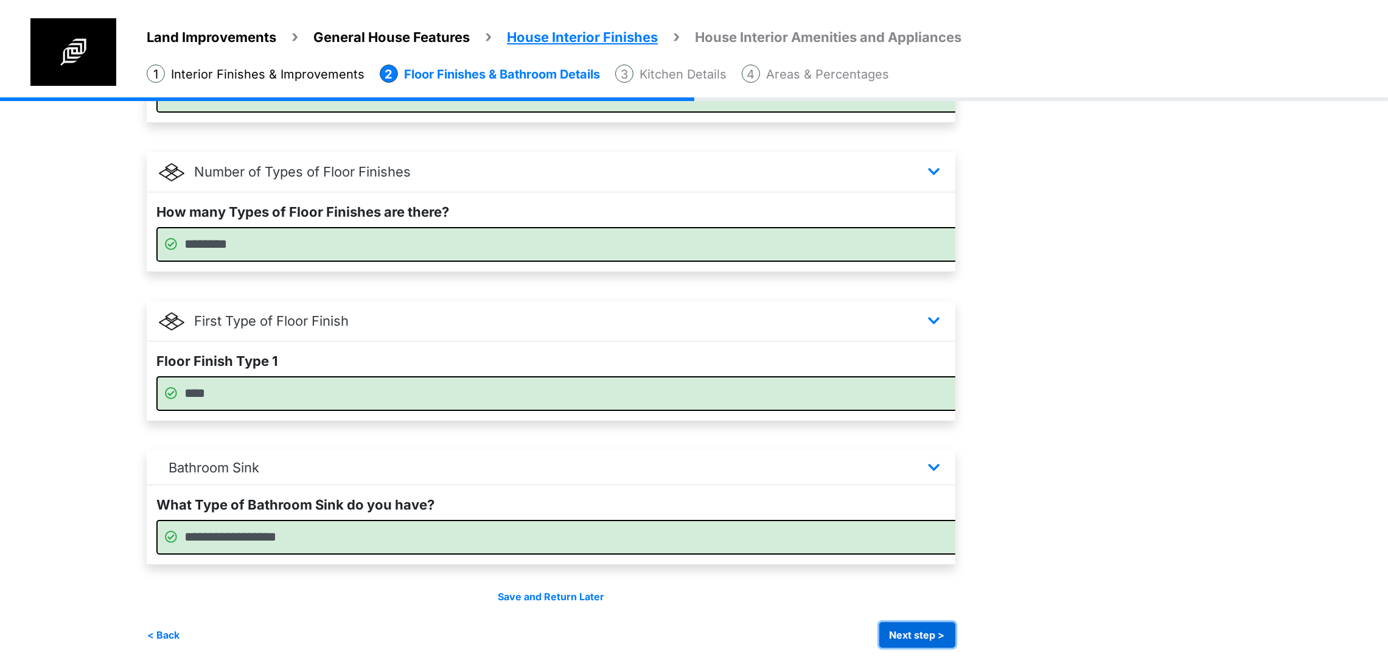
click at [955, 633] on button "Next step >" at bounding box center [917, 635] width 76 height 26
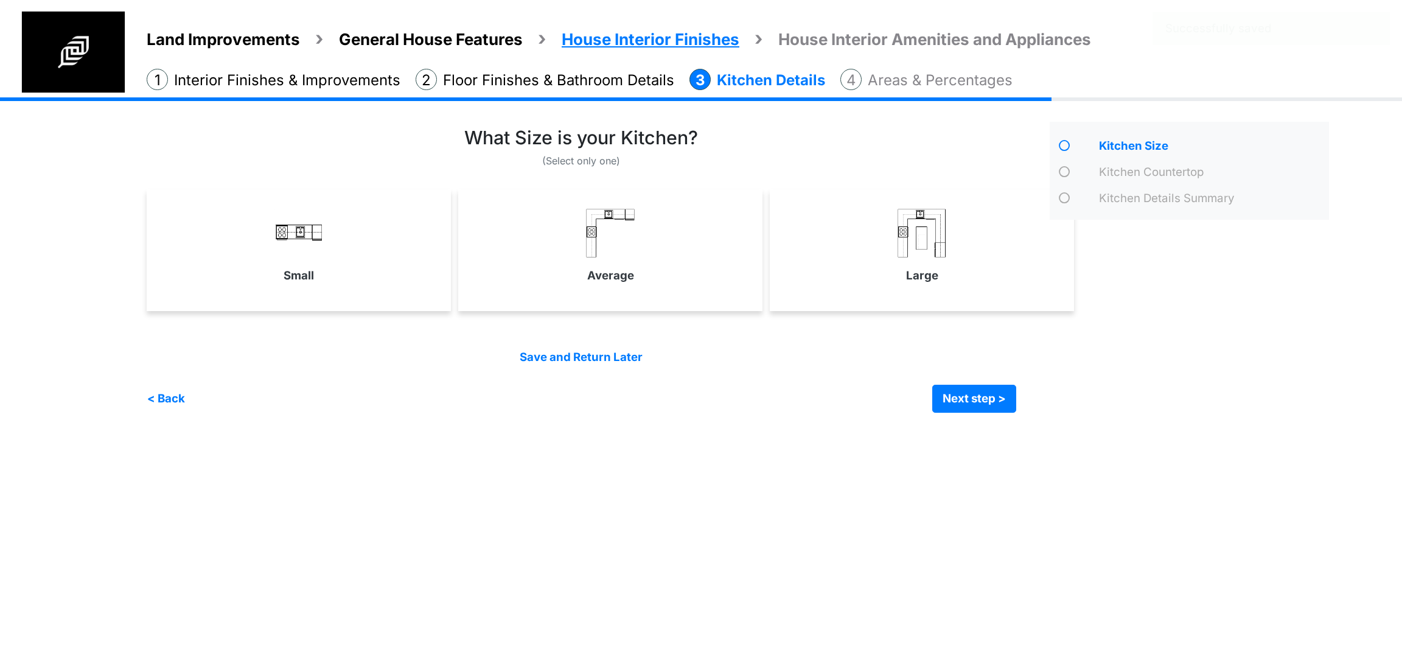
drag, startPoint x: 406, startPoint y: 270, endPoint x: 537, endPoint y: 322, distance: 141.1
click at [406, 270] on link "Small" at bounding box center [298, 245] width 299 height 89
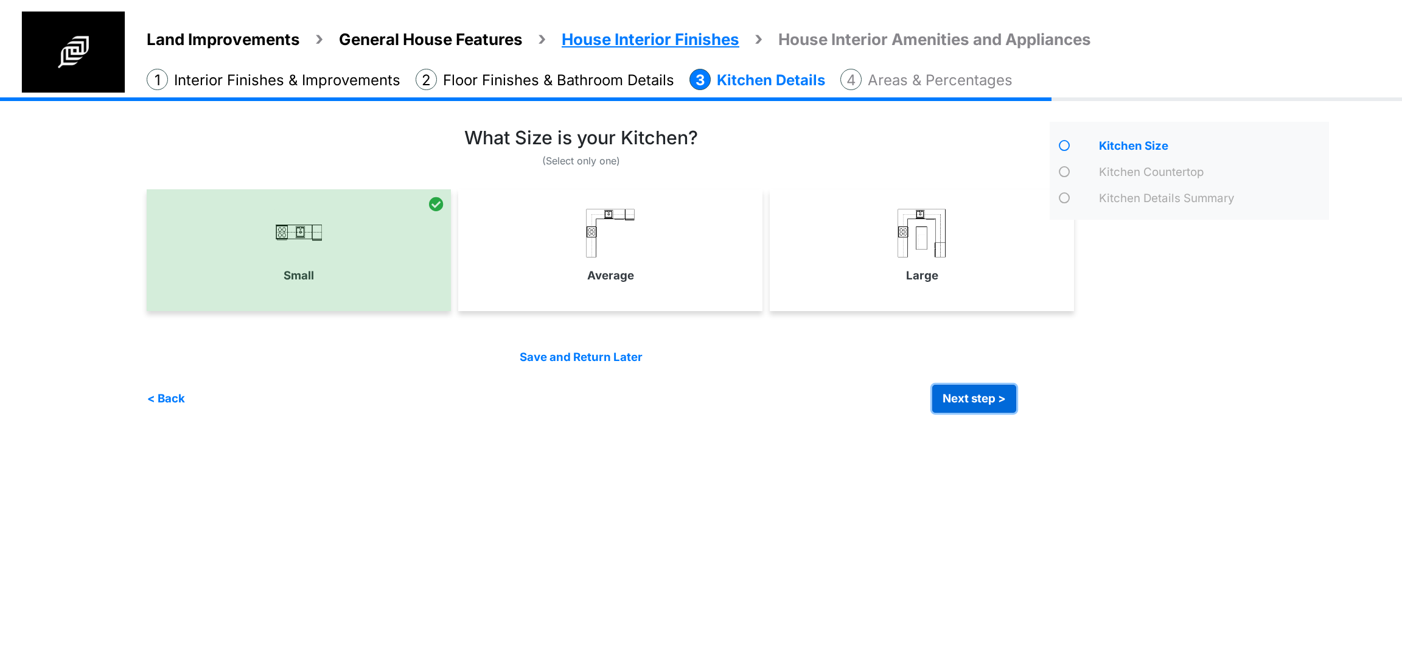
click at [947, 389] on button "Next step >" at bounding box center [974, 398] width 84 height 28
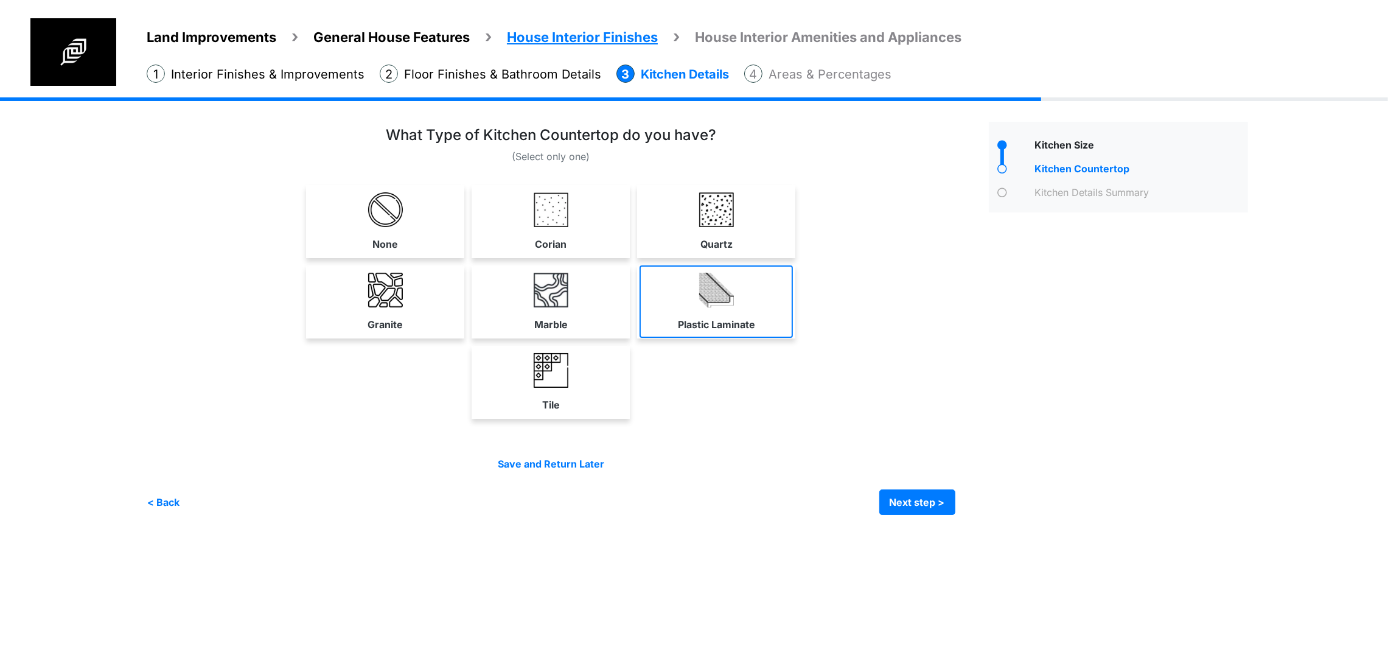
click at [793, 338] on link "Plastic Laminate" at bounding box center [715, 301] width 153 height 72
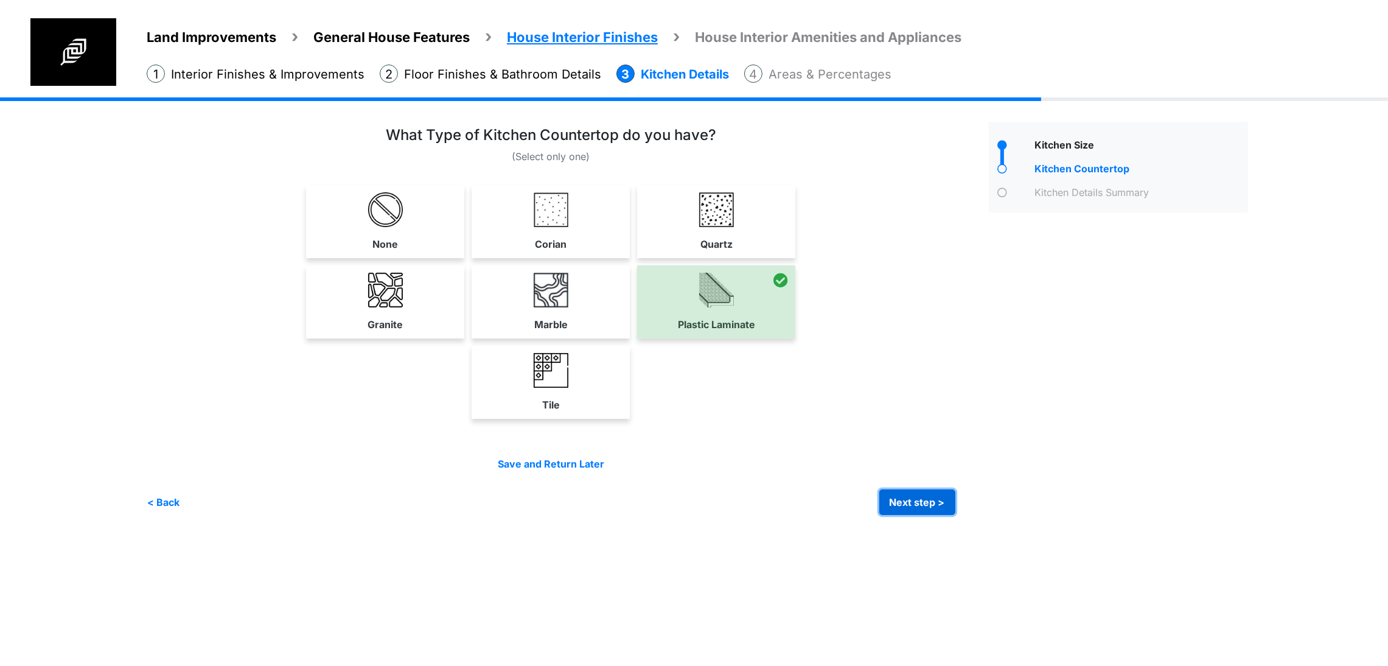
click at [955, 515] on button "Next step >" at bounding box center [917, 502] width 76 height 26
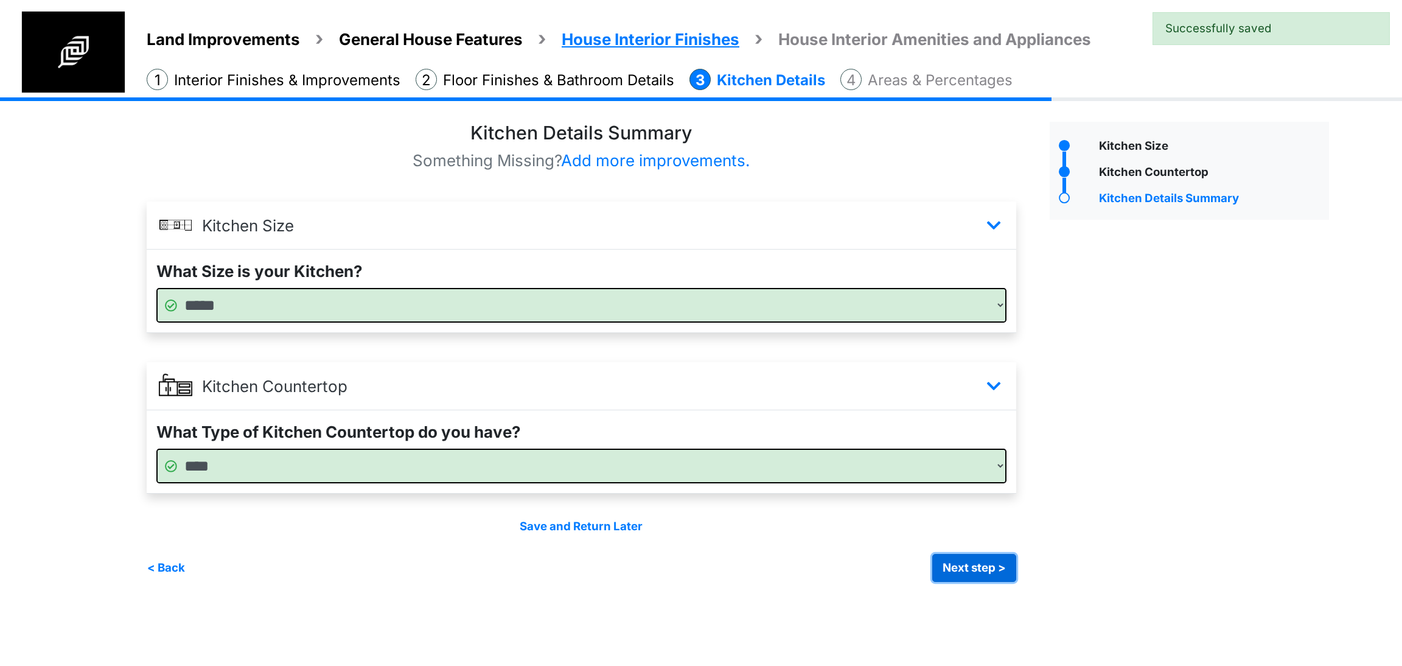
click at [976, 566] on button "Next step >" at bounding box center [974, 568] width 84 height 28
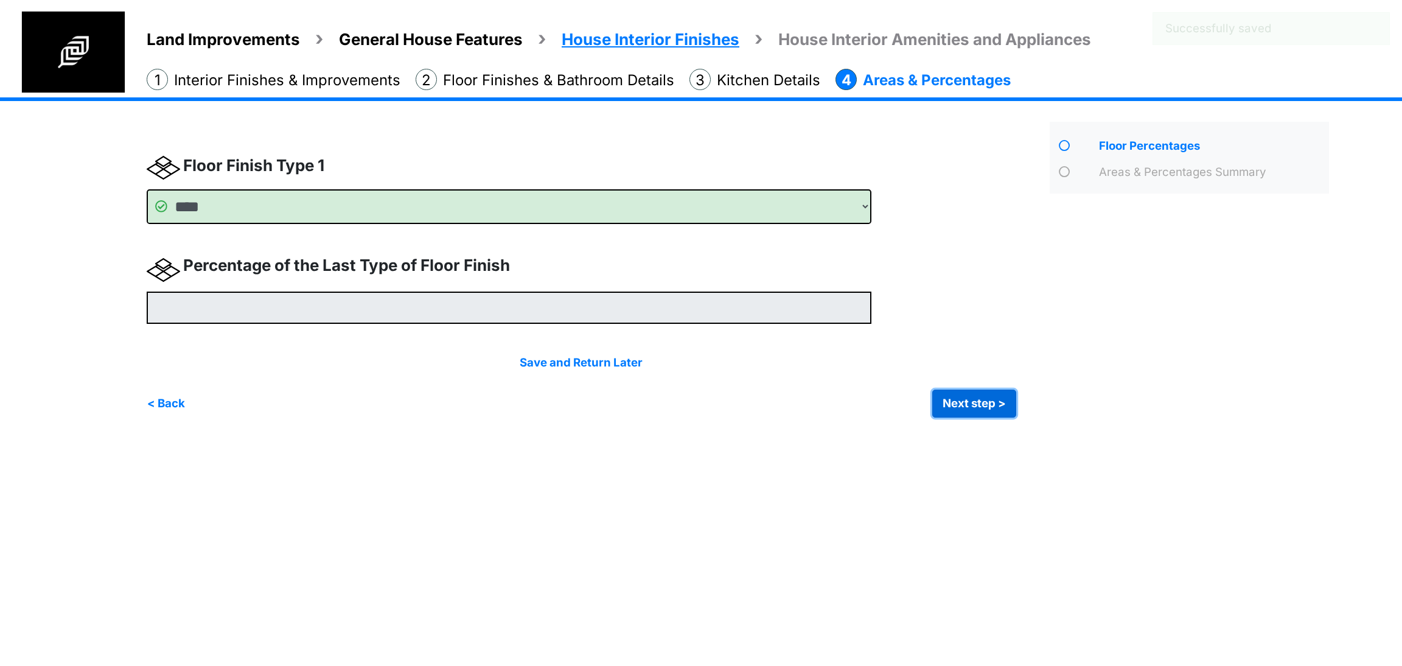
click at [973, 407] on button "Next step >" at bounding box center [974, 403] width 84 height 28
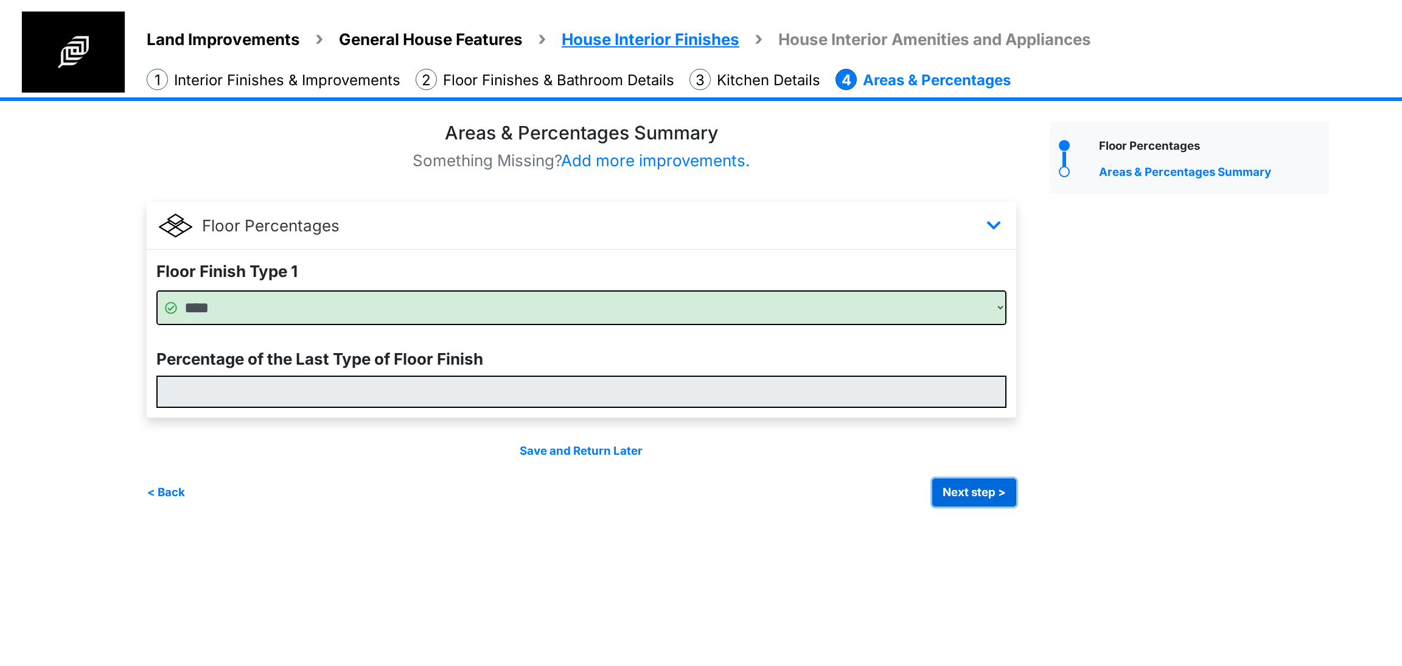
click at [945, 487] on button "Next step >" at bounding box center [974, 492] width 84 height 28
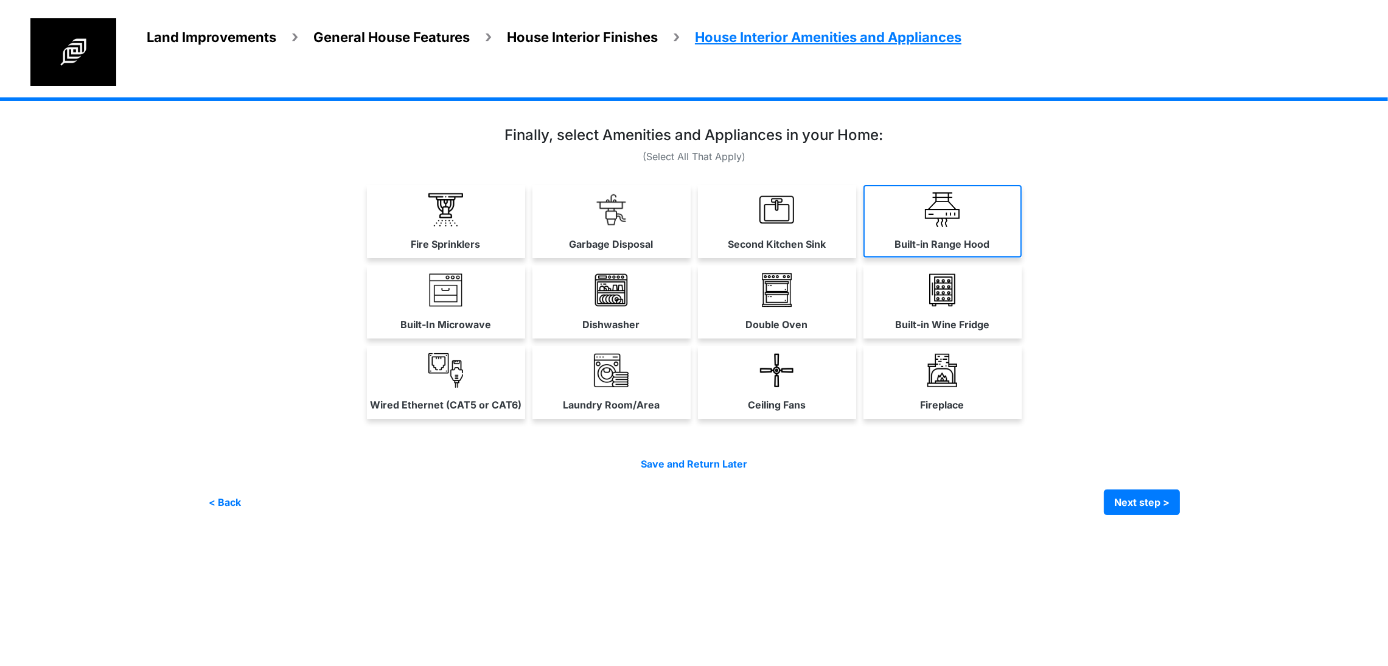
click at [1021, 228] on link "Built-in Range Hood" at bounding box center [942, 221] width 158 height 72
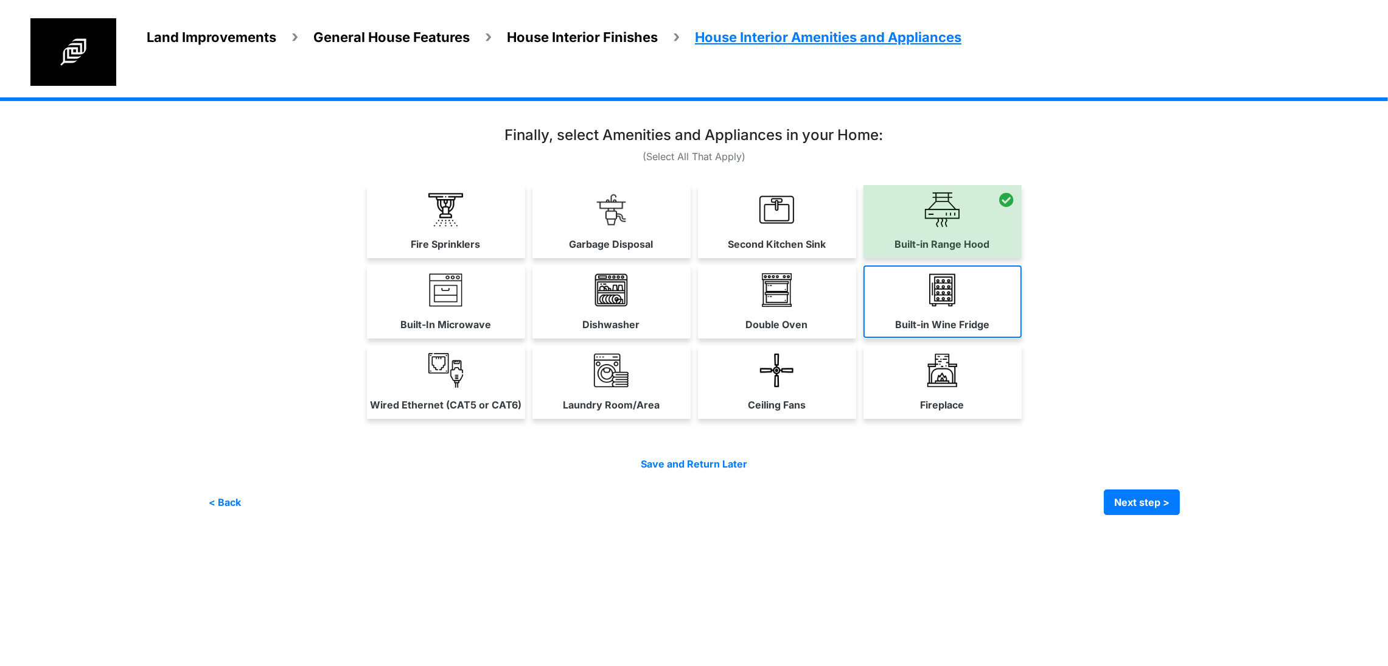
click at [1021, 338] on link "Built-in Wine Fridge" at bounding box center [942, 301] width 158 height 72
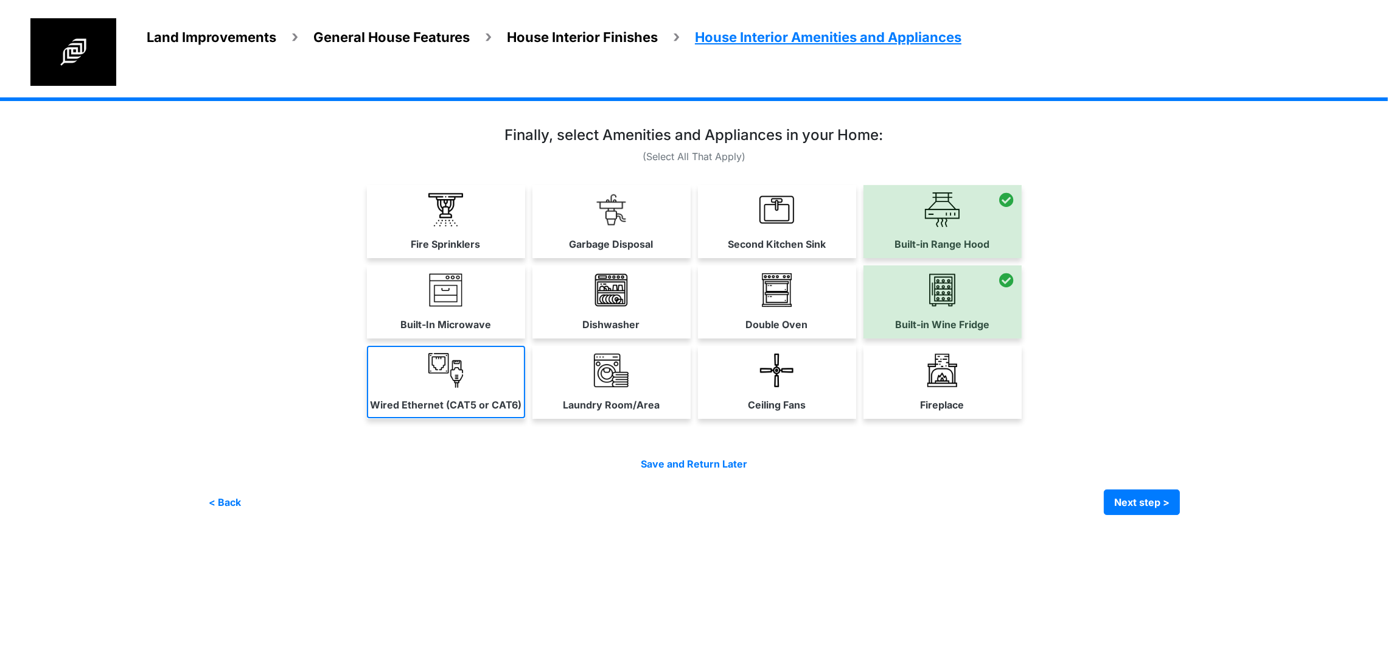
click at [367, 418] on link "Wired Ethernet (CAT5 or CAT6)" at bounding box center [446, 382] width 158 height 72
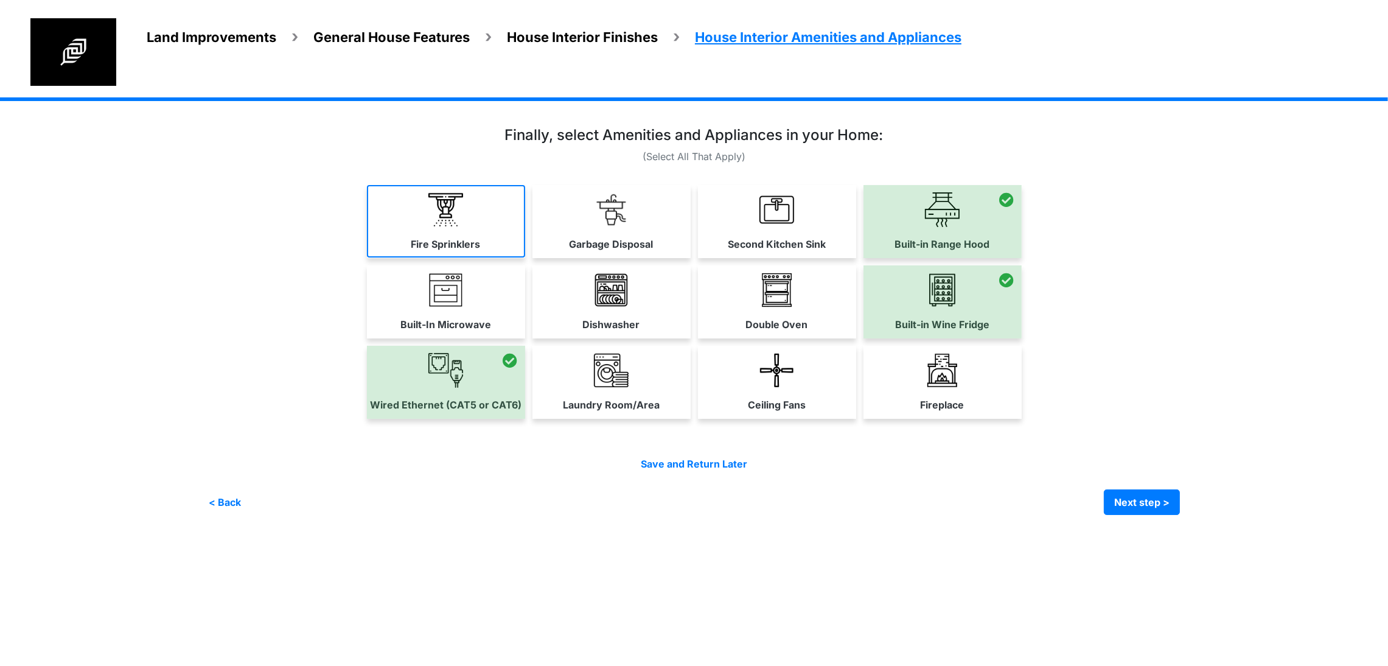
click at [367, 243] on link "Fire Sprinklers" at bounding box center [446, 221] width 158 height 72
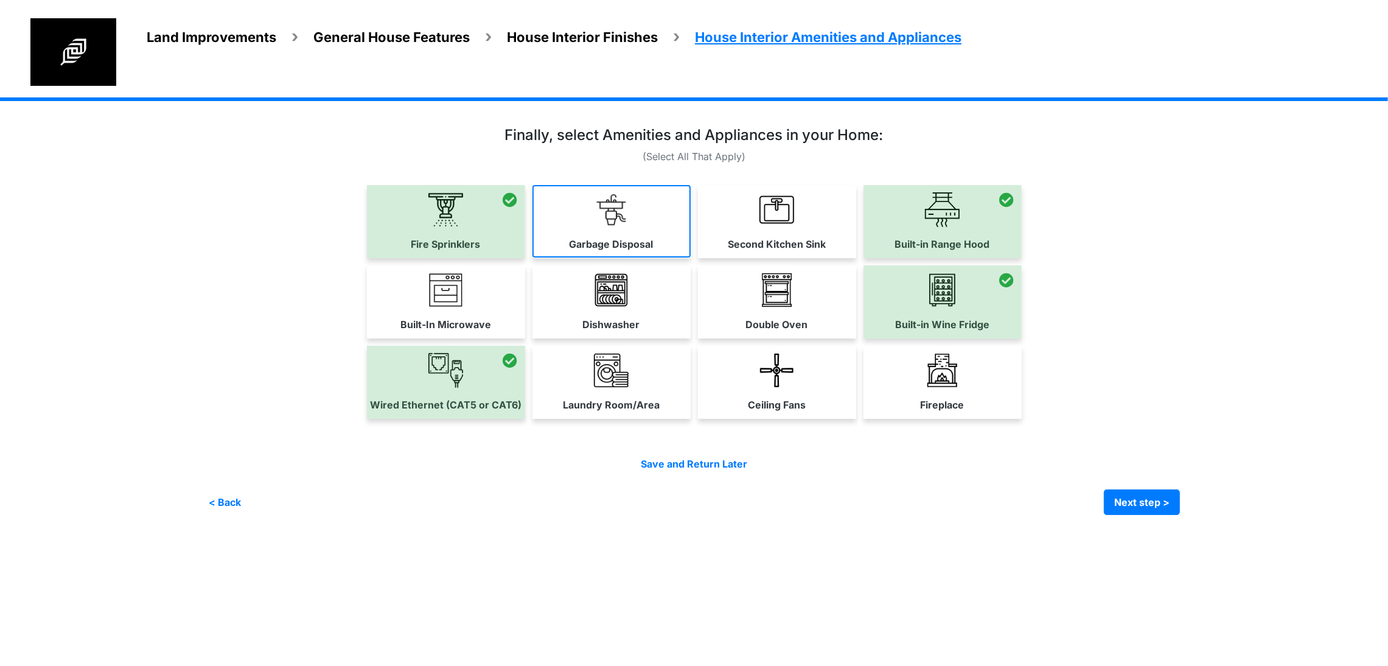
click at [532, 257] on link "Garbage Disposal" at bounding box center [611, 221] width 158 height 72
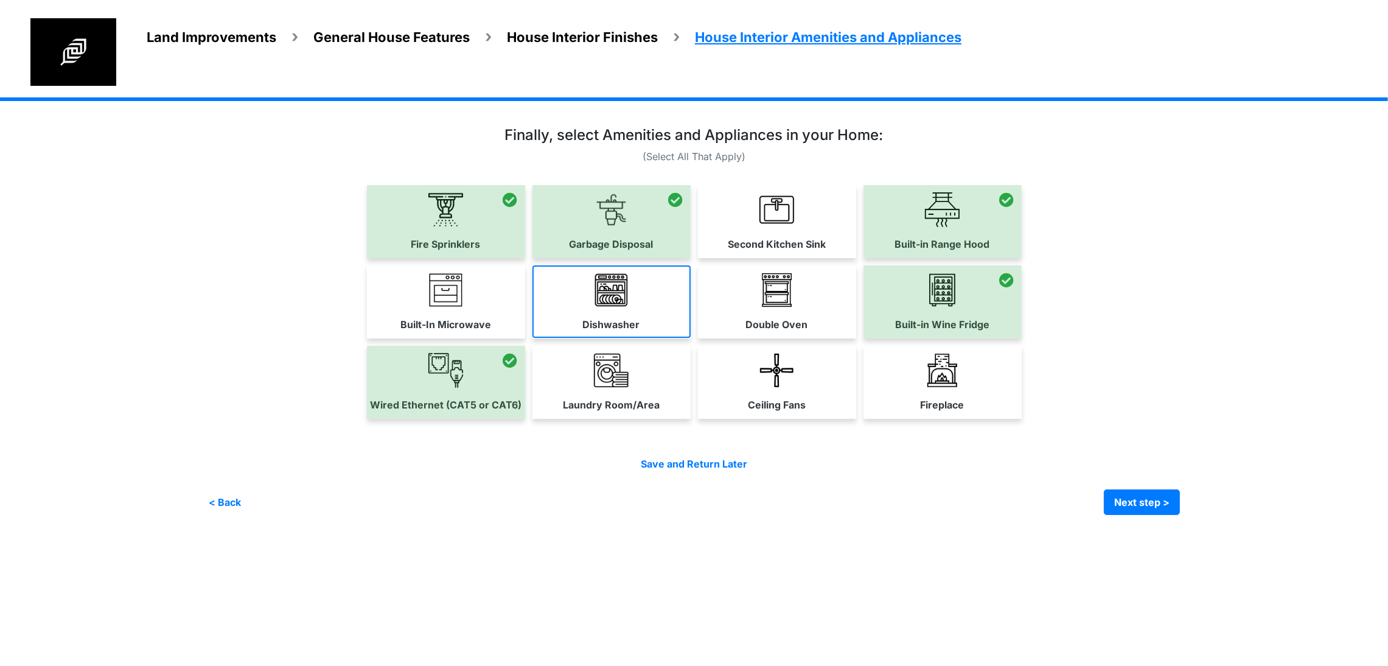
click at [532, 338] on link "Dishwasher" at bounding box center [611, 301] width 158 height 72
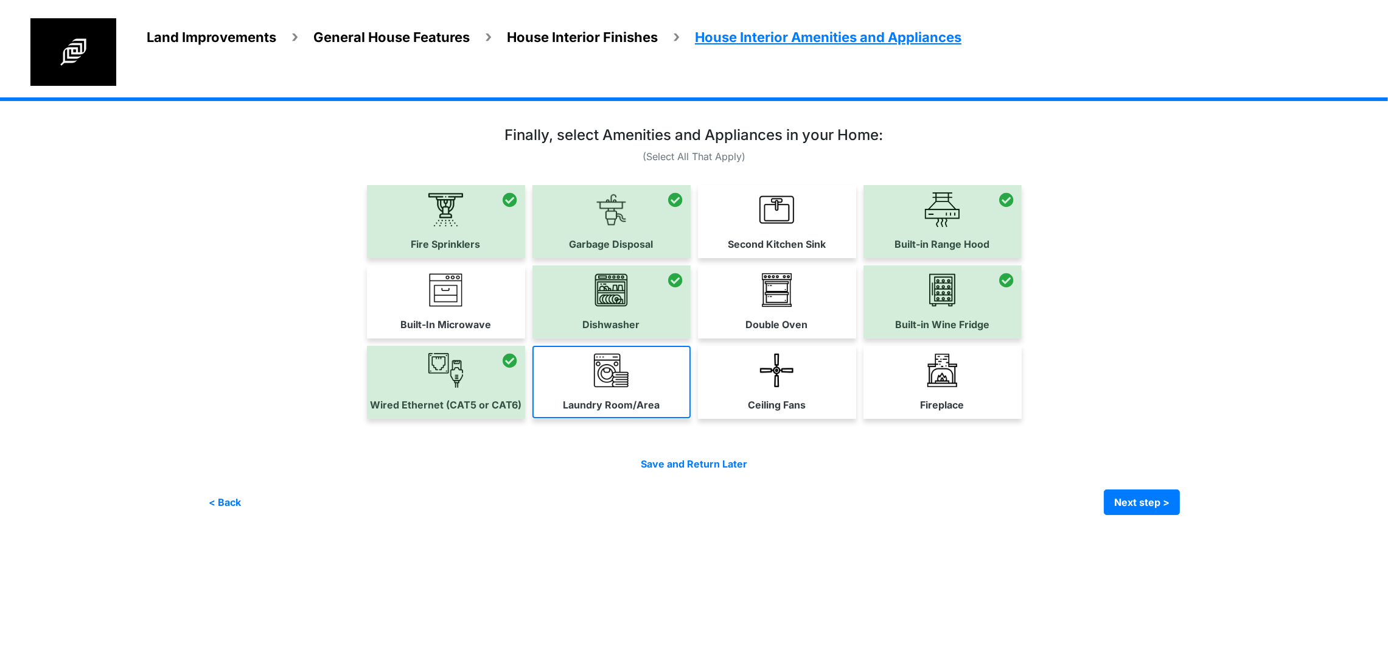
click at [593, 418] on link "Laundry Room/Area" at bounding box center [611, 382] width 158 height 72
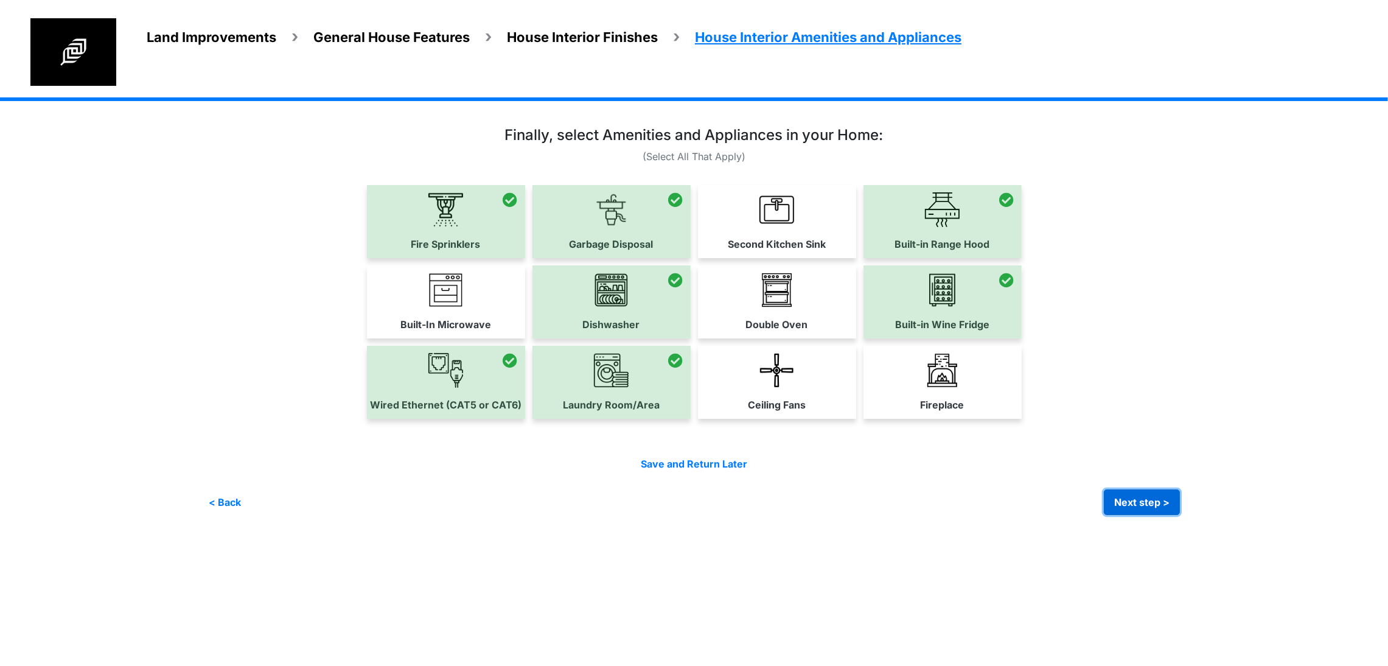
click at [1180, 515] on button "Next step >" at bounding box center [1142, 502] width 76 height 26
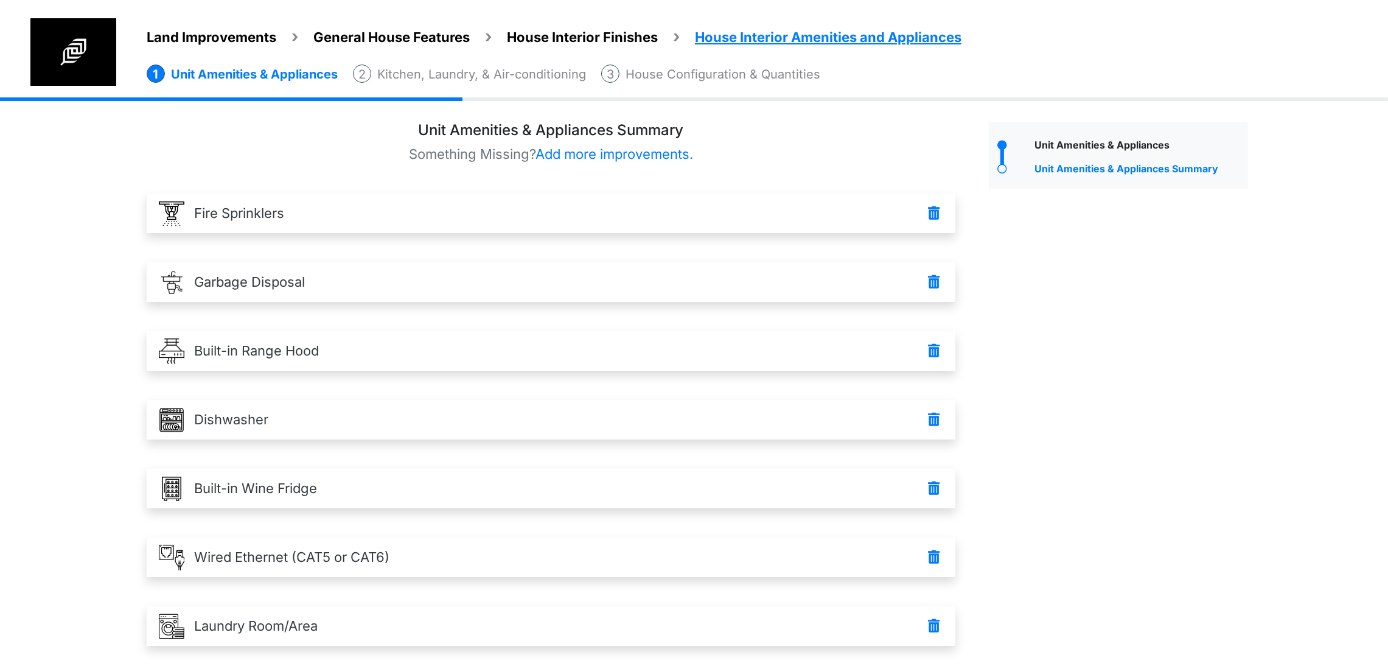
scroll to position [149, 0]
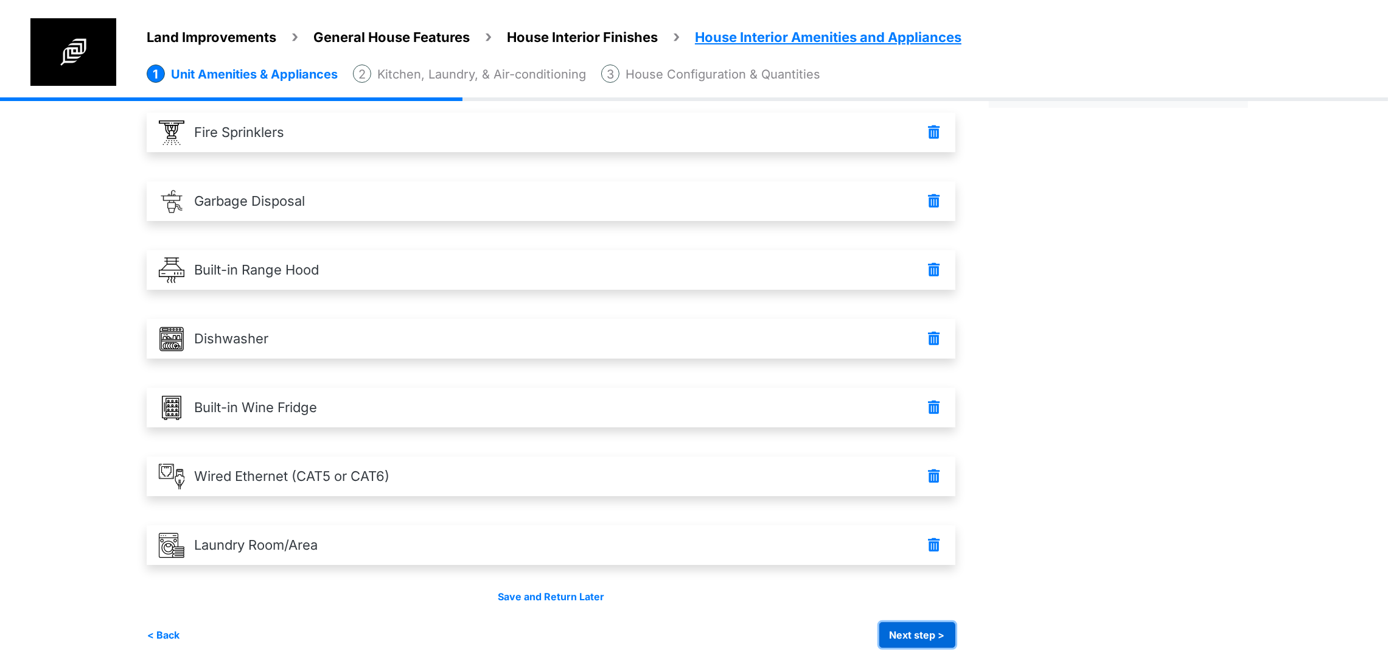
click at [955, 636] on button "Next step >" at bounding box center [917, 635] width 76 height 26
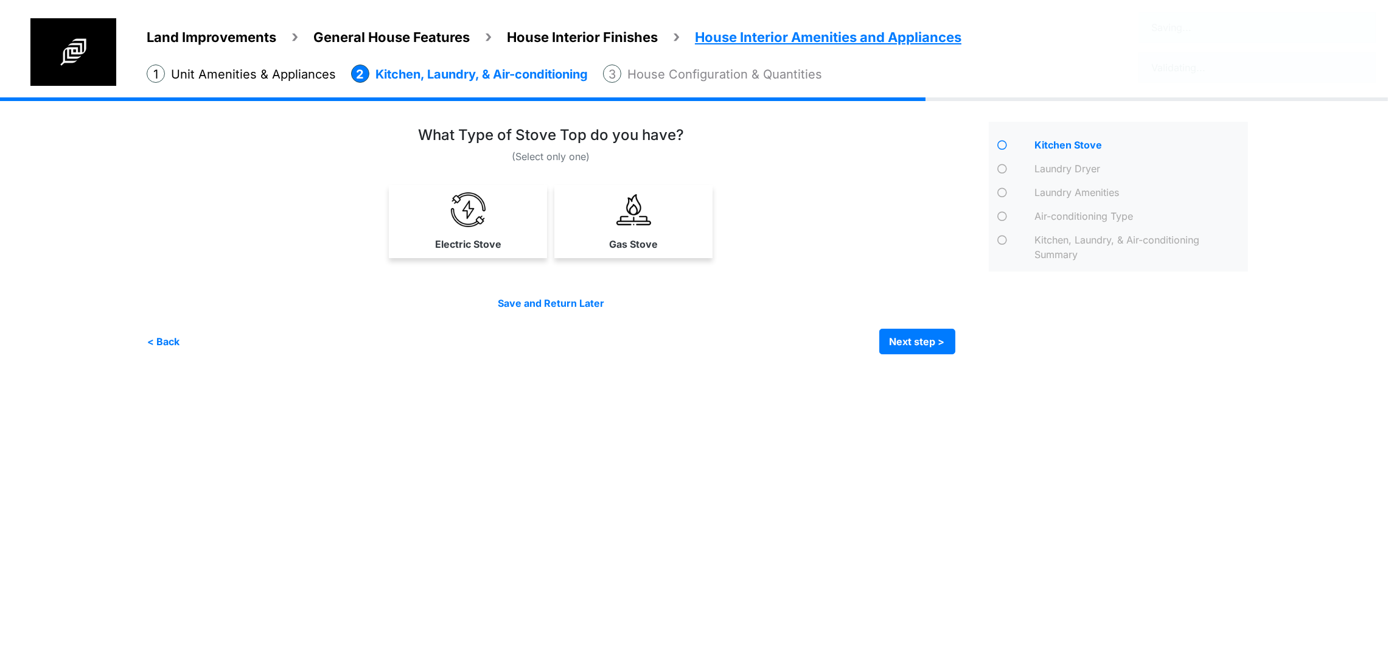
scroll to position [0, 0]
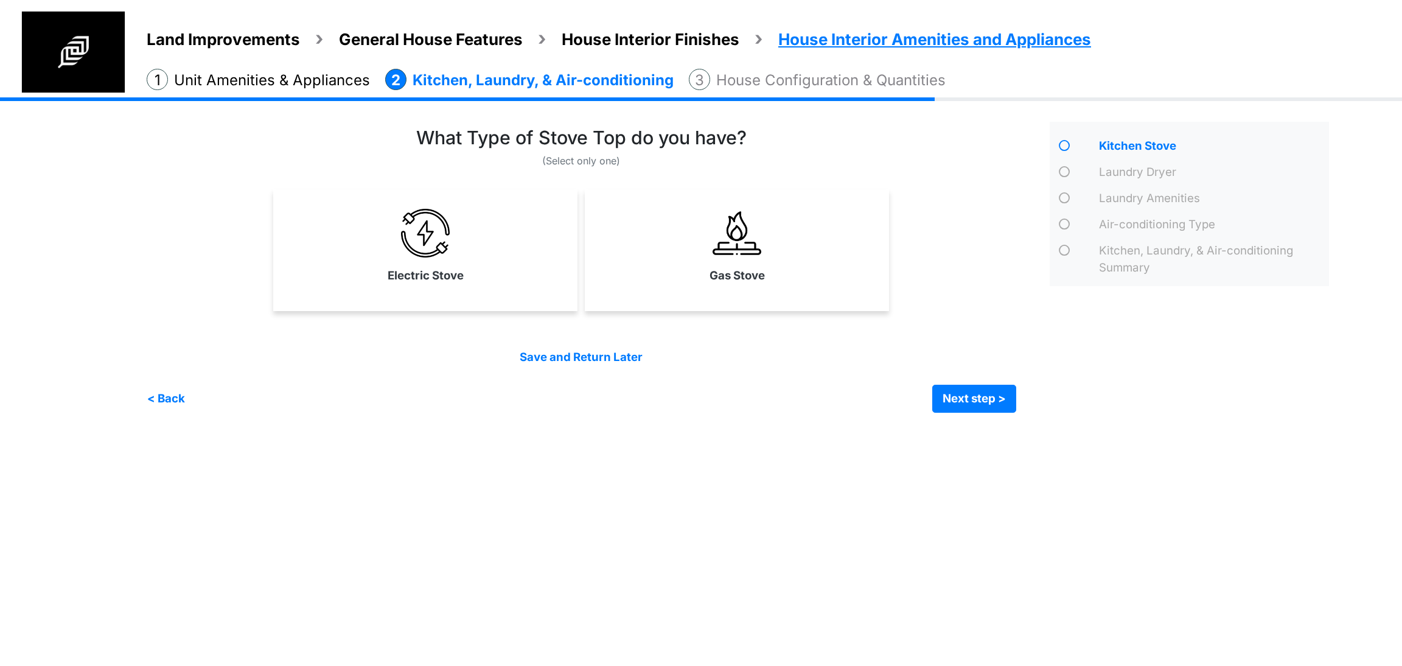
click at [810, 266] on link "Gas Stove" at bounding box center [736, 245] width 299 height 89
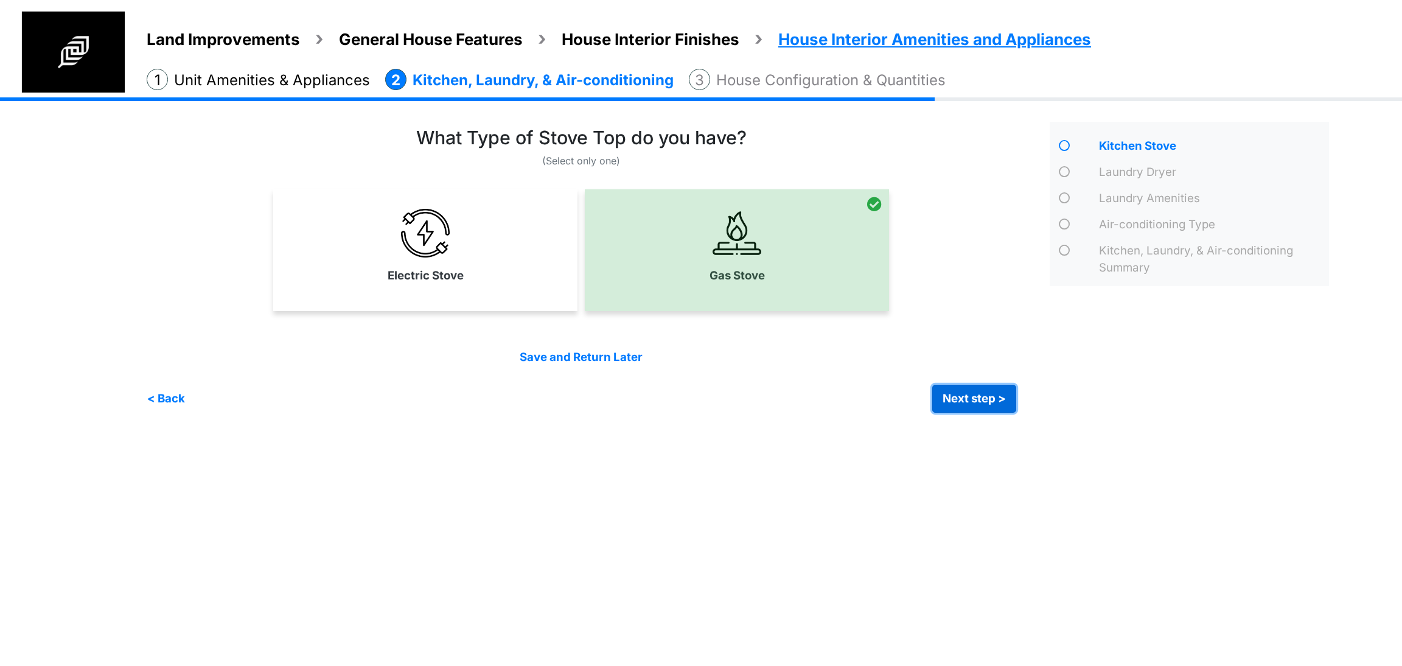
click at [973, 395] on button "Next step >" at bounding box center [974, 398] width 84 height 28
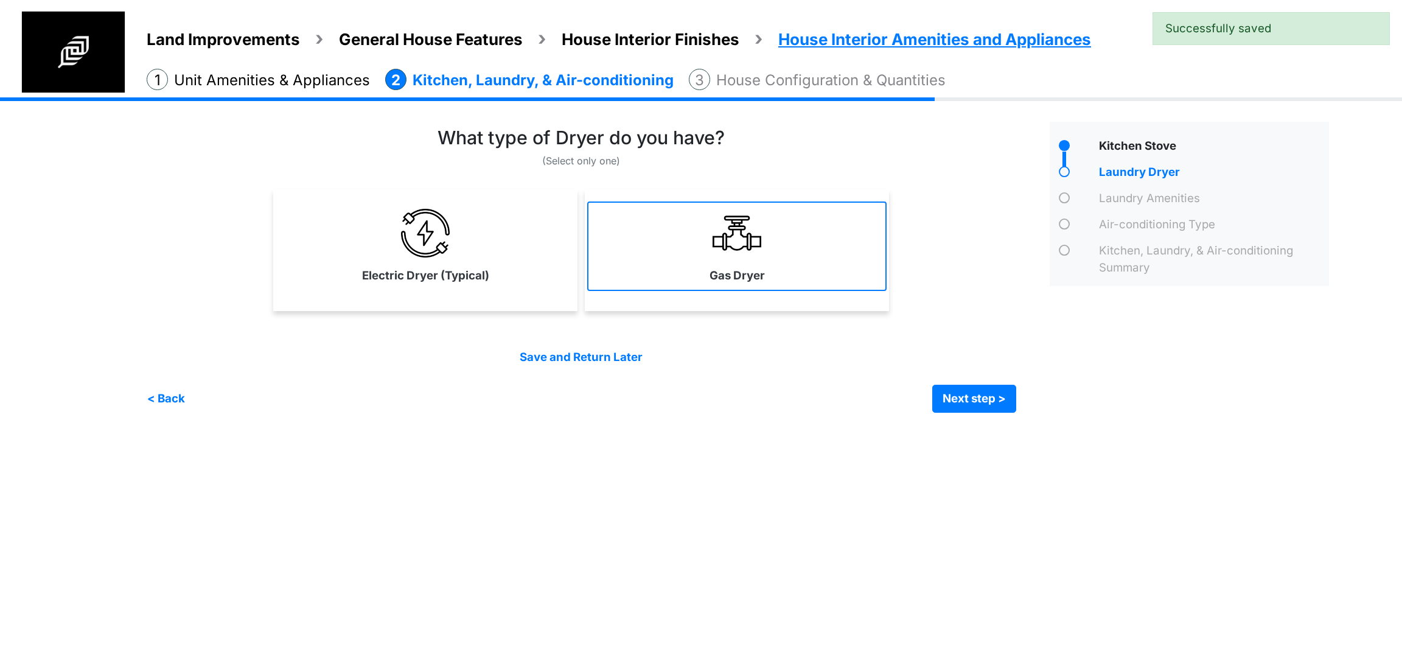
click at [770, 277] on link "Gas Dryer" at bounding box center [736, 245] width 299 height 89
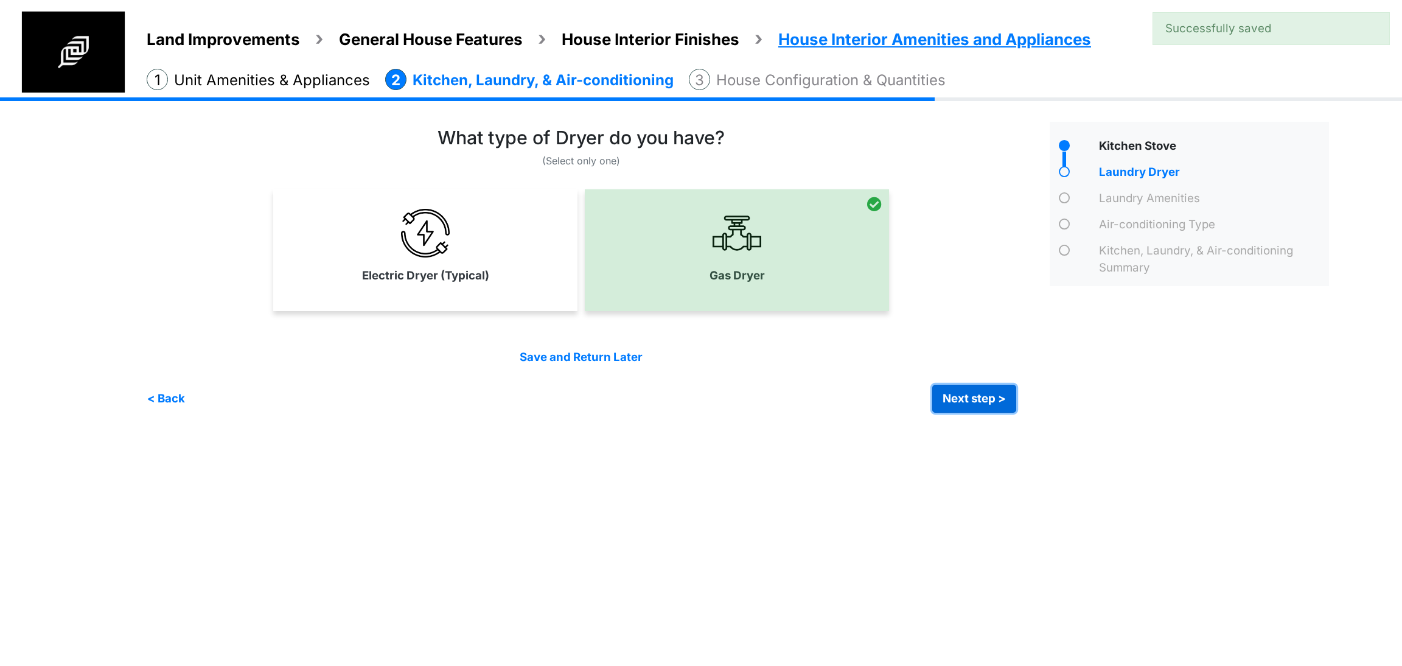
click at [965, 391] on button "Next step >" at bounding box center [974, 398] width 84 height 28
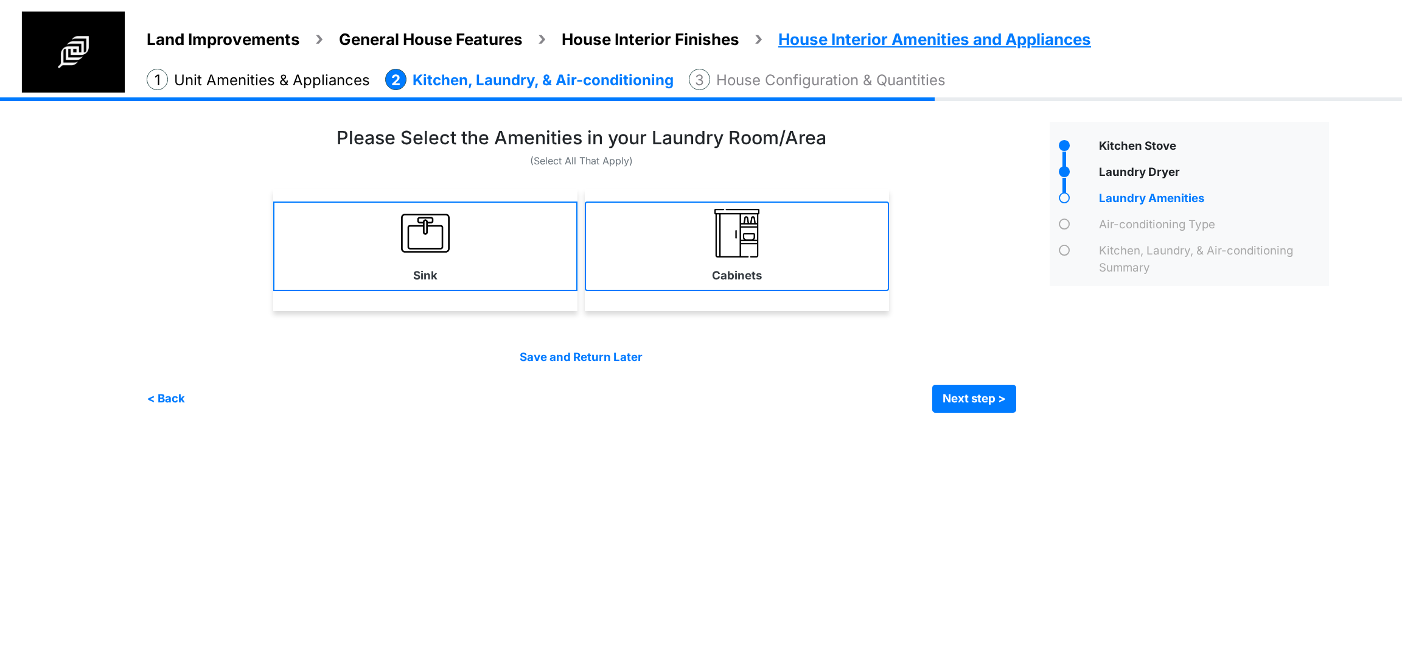
click at [760, 227] on img at bounding box center [736, 233] width 49 height 49
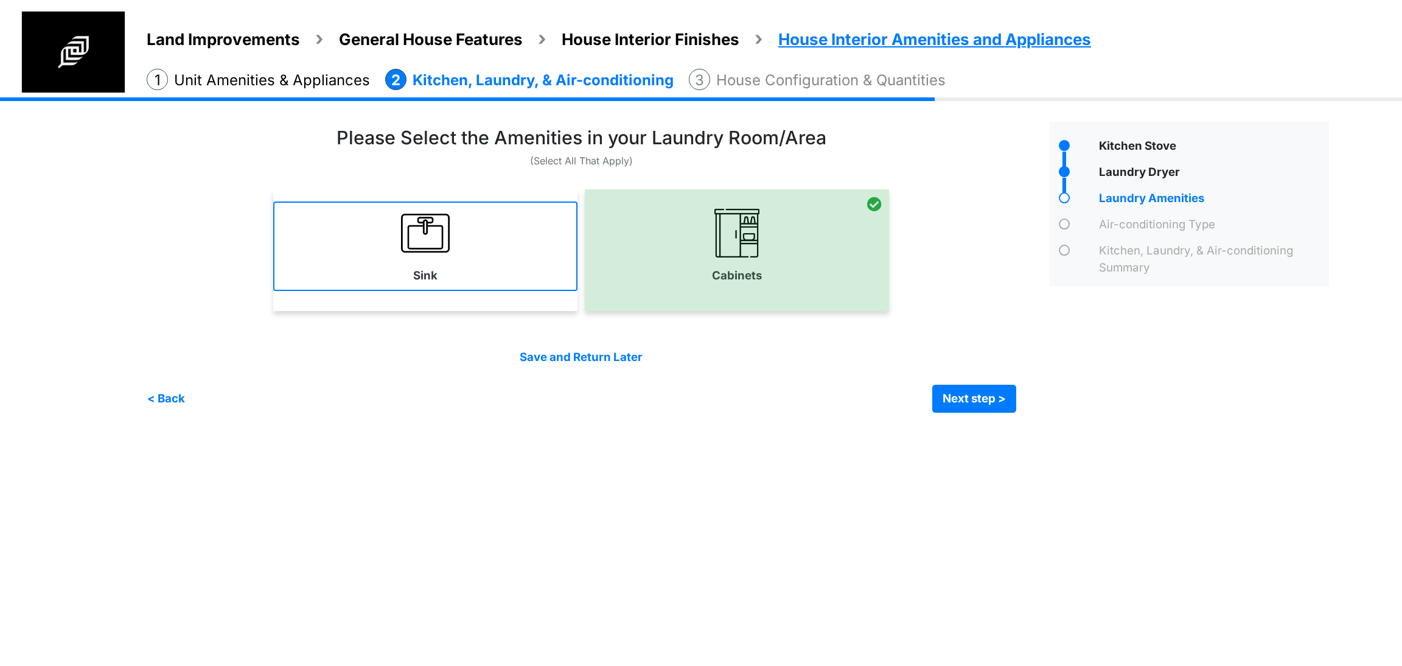
click at [480, 232] on link "Sink" at bounding box center [425, 245] width 304 height 89
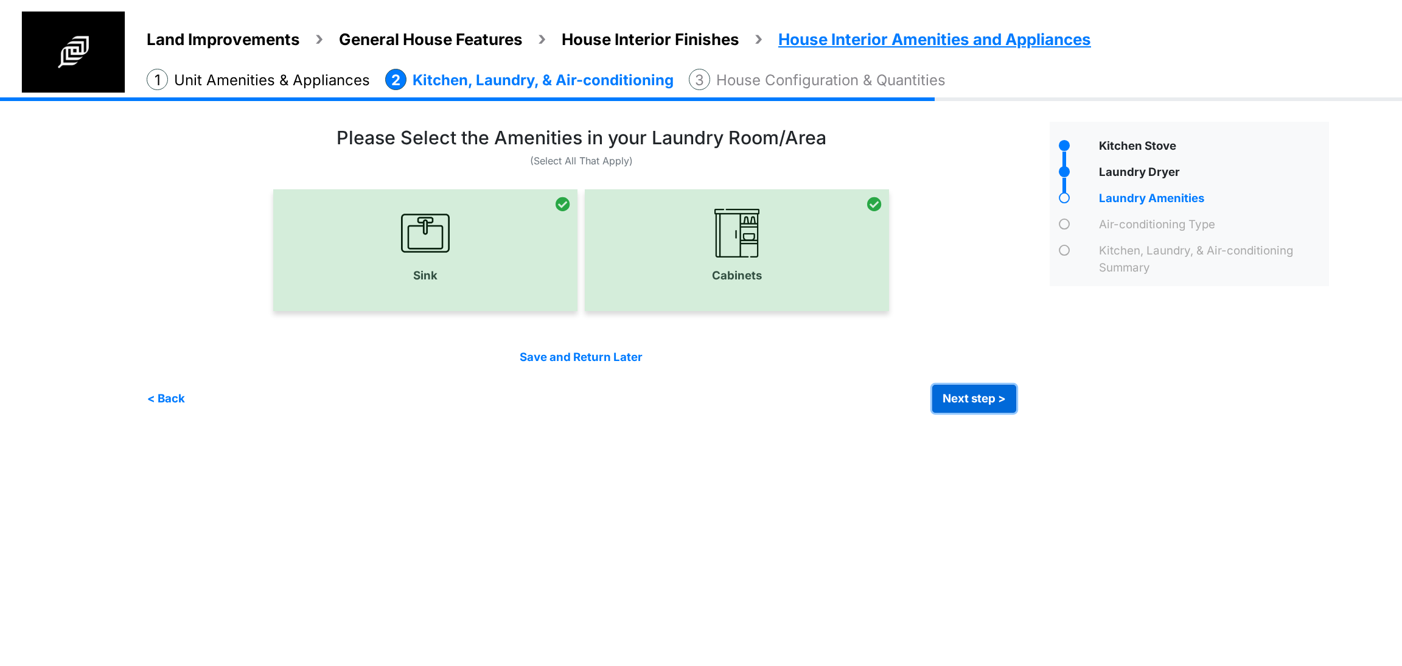
click at [995, 401] on button "Next step >" at bounding box center [974, 398] width 84 height 28
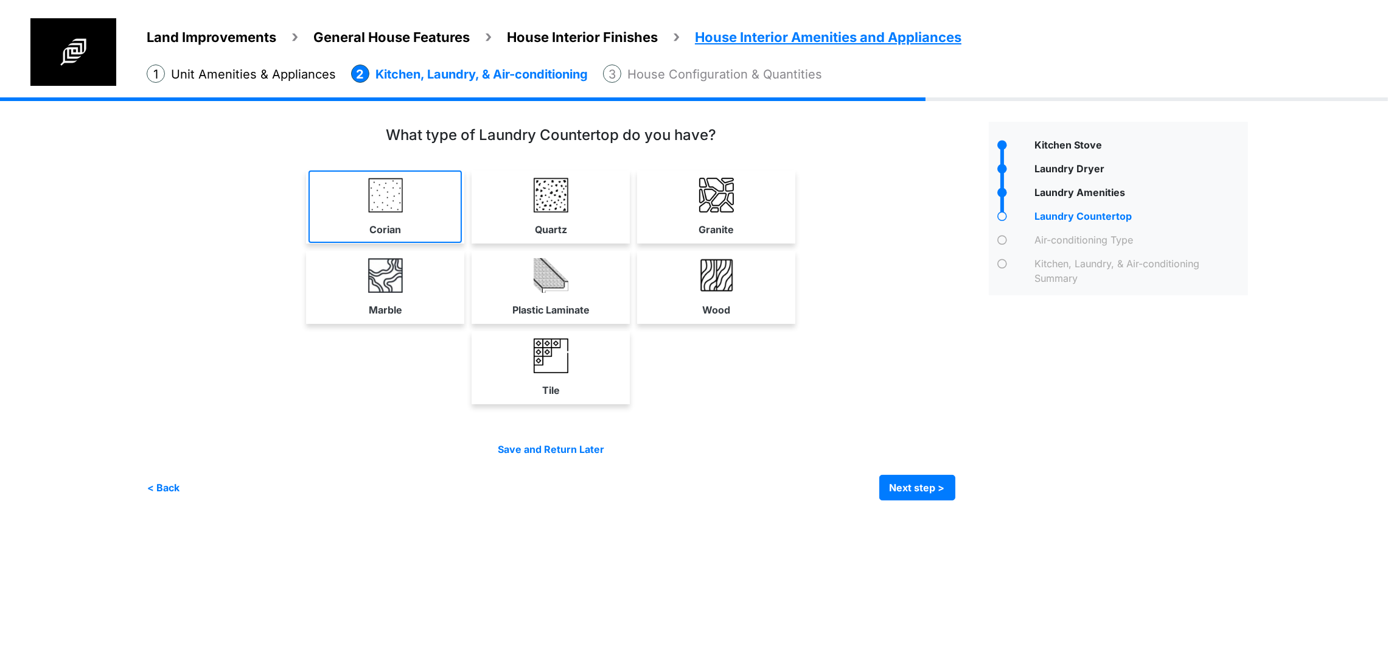
click at [353, 207] on link "Corian" at bounding box center [384, 206] width 153 height 72
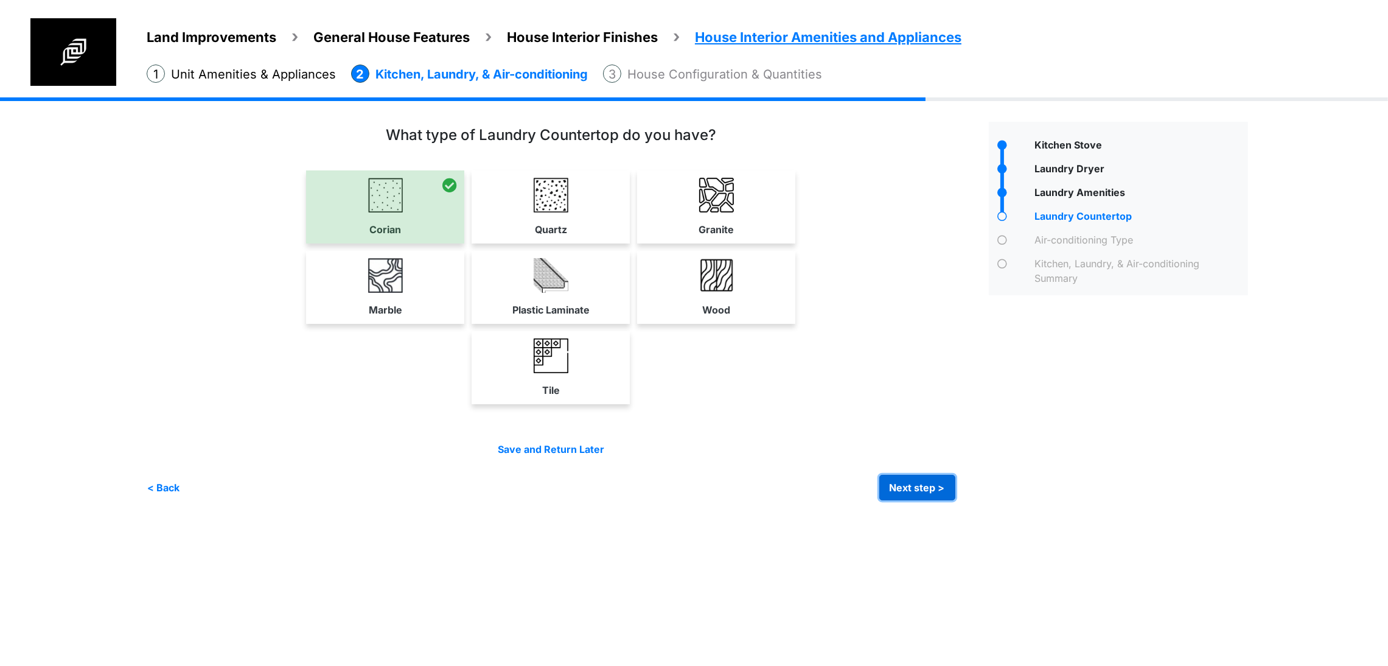
click at [955, 500] on button "Next step >" at bounding box center [917, 488] width 76 height 26
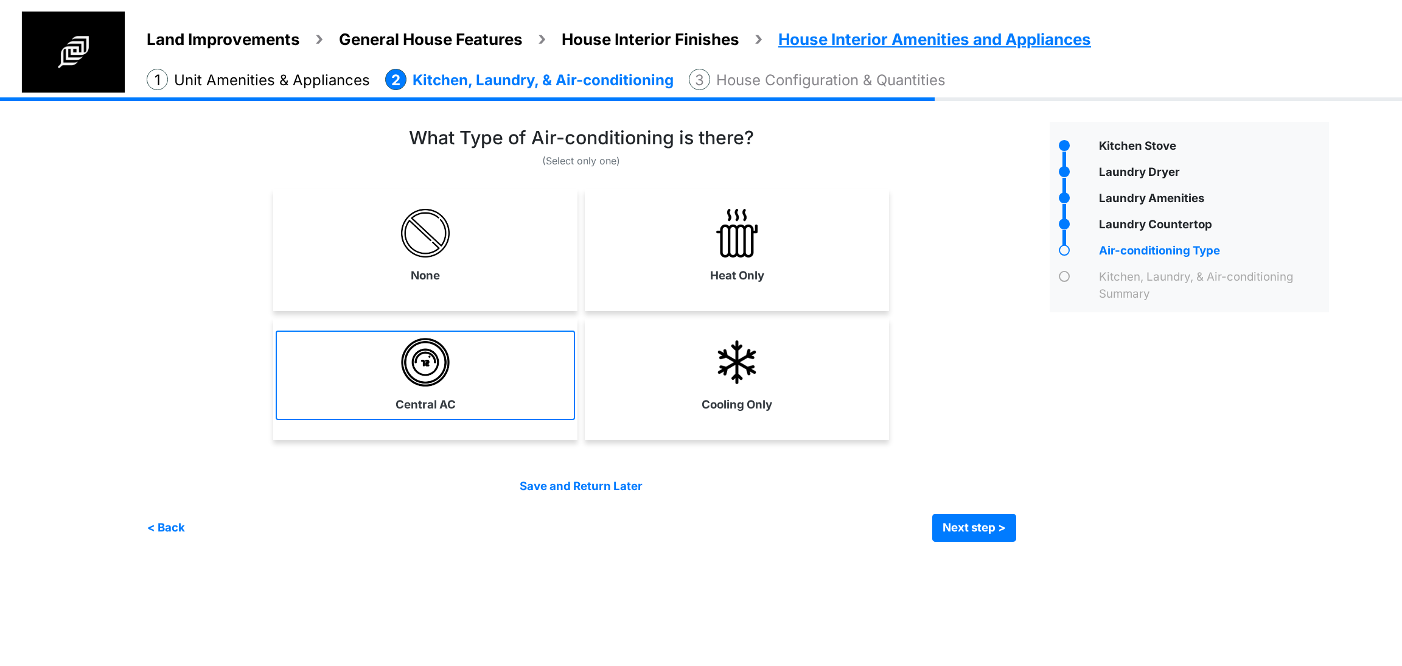
click at [464, 381] on link "Central AC" at bounding box center [425, 374] width 299 height 89
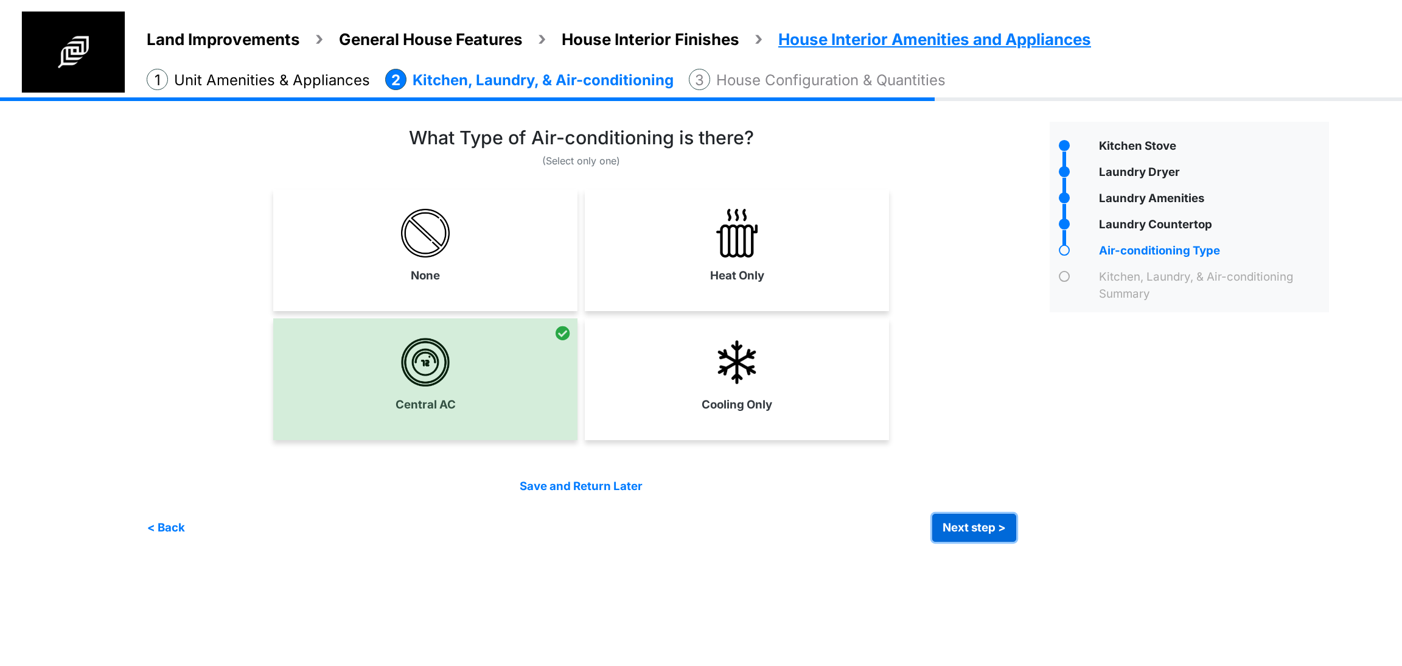
click at [1005, 525] on button "Next step >" at bounding box center [974, 527] width 84 height 28
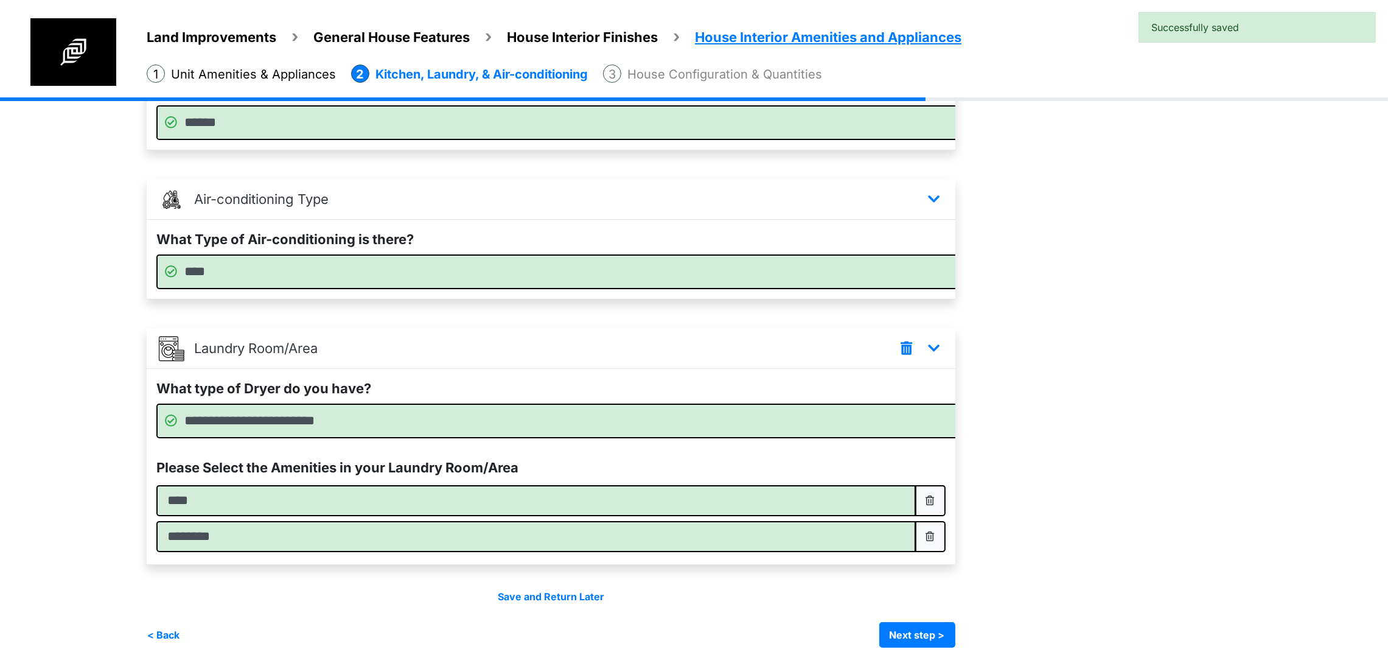
scroll to position [374, 0]
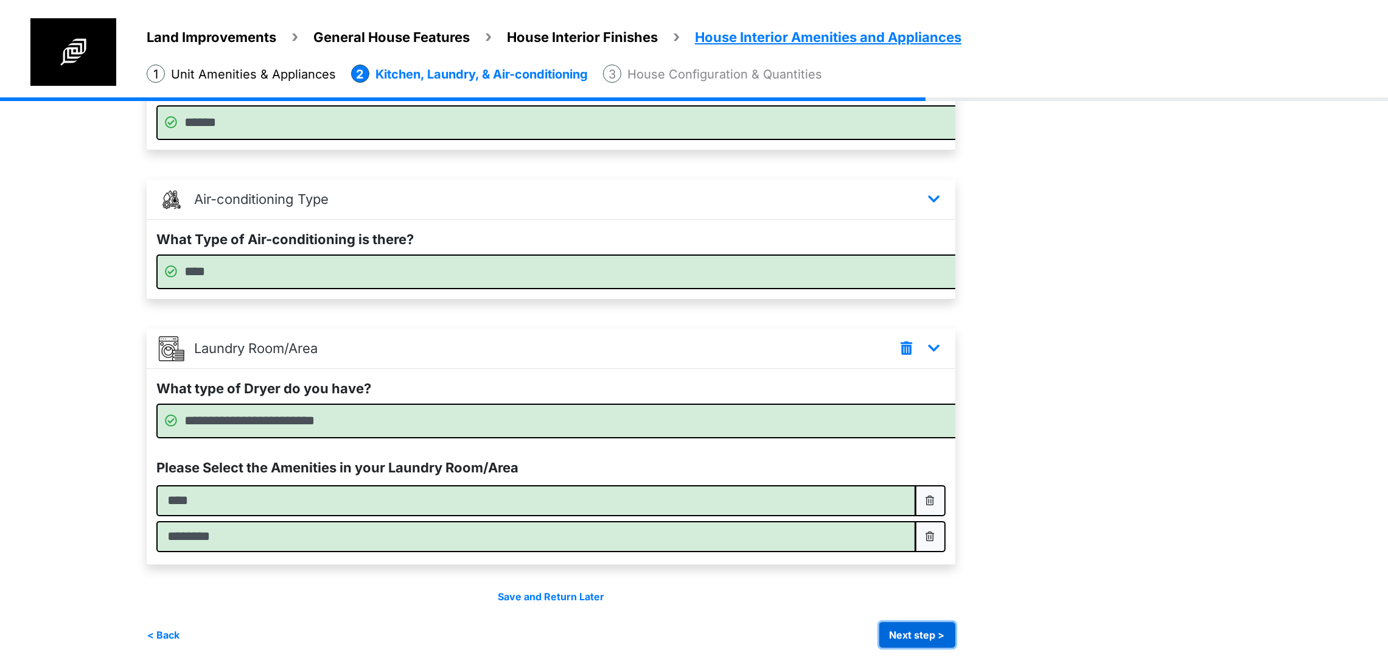
click at [955, 639] on button "Next step >" at bounding box center [917, 635] width 76 height 26
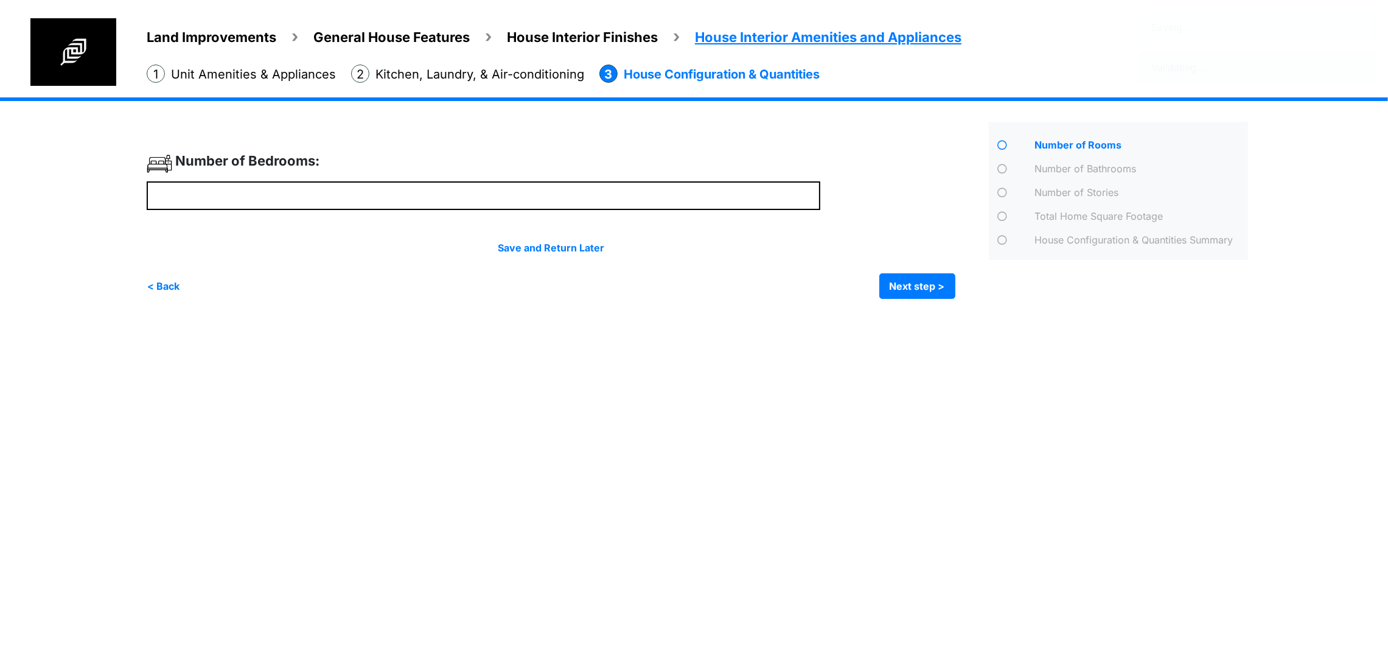
scroll to position [0, 0]
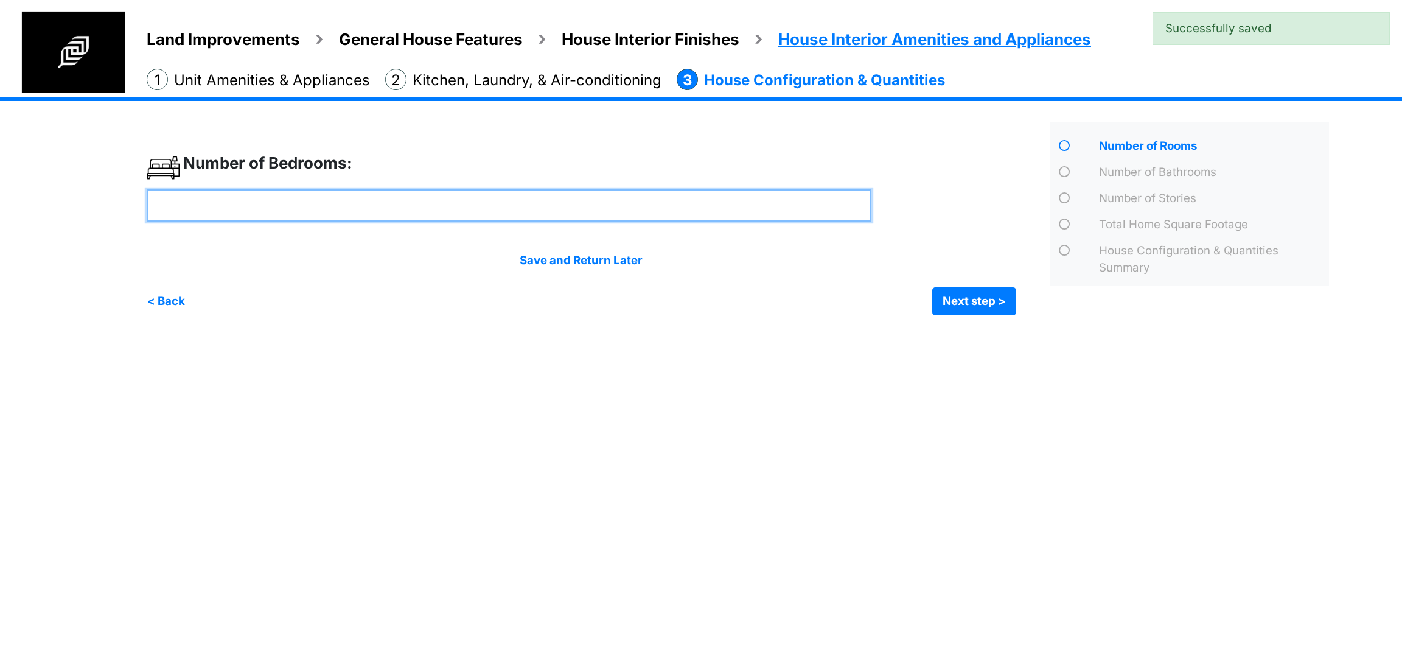
click at [663, 212] on input "number" at bounding box center [509, 205] width 725 height 32
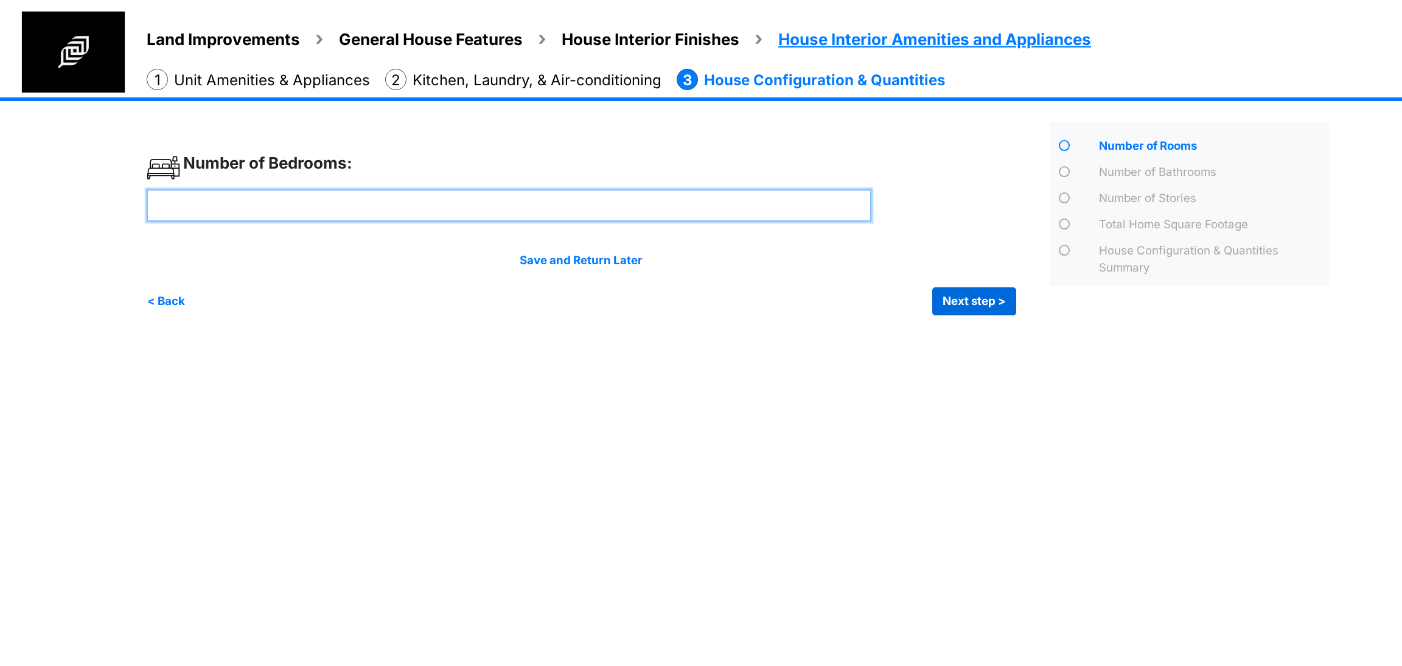
type input "*"
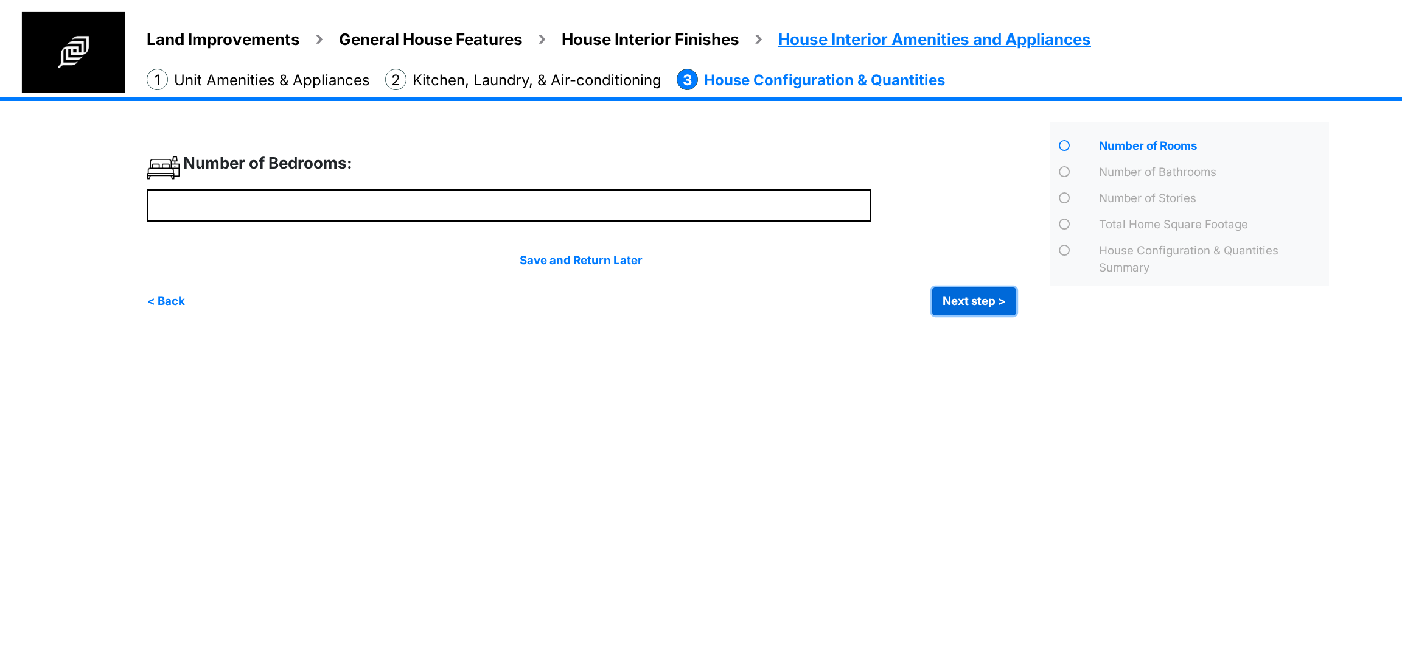
click at [950, 296] on button "Next step >" at bounding box center [974, 301] width 84 height 28
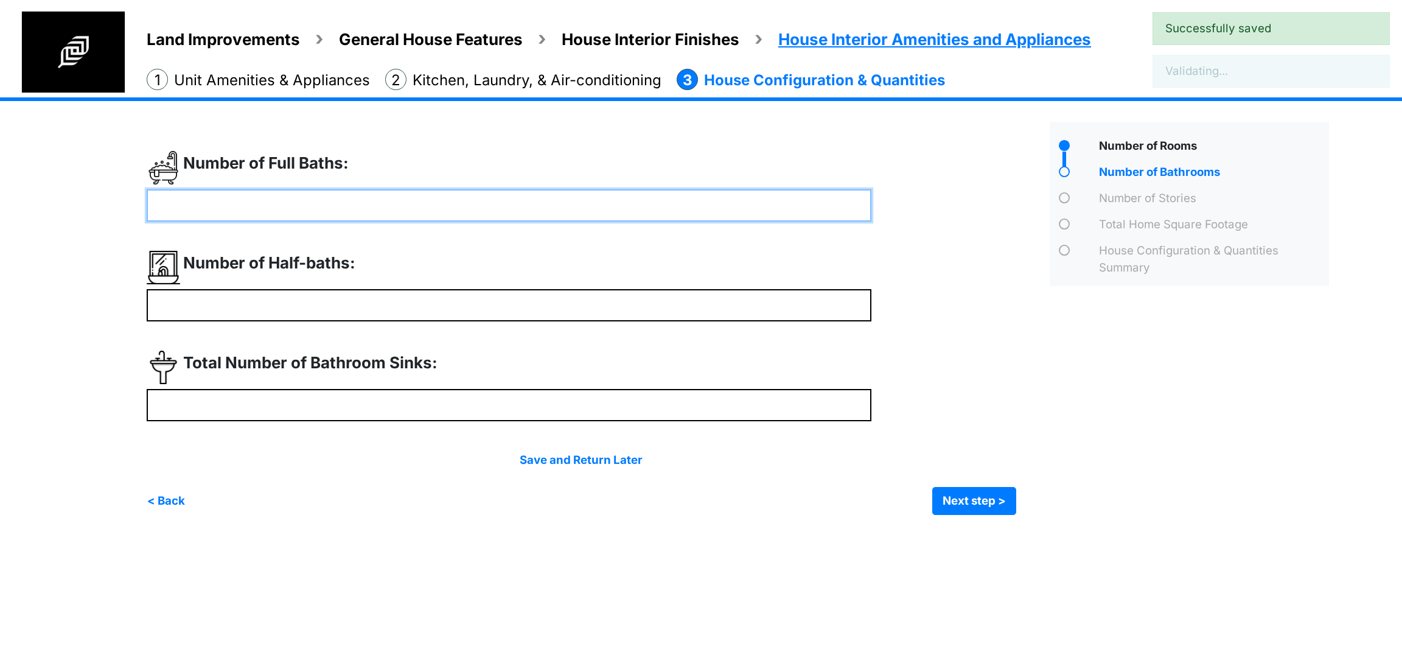
click at [251, 203] on input "number" at bounding box center [509, 205] width 725 height 32
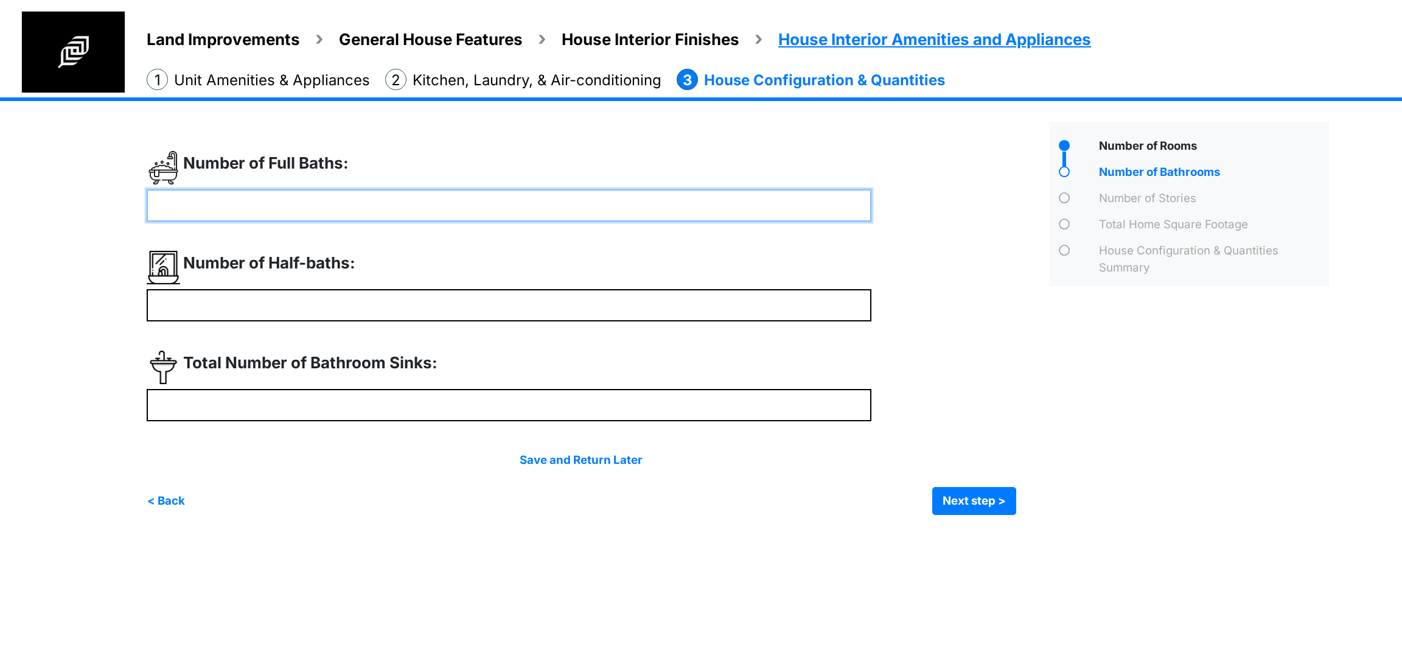
type input "*"
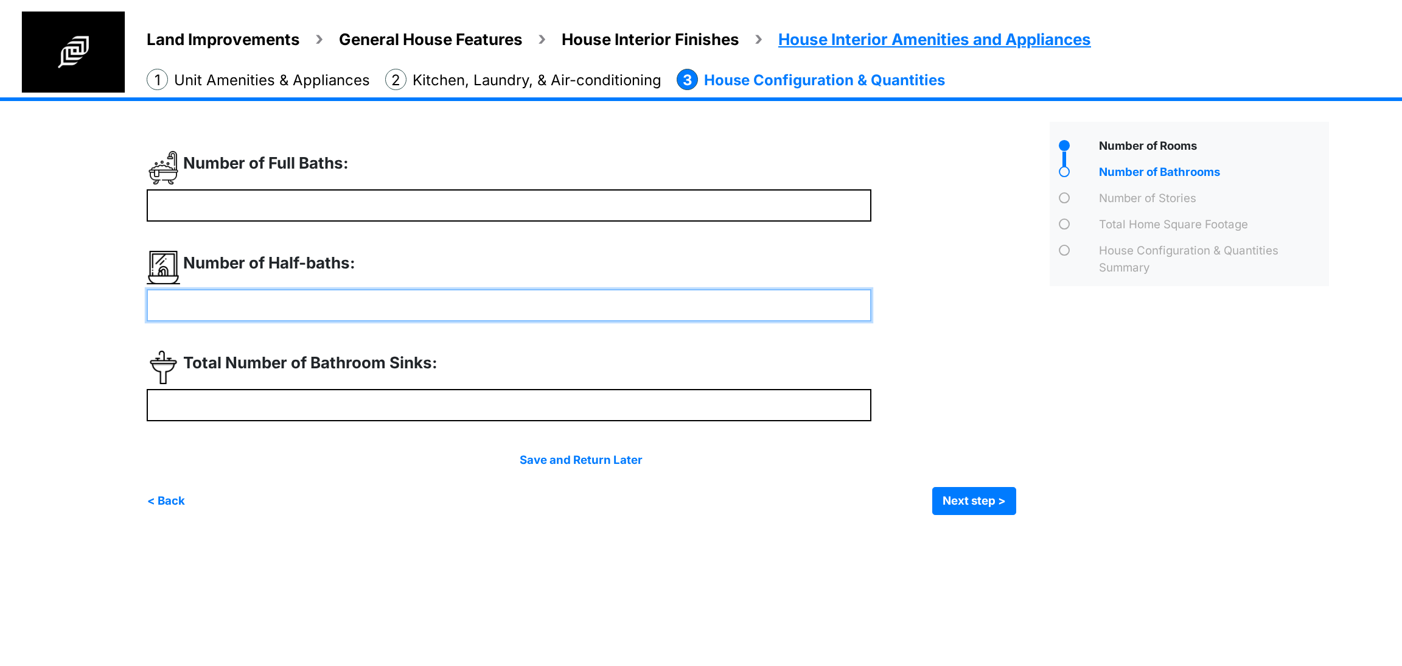
click at [243, 316] on input "number" at bounding box center [509, 305] width 725 height 32
type input "*"
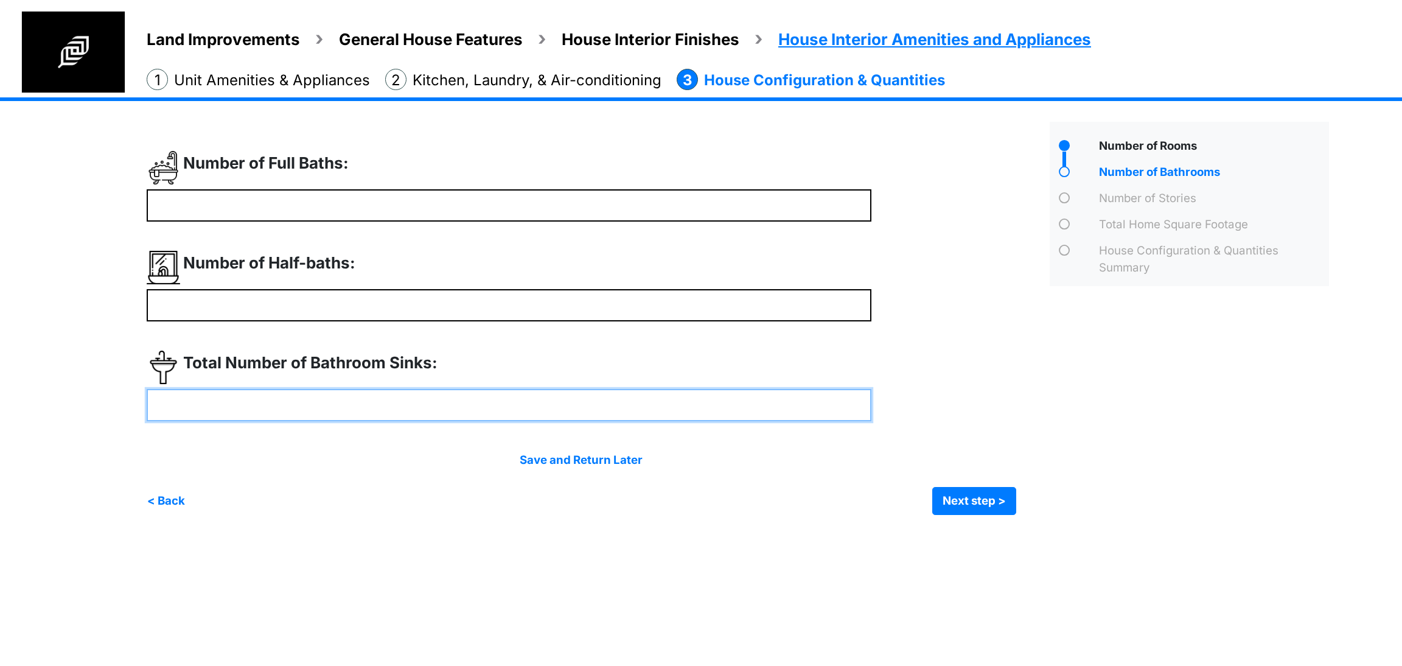
click at [257, 406] on input "number" at bounding box center [509, 405] width 725 height 32
type input "*"
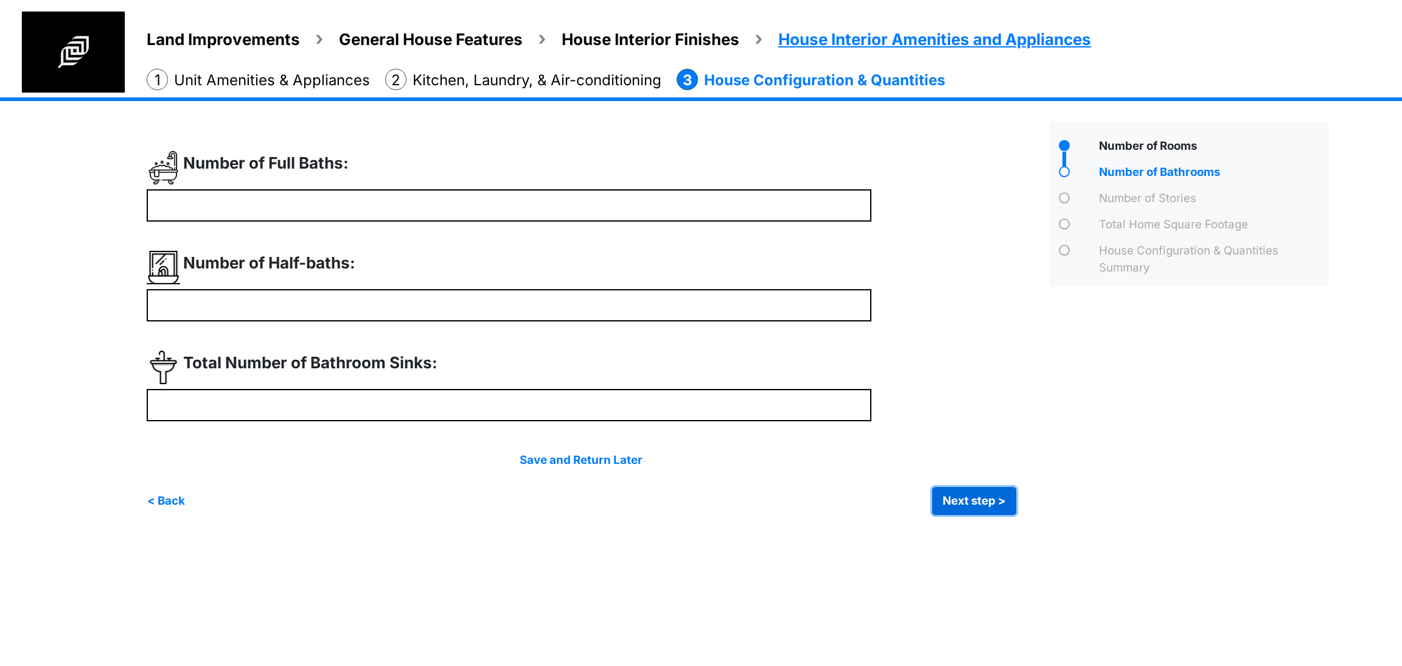
click at [998, 491] on button "Next step >" at bounding box center [974, 501] width 84 height 28
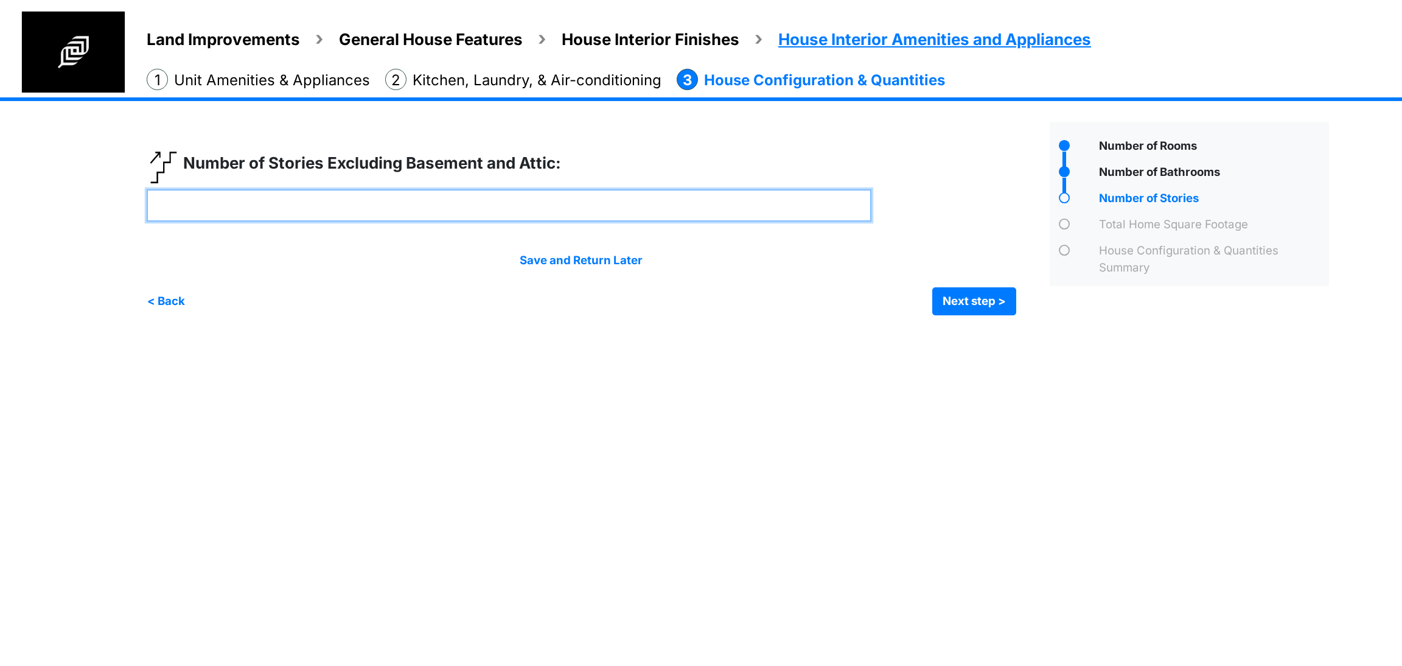
click at [406, 201] on input "number" at bounding box center [509, 205] width 725 height 32
type input "*"
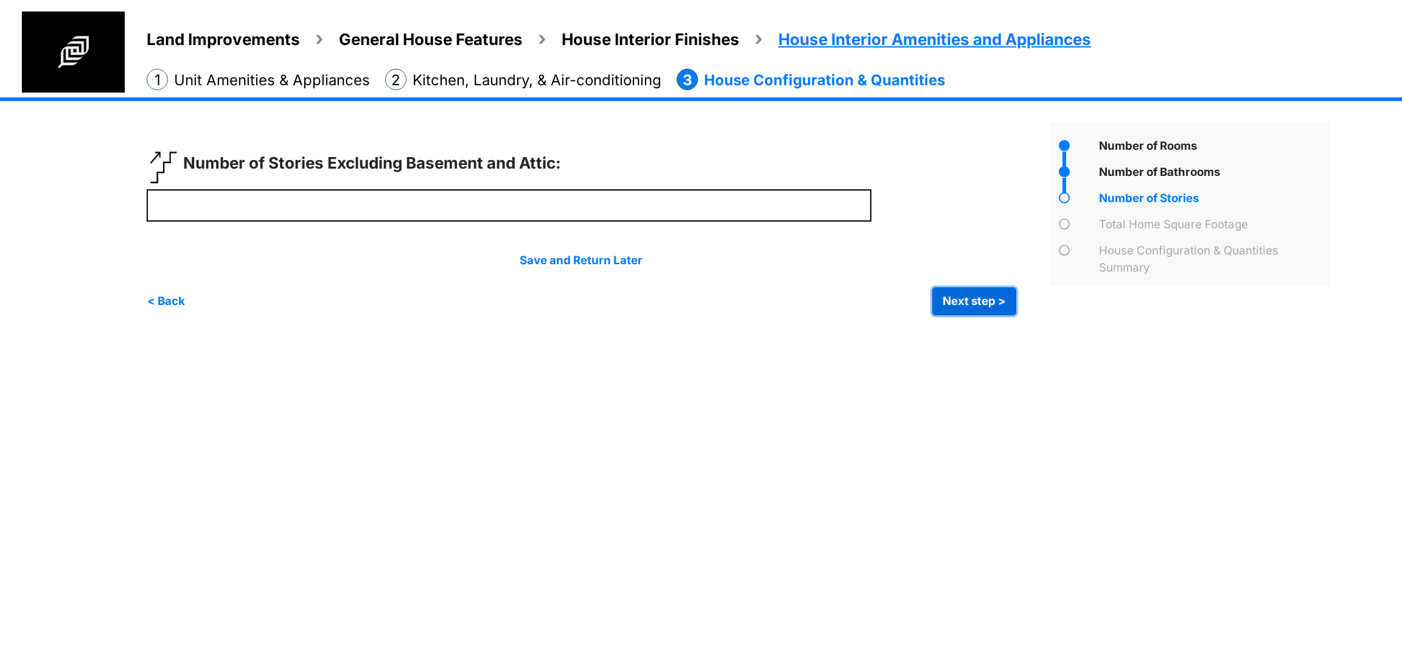
click at [983, 308] on button "Next step >" at bounding box center [974, 301] width 84 height 28
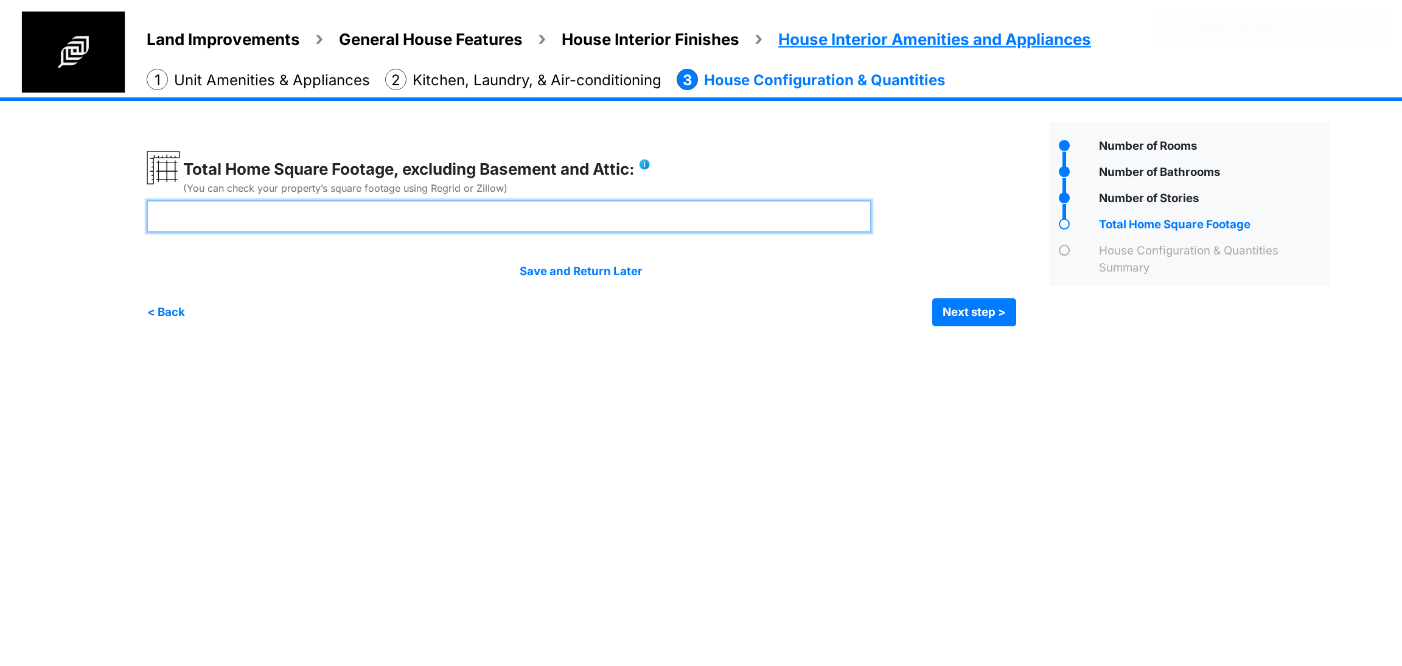
click at [381, 216] on input "number" at bounding box center [509, 216] width 725 height 32
type input "****"
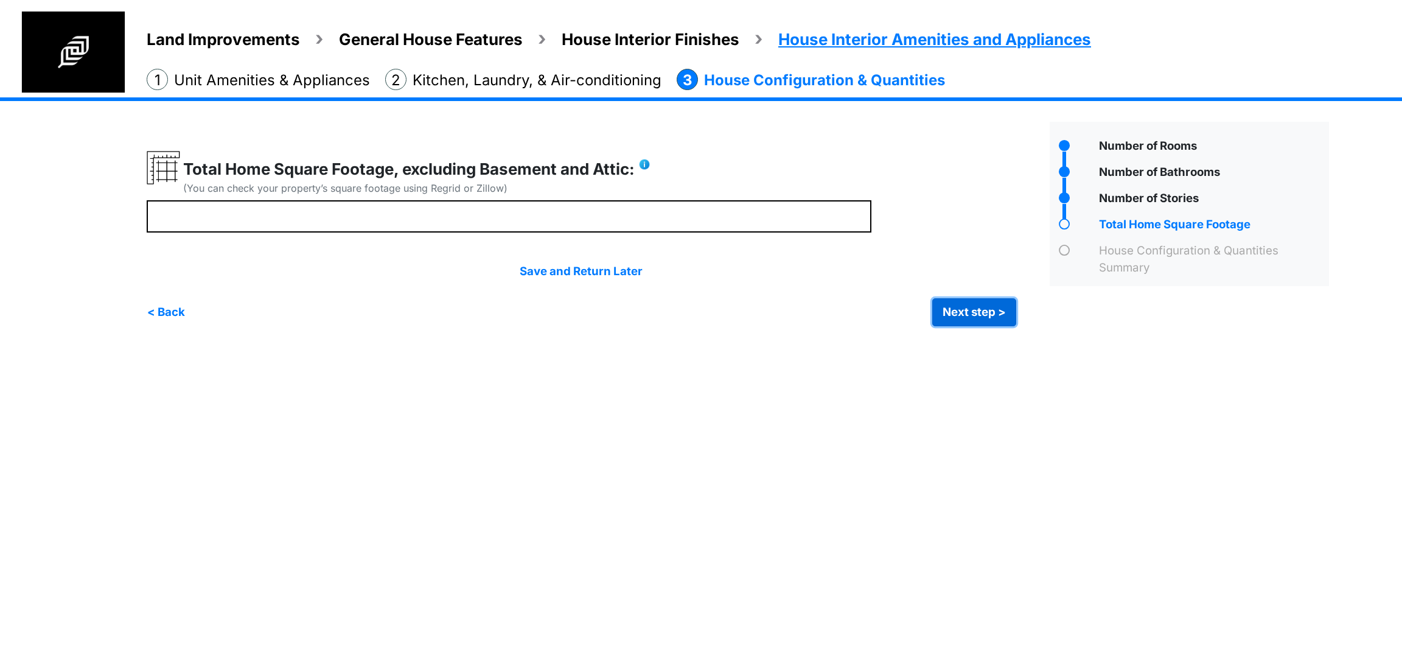
type input "****"
click at [961, 314] on button "Next step >" at bounding box center [974, 312] width 84 height 28
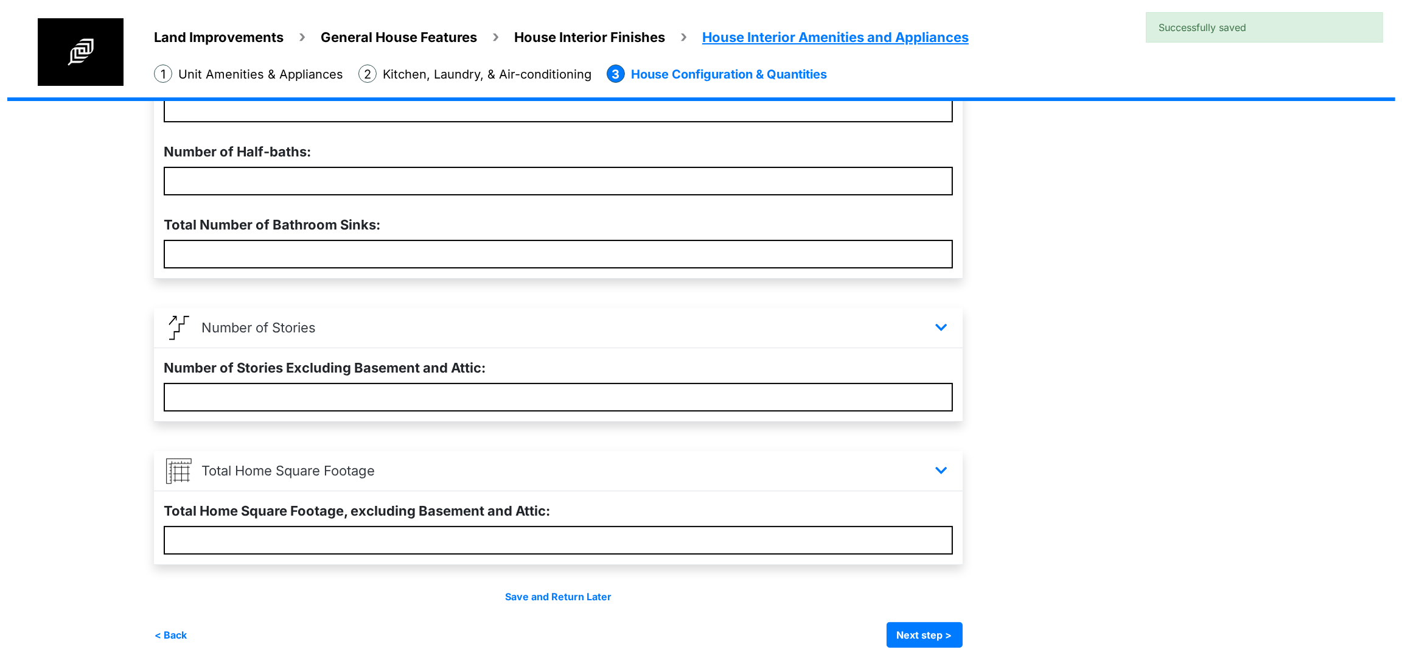
scroll to position [406, 0]
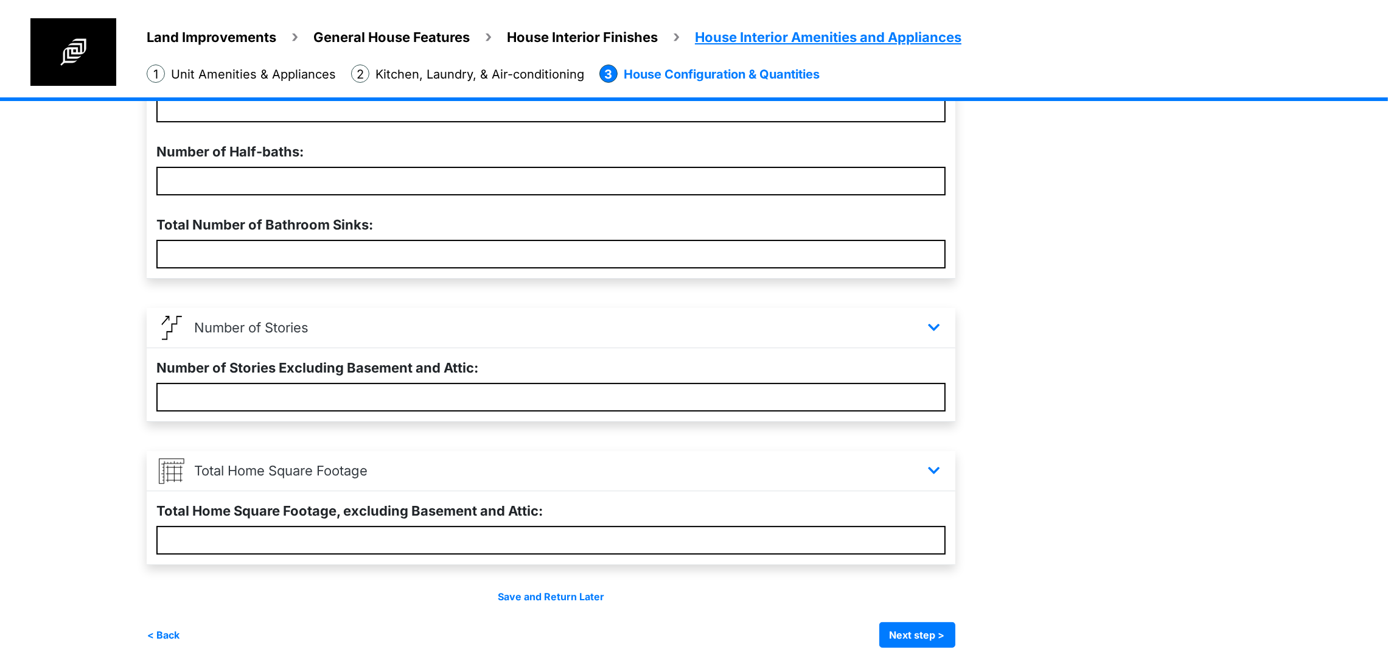
click at [979, 632] on div "House Configuration & Quantities Summary Something Missing? Add more improvemen…" at bounding box center [563, 225] width 833 height 843
click at [955, 636] on button "Next step >" at bounding box center [917, 635] width 76 height 26
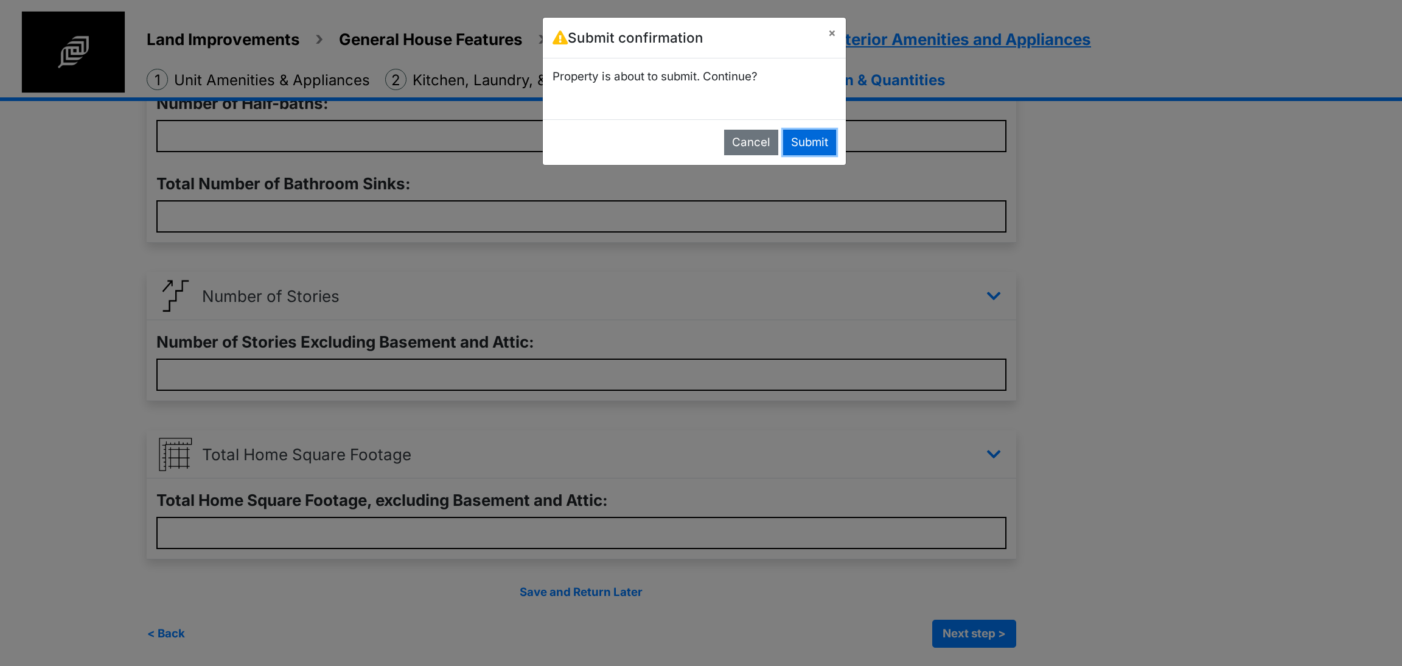
click at [804, 136] on button "Submit" at bounding box center [809, 143] width 53 height 26
